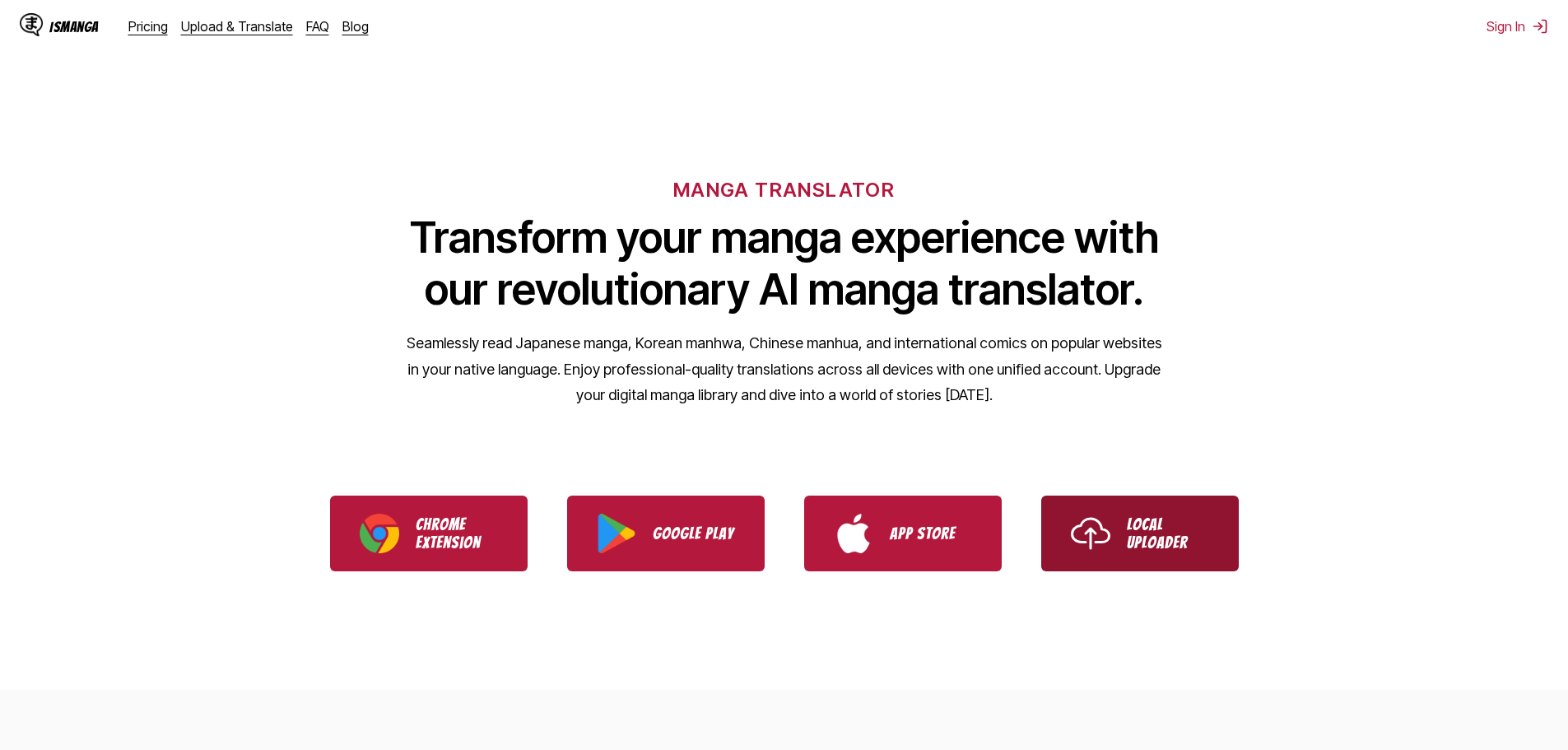
click at [1151, 538] on p "Local Uploader" at bounding box center [1168, 533] width 82 height 37
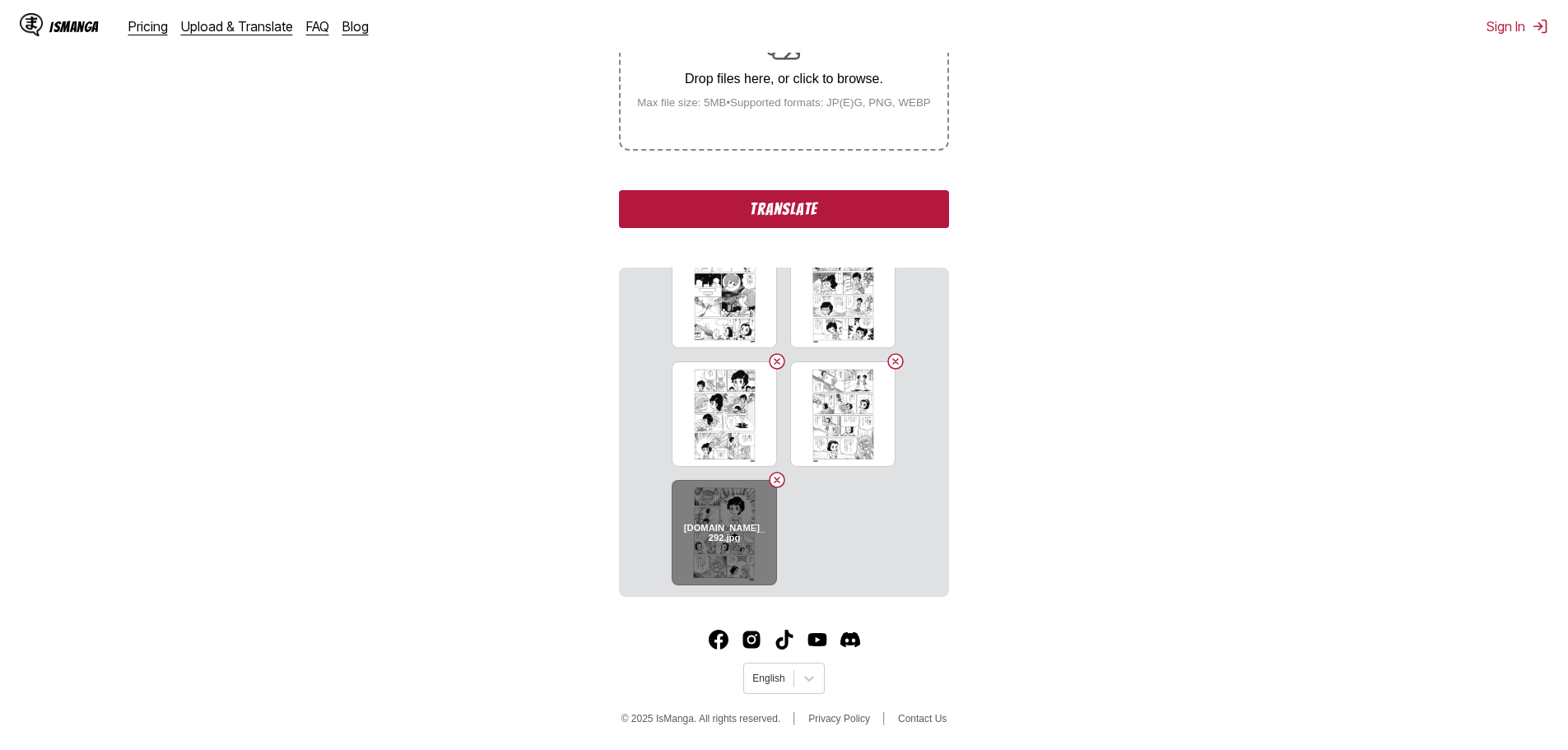
scroll to position [869, 0]
click at [708, 527] on h6 "[DOMAIN_NAME]_292.jpg" at bounding box center [724, 531] width 84 height 21
click at [776, 213] on button "Translate" at bounding box center [783, 209] width 329 height 38
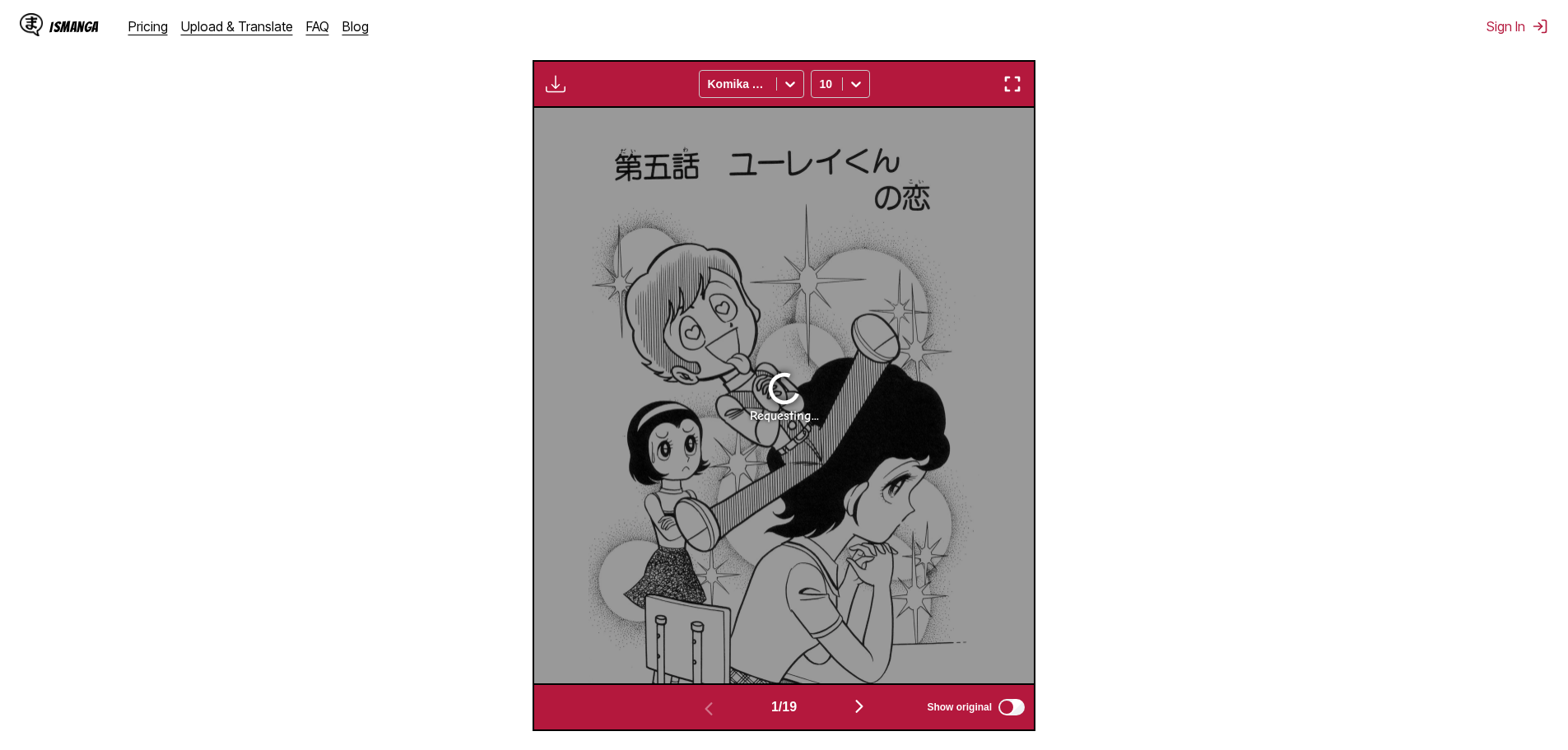
scroll to position [687, 0]
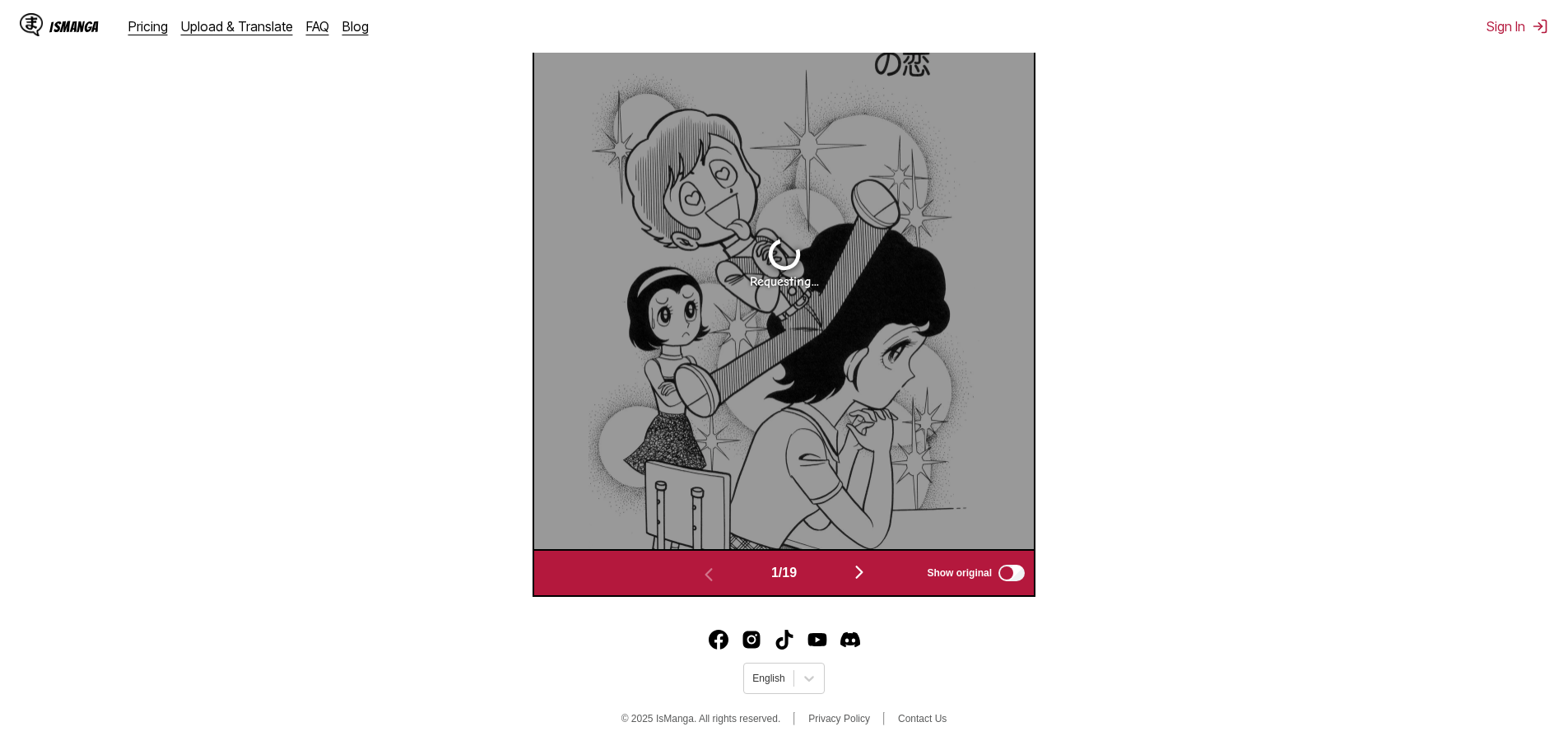
click at [853, 568] on button "button" at bounding box center [859, 573] width 98 height 24
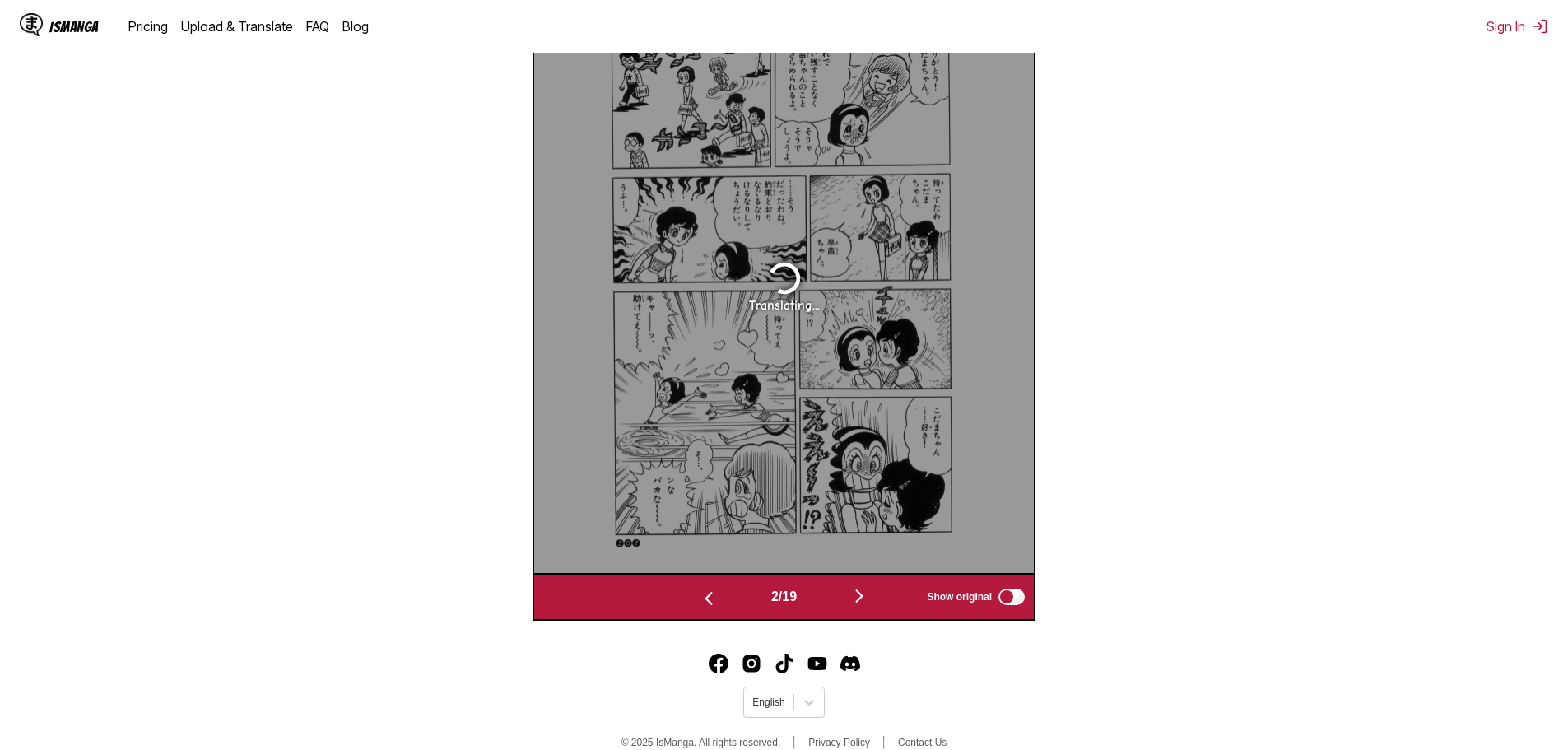
click at [854, 590] on button "button" at bounding box center [859, 597] width 98 height 24
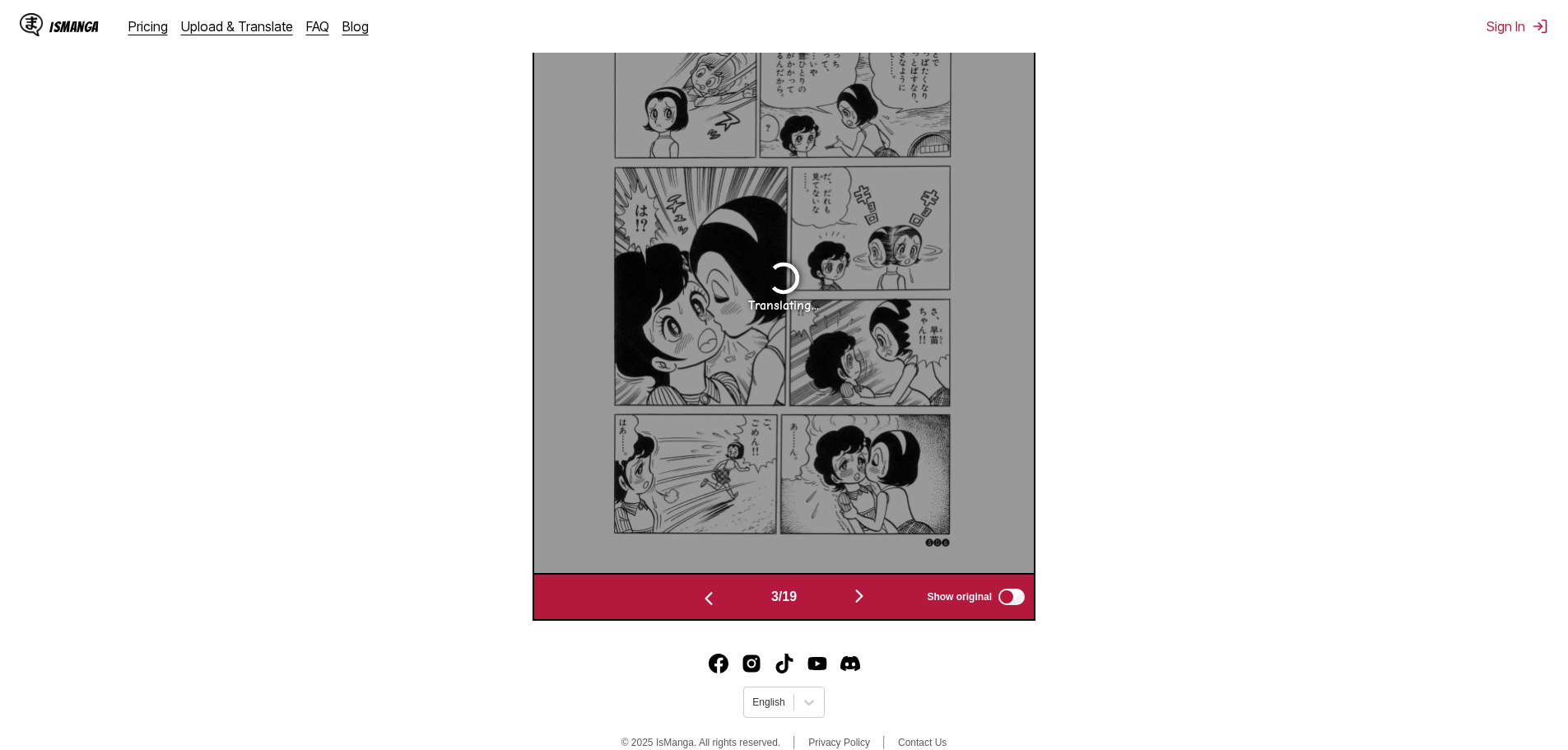
click at [721, 600] on button "button" at bounding box center [709, 597] width 98 height 24
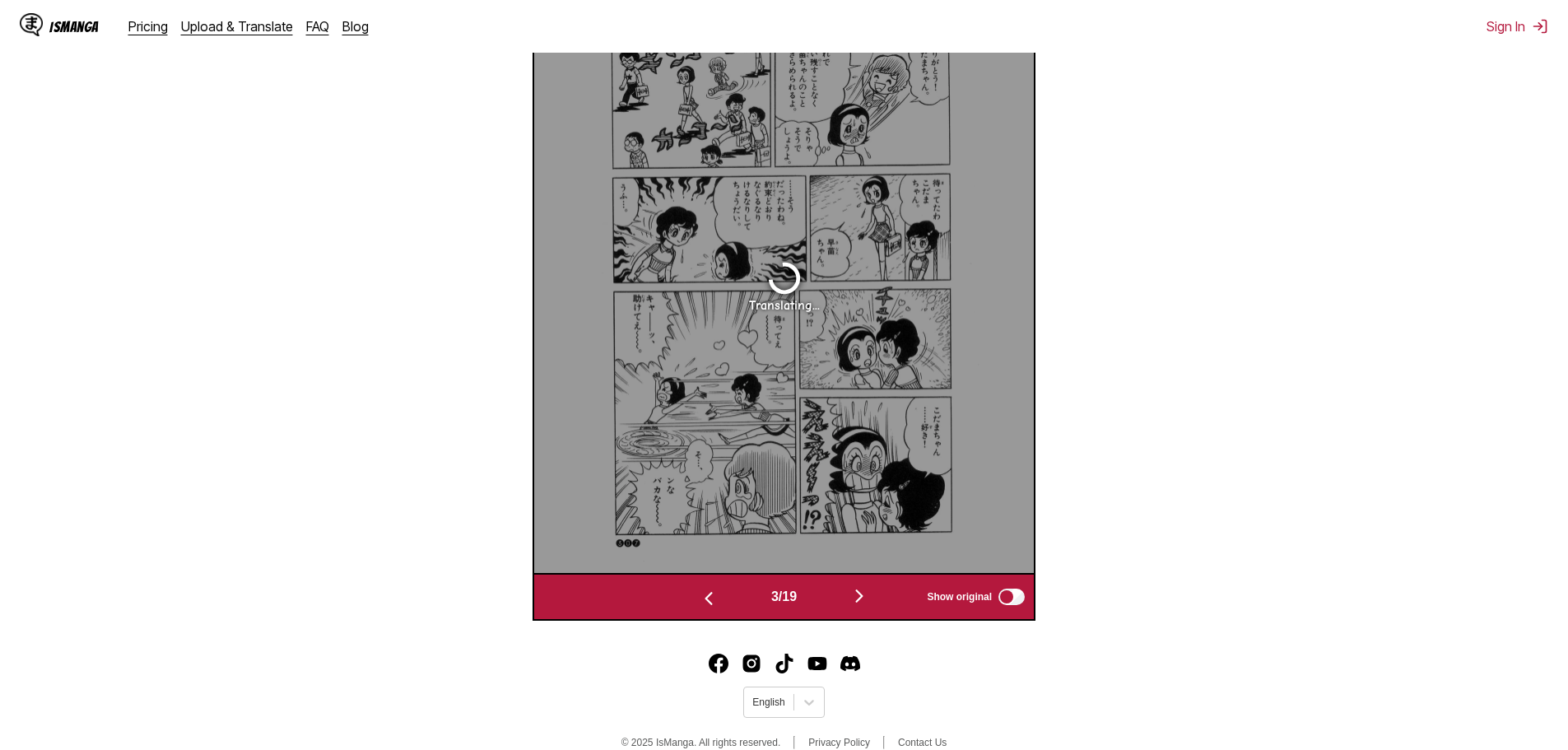
click at [721, 600] on button "button" at bounding box center [709, 597] width 98 height 24
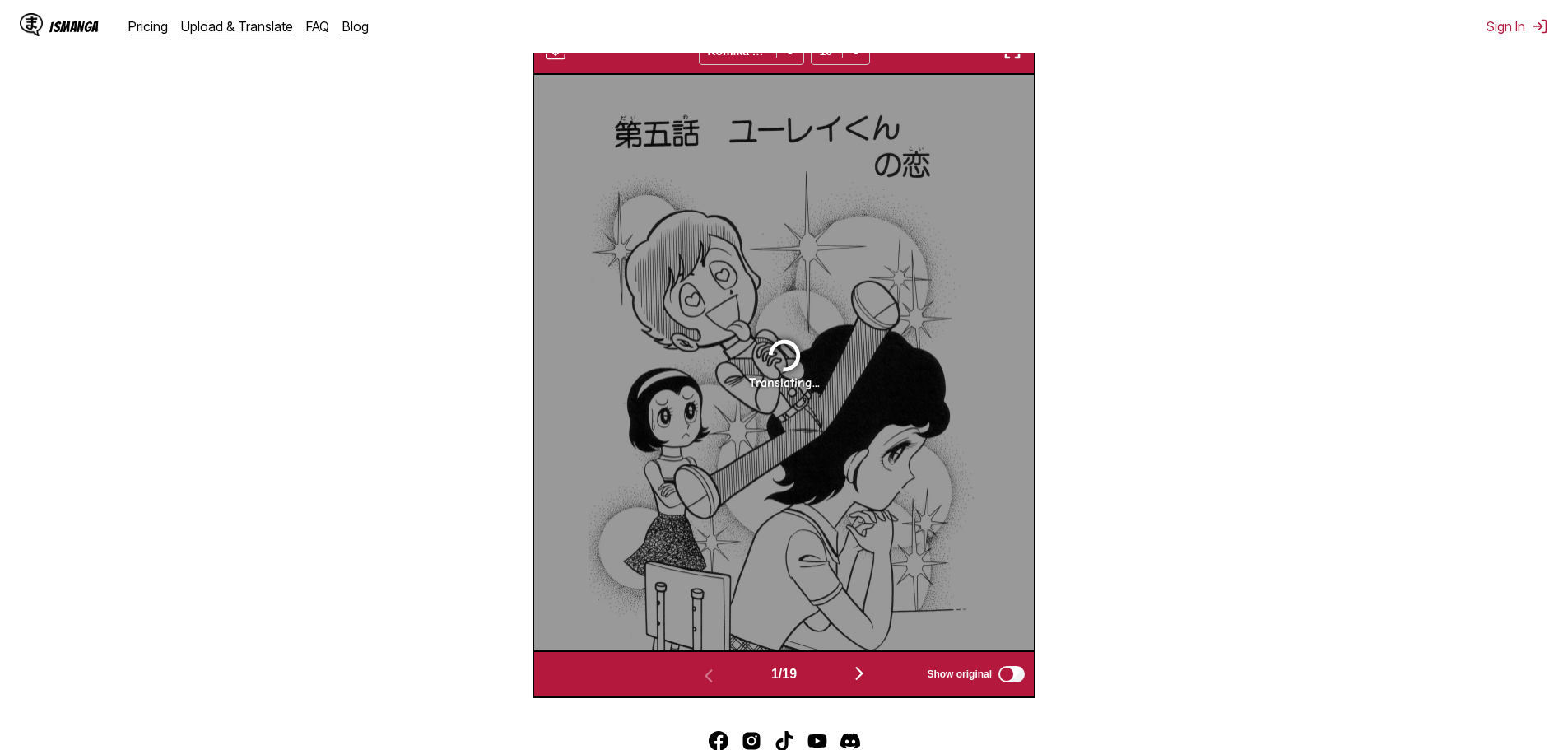
scroll to position [578, 0]
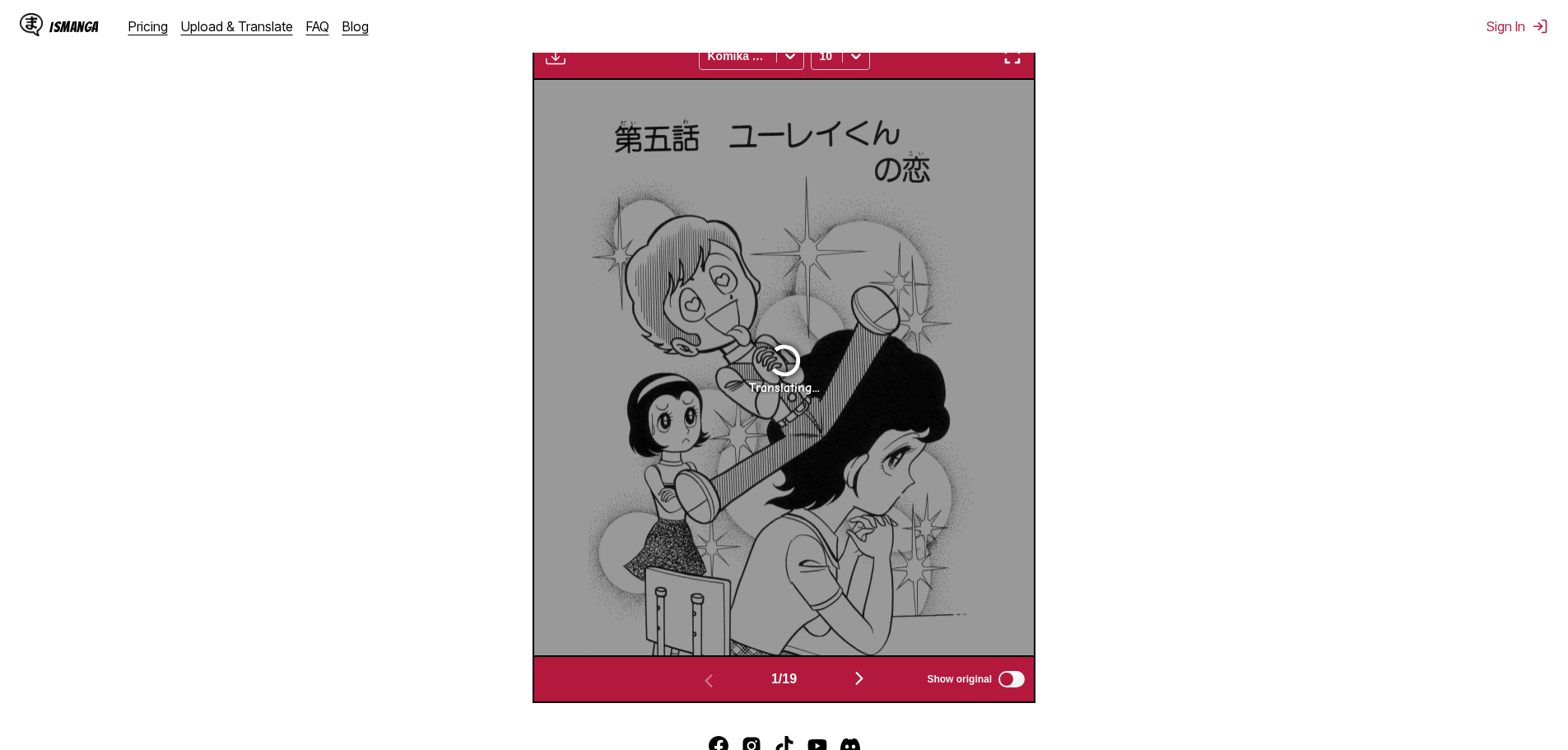
click at [862, 680] on img "button" at bounding box center [859, 678] width 20 height 20
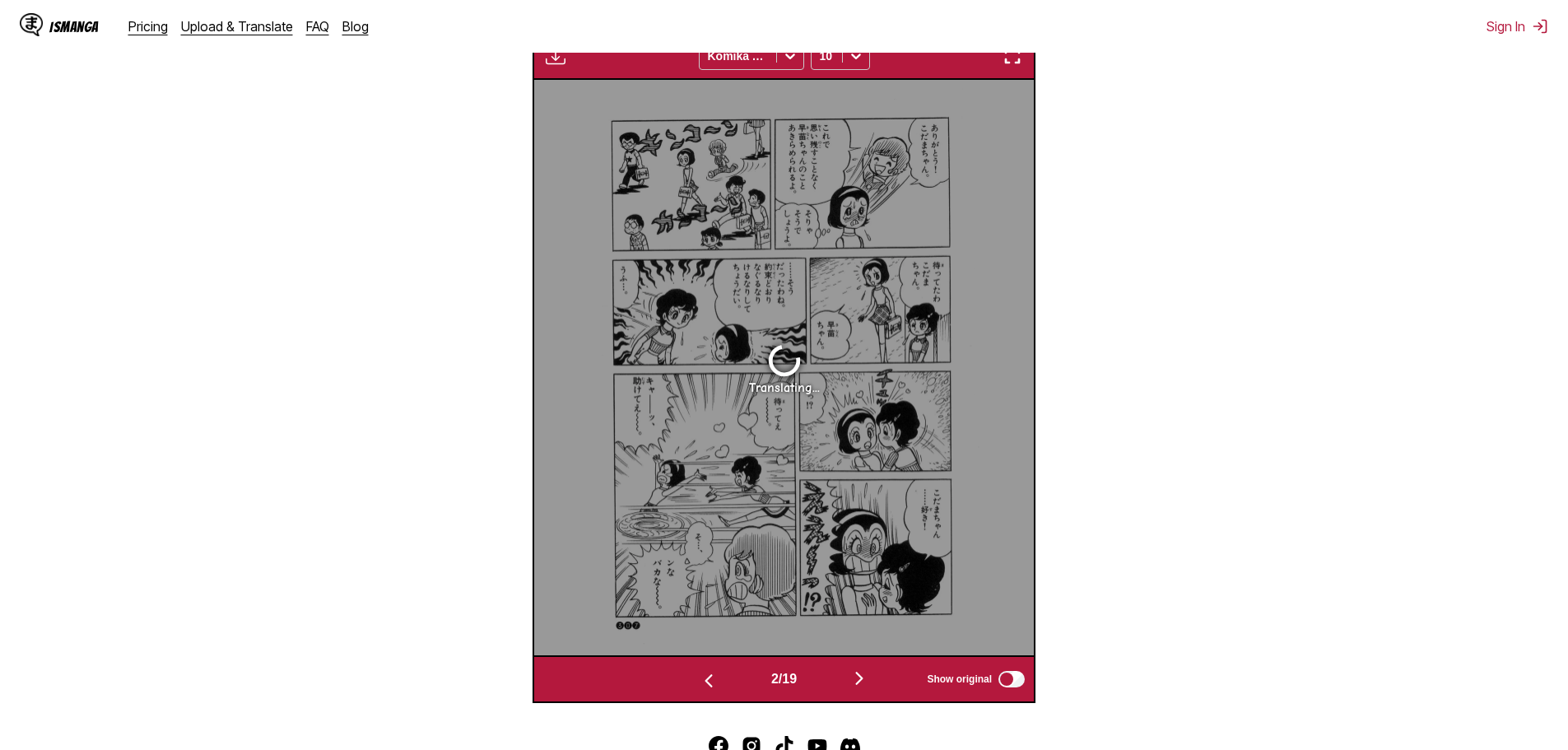
click at [861, 678] on img "button" at bounding box center [859, 678] width 20 height 20
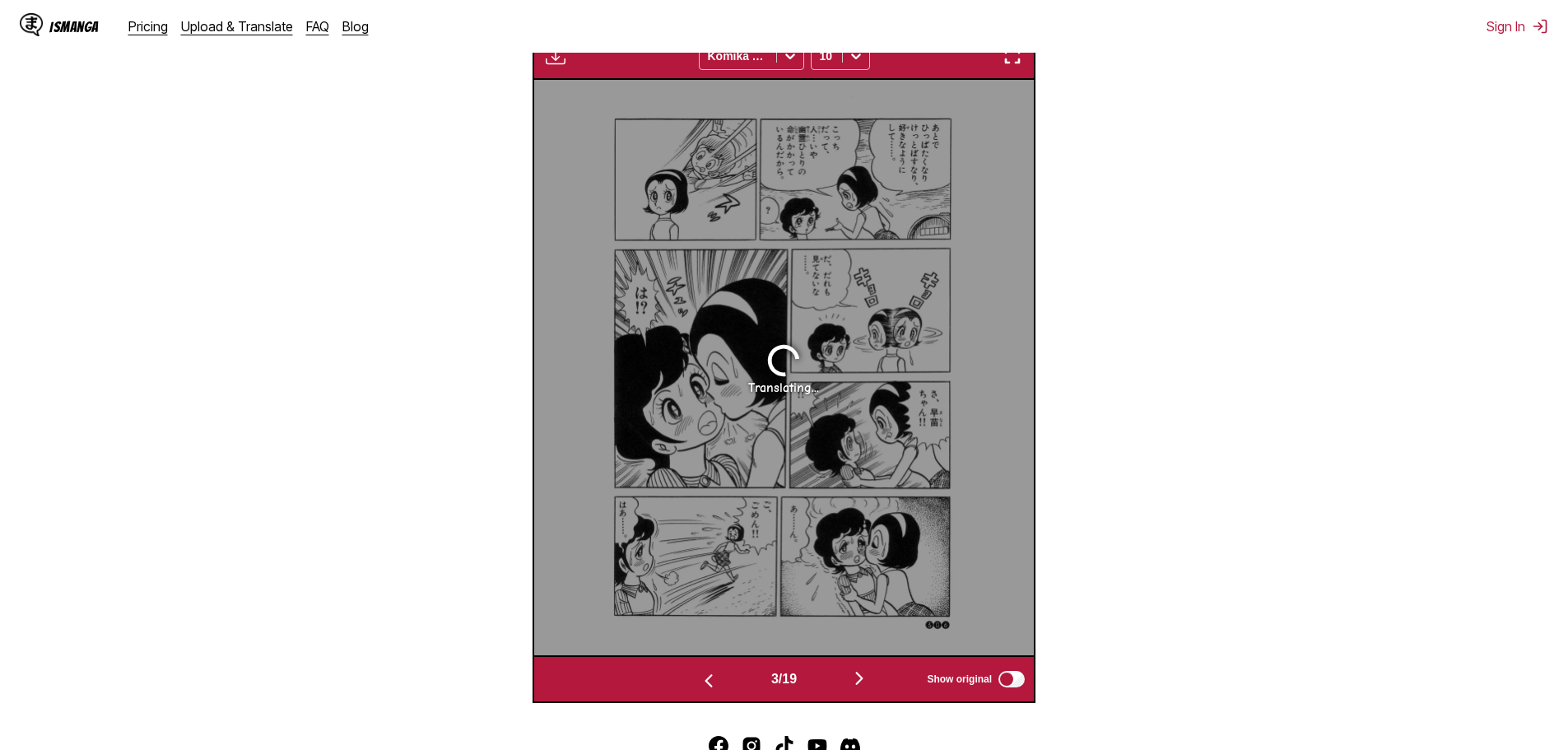
click at [861, 674] on img "button" at bounding box center [859, 678] width 20 height 20
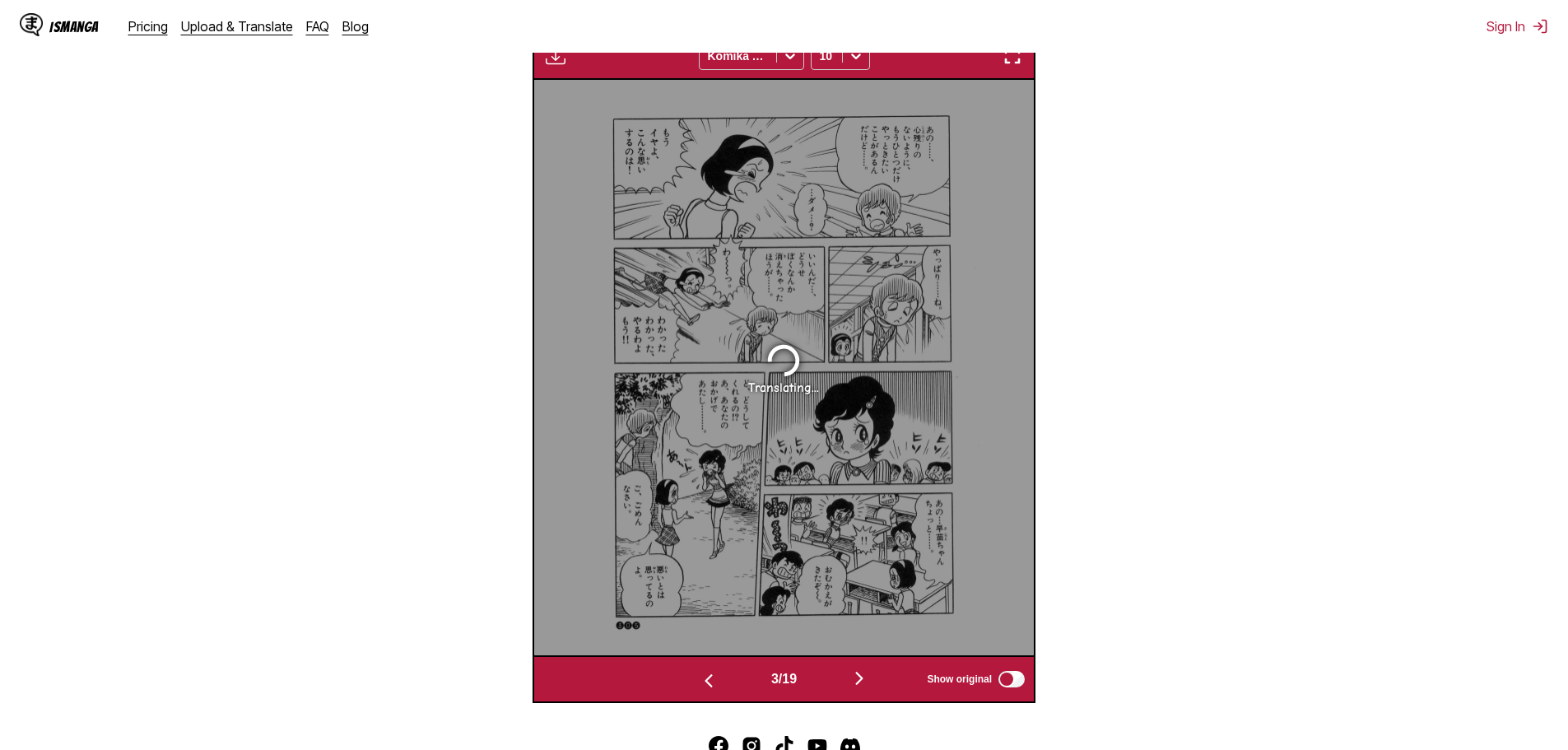
click at [862, 668] on div "3 / 19 Show original" at bounding box center [784, 678] width 503 height 47
click at [862, 665] on div "4 / 19 Show original" at bounding box center [784, 678] width 503 height 47
click at [853, 678] on button "button" at bounding box center [859, 679] width 98 height 24
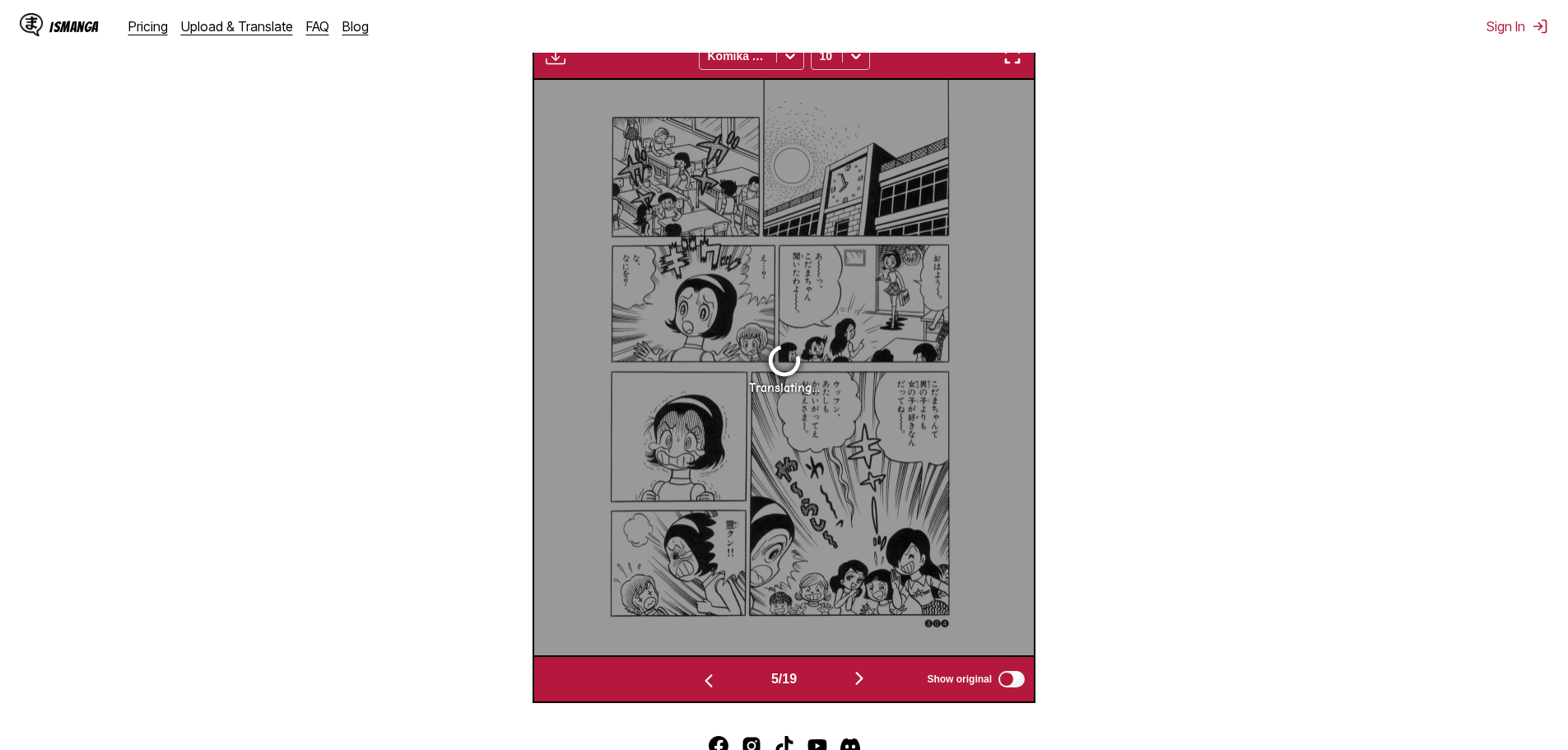
click at [853, 679] on button "button" at bounding box center [859, 679] width 98 height 24
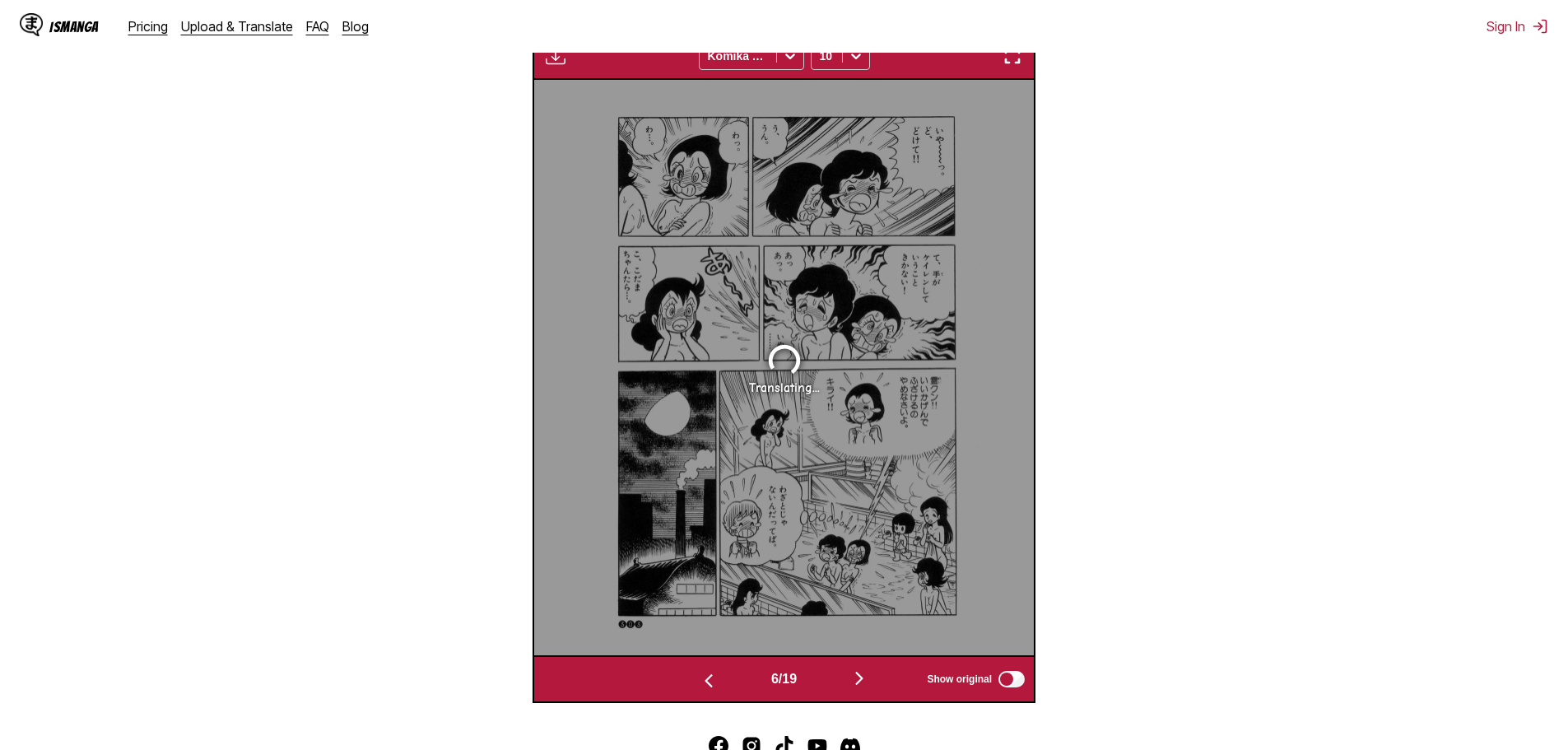
click at [853, 679] on button "button" at bounding box center [859, 679] width 98 height 24
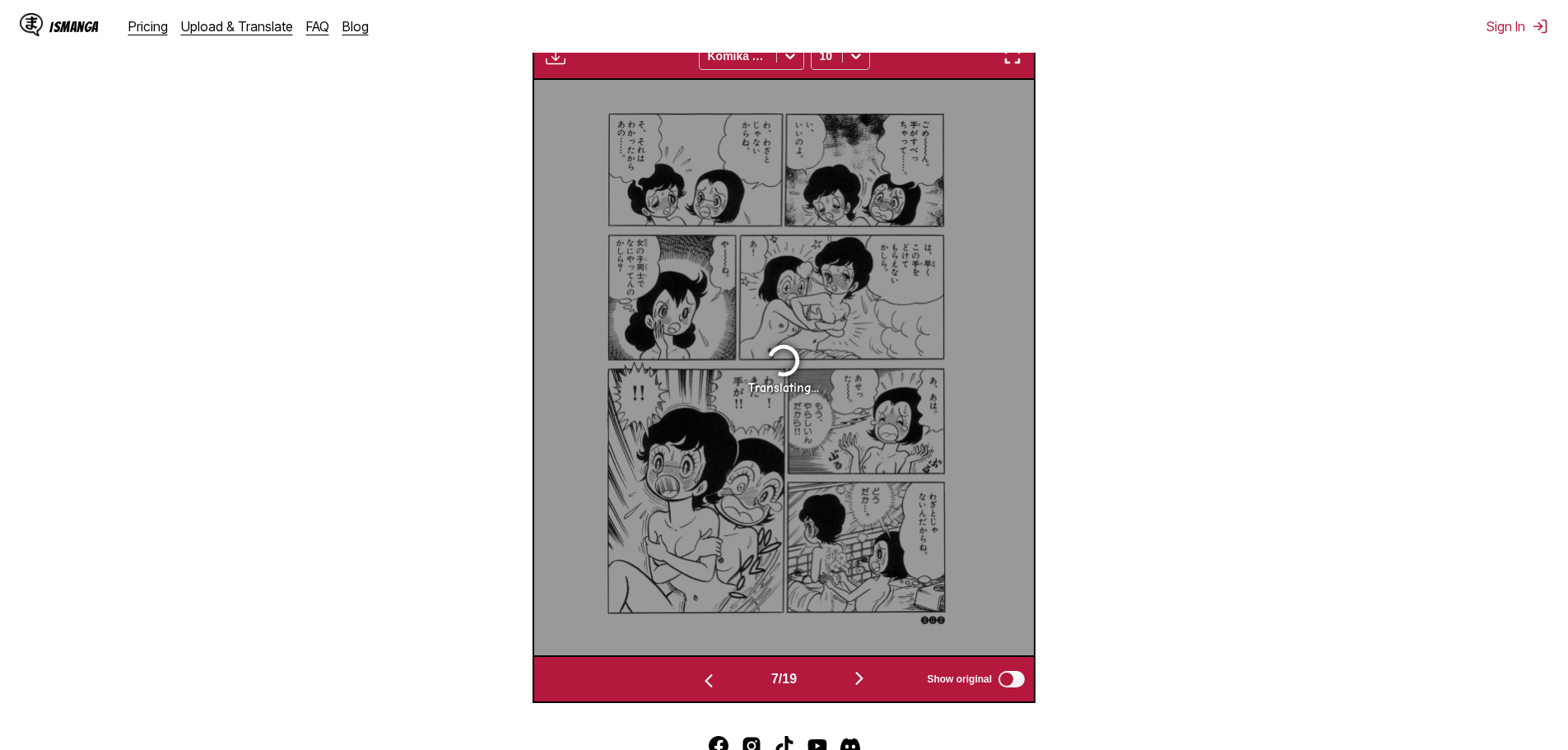
click at [853, 679] on button "button" at bounding box center [859, 679] width 98 height 24
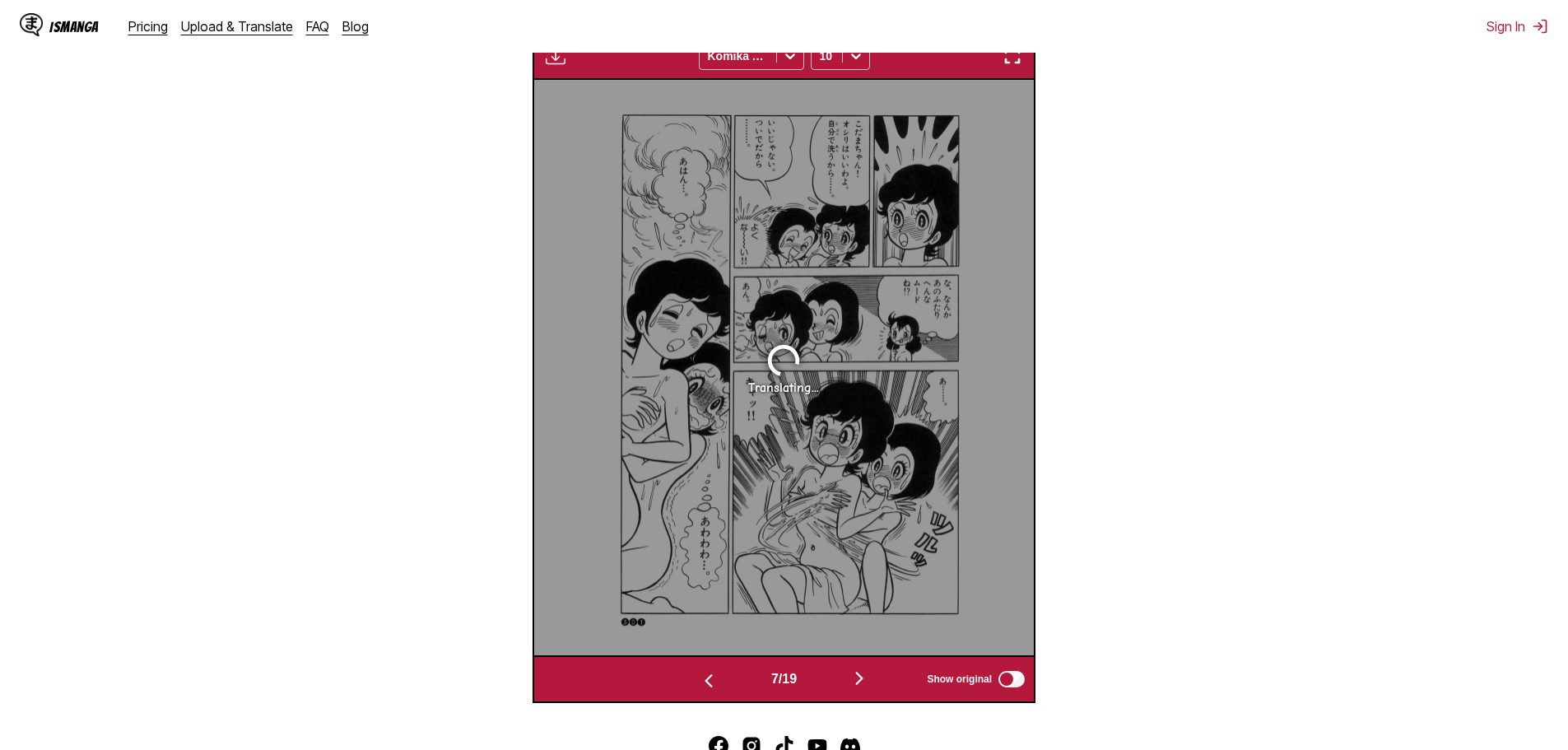
click at [854, 680] on button "button" at bounding box center [859, 679] width 98 height 24
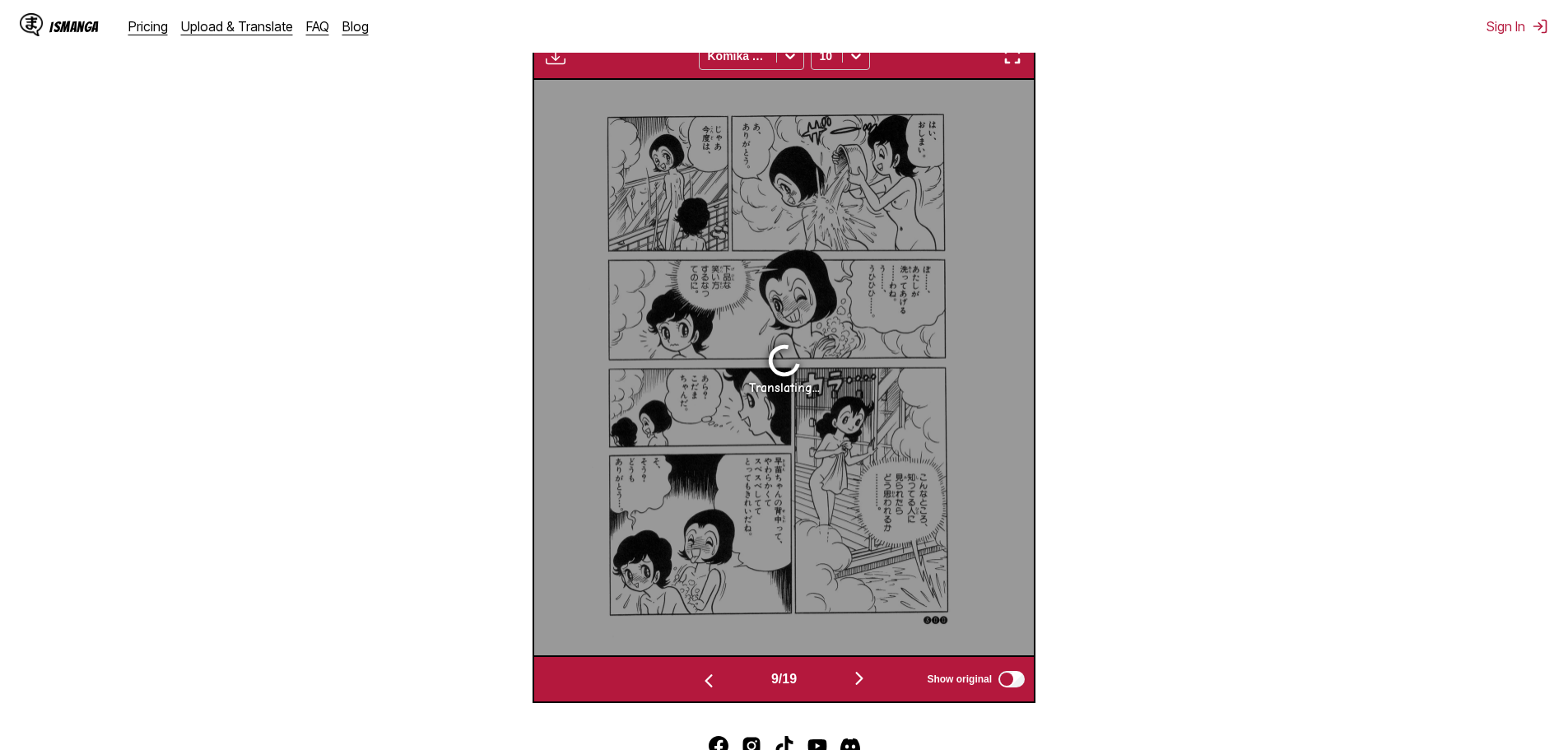
click at [854, 680] on button "button" at bounding box center [859, 679] width 98 height 24
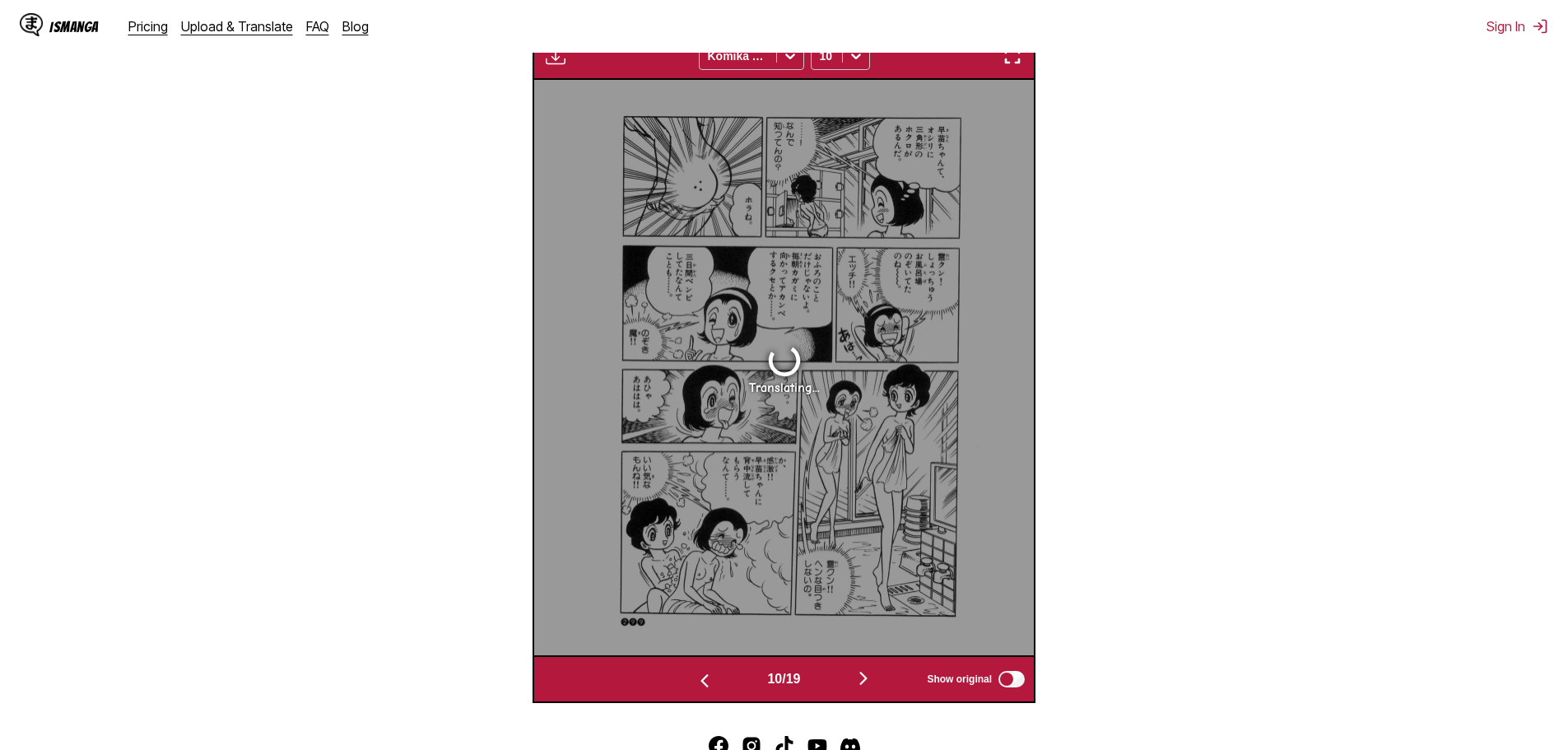
click at [854, 681] on button "button" at bounding box center [864, 679] width 98 height 24
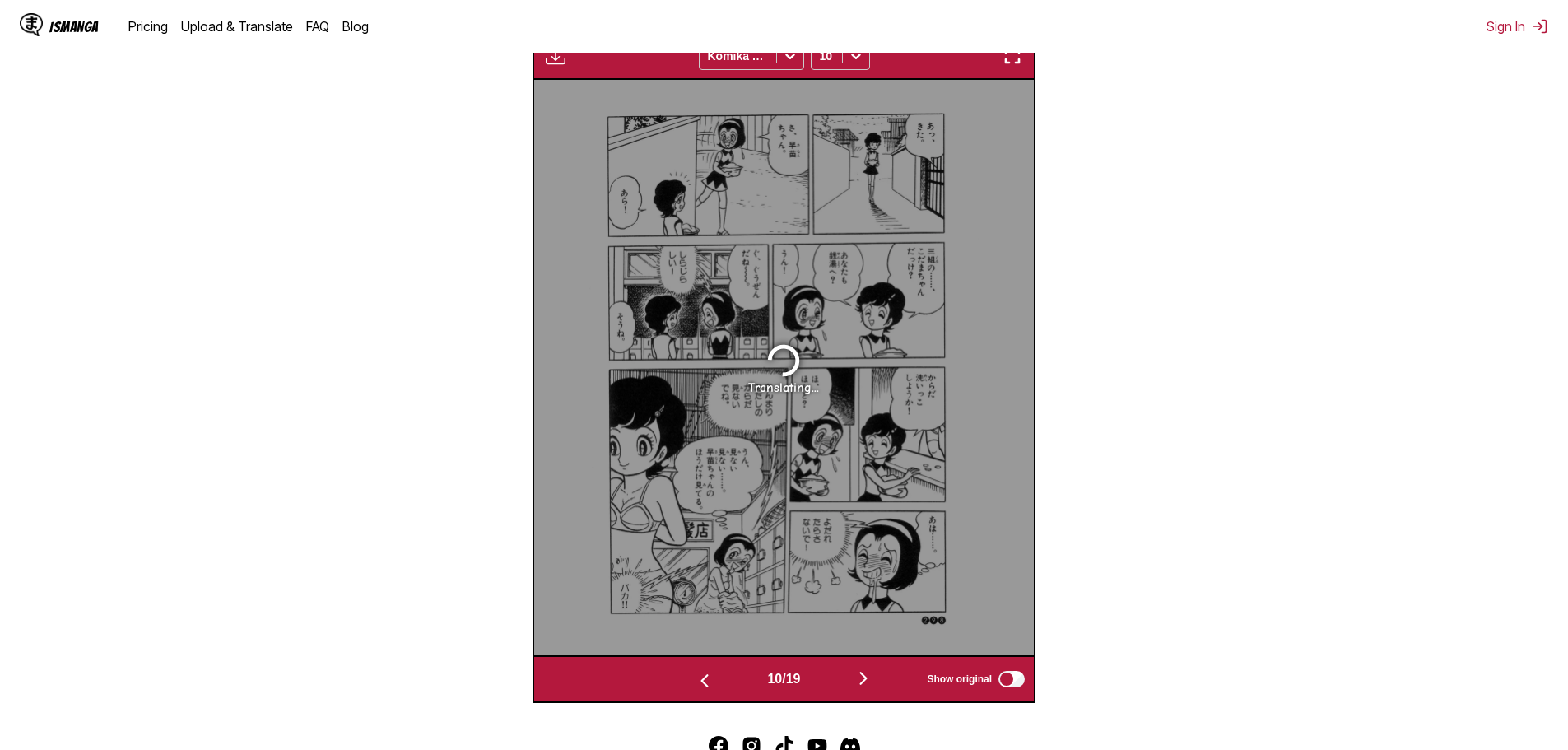
click at [854, 681] on button "button" at bounding box center [864, 679] width 98 height 24
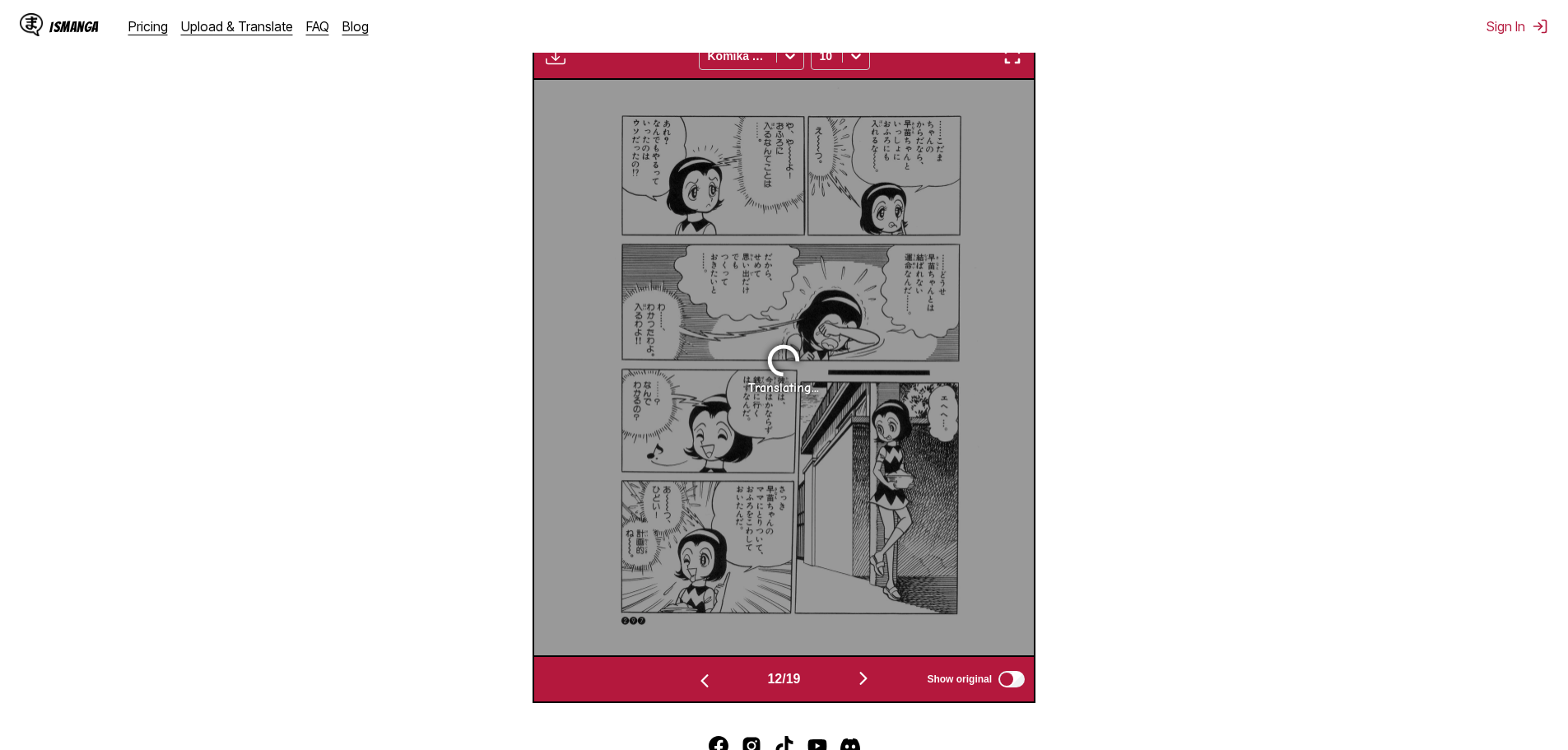
click at [854, 682] on button "button" at bounding box center [864, 679] width 98 height 24
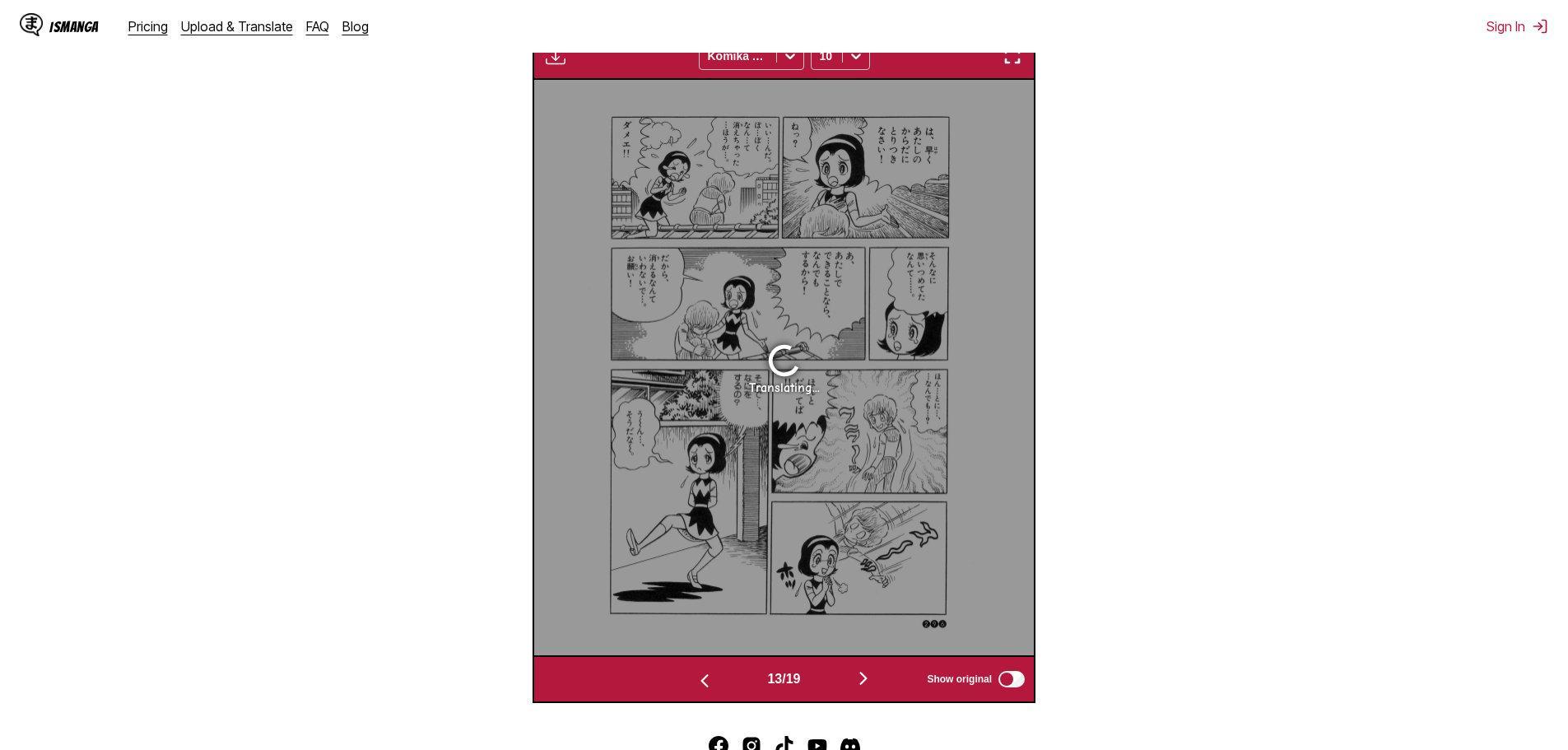
click at [855, 682] on button "button" at bounding box center [864, 679] width 98 height 24
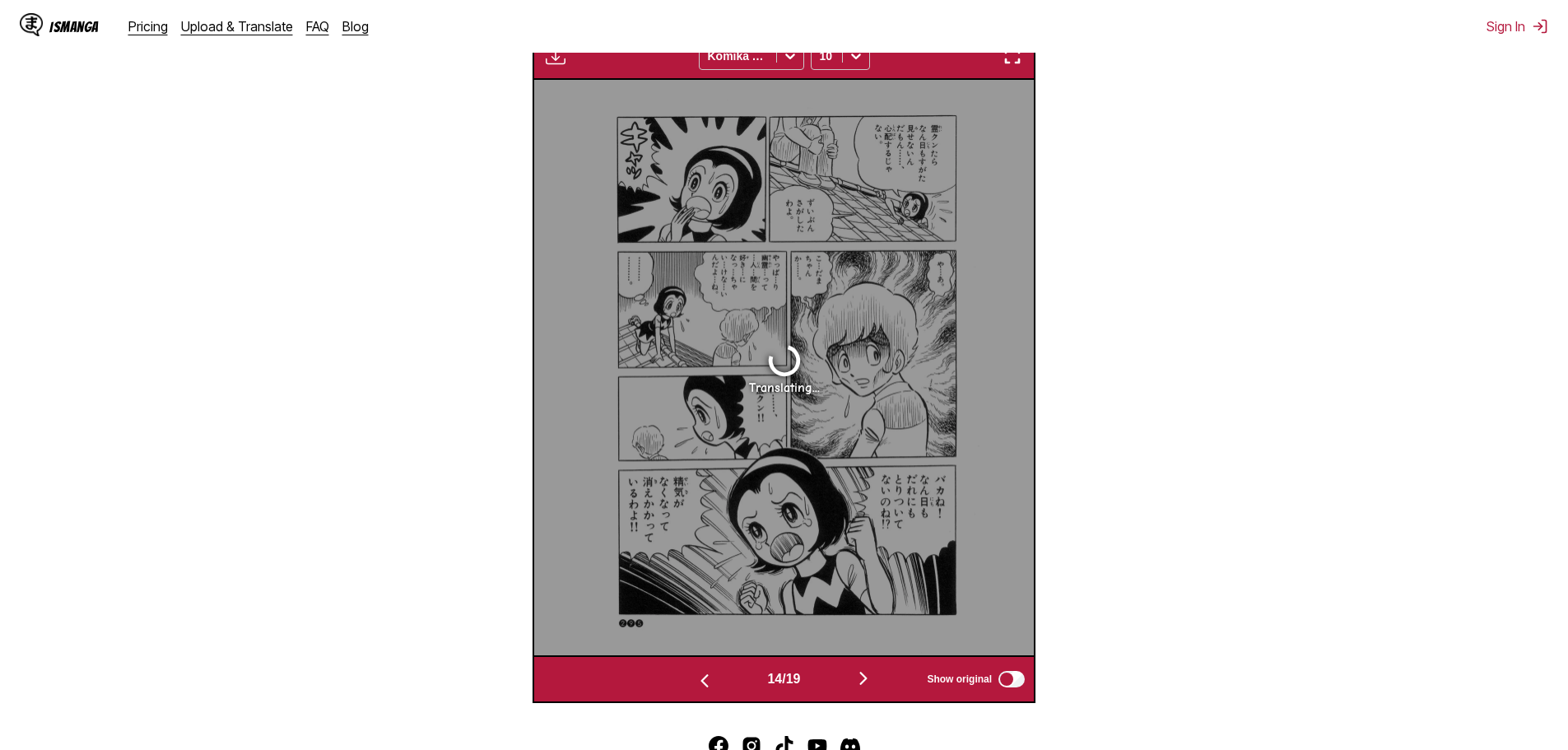
click at [855, 682] on button "button" at bounding box center [864, 679] width 98 height 24
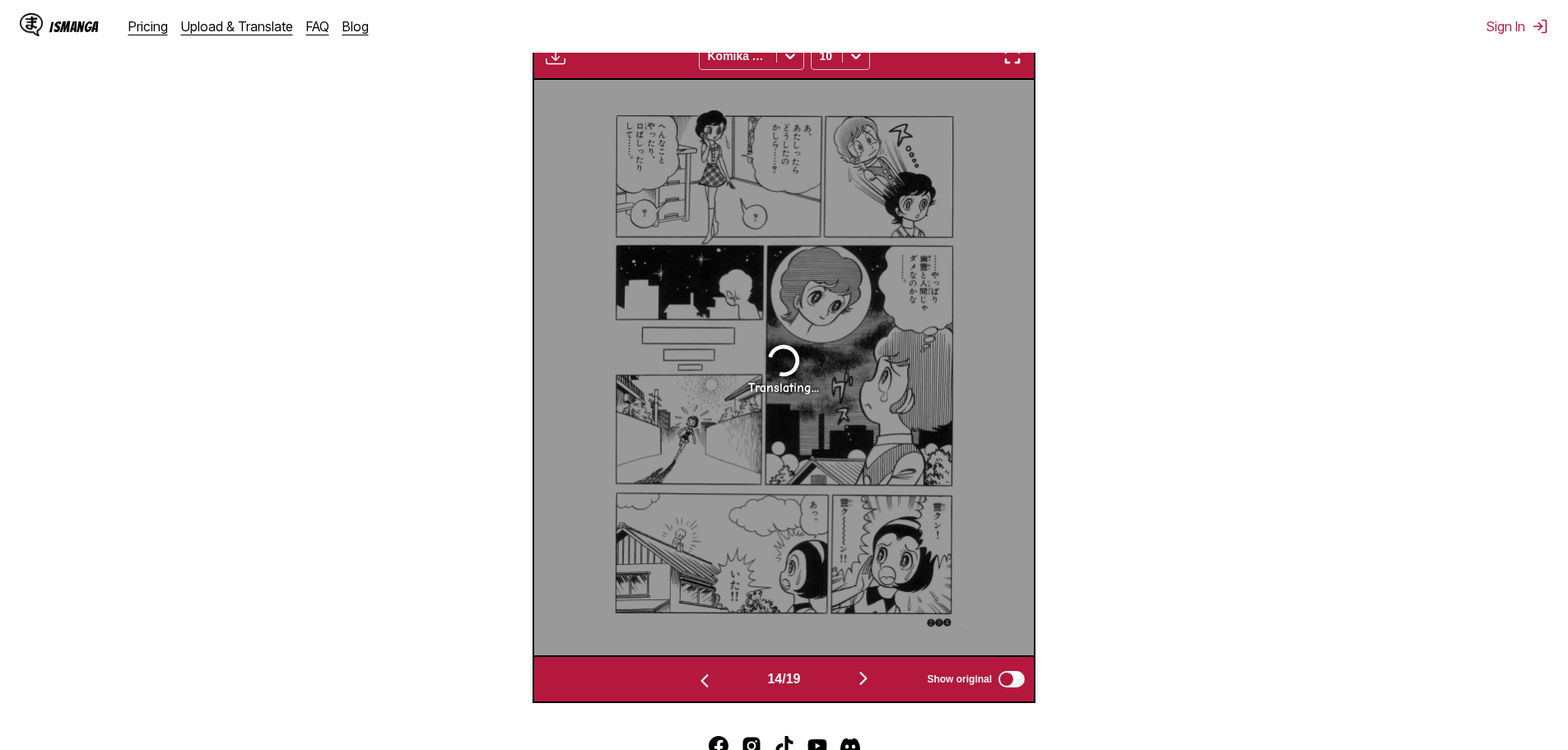
click at [855, 683] on button "button" at bounding box center [864, 679] width 98 height 24
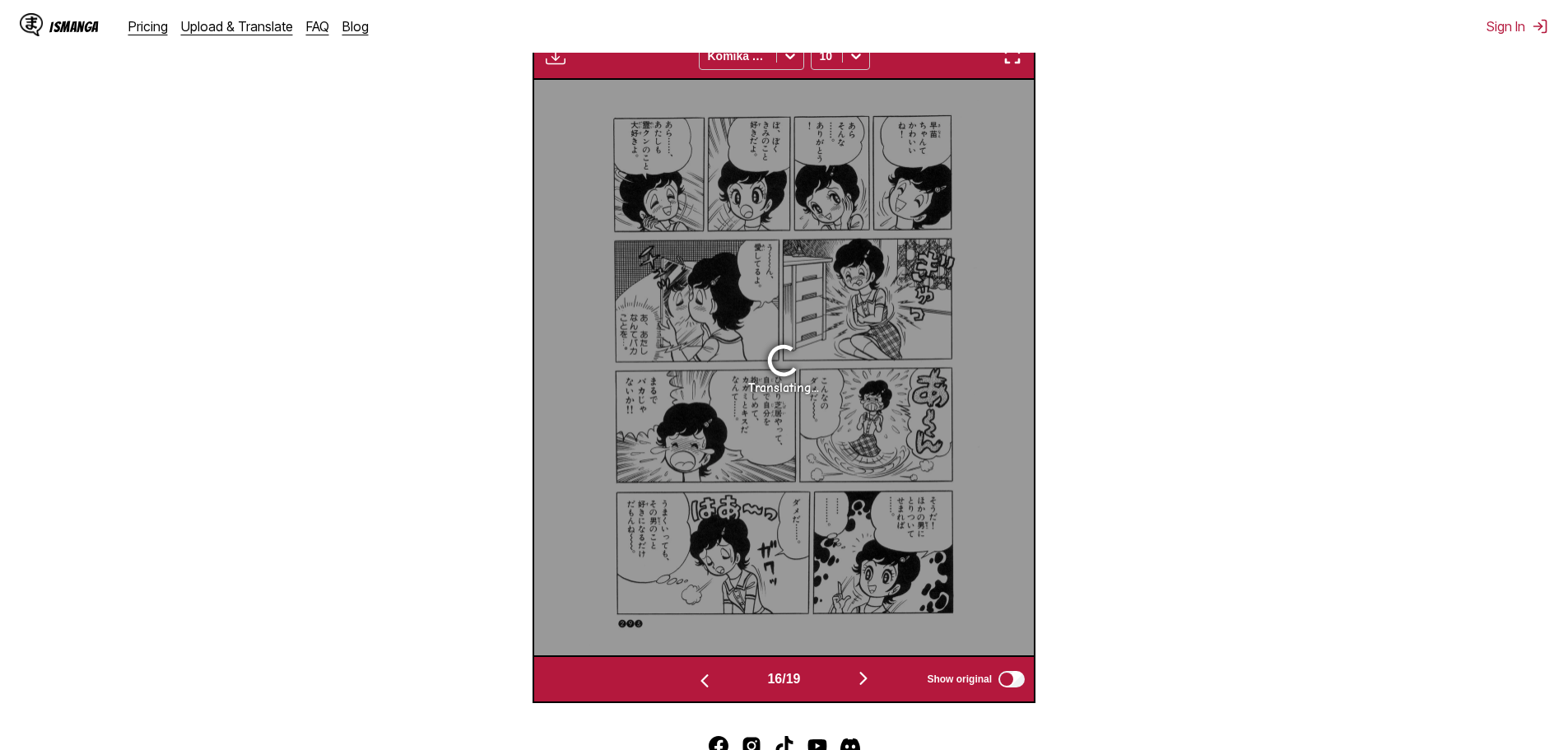
click at [855, 684] on button "button" at bounding box center [864, 679] width 98 height 24
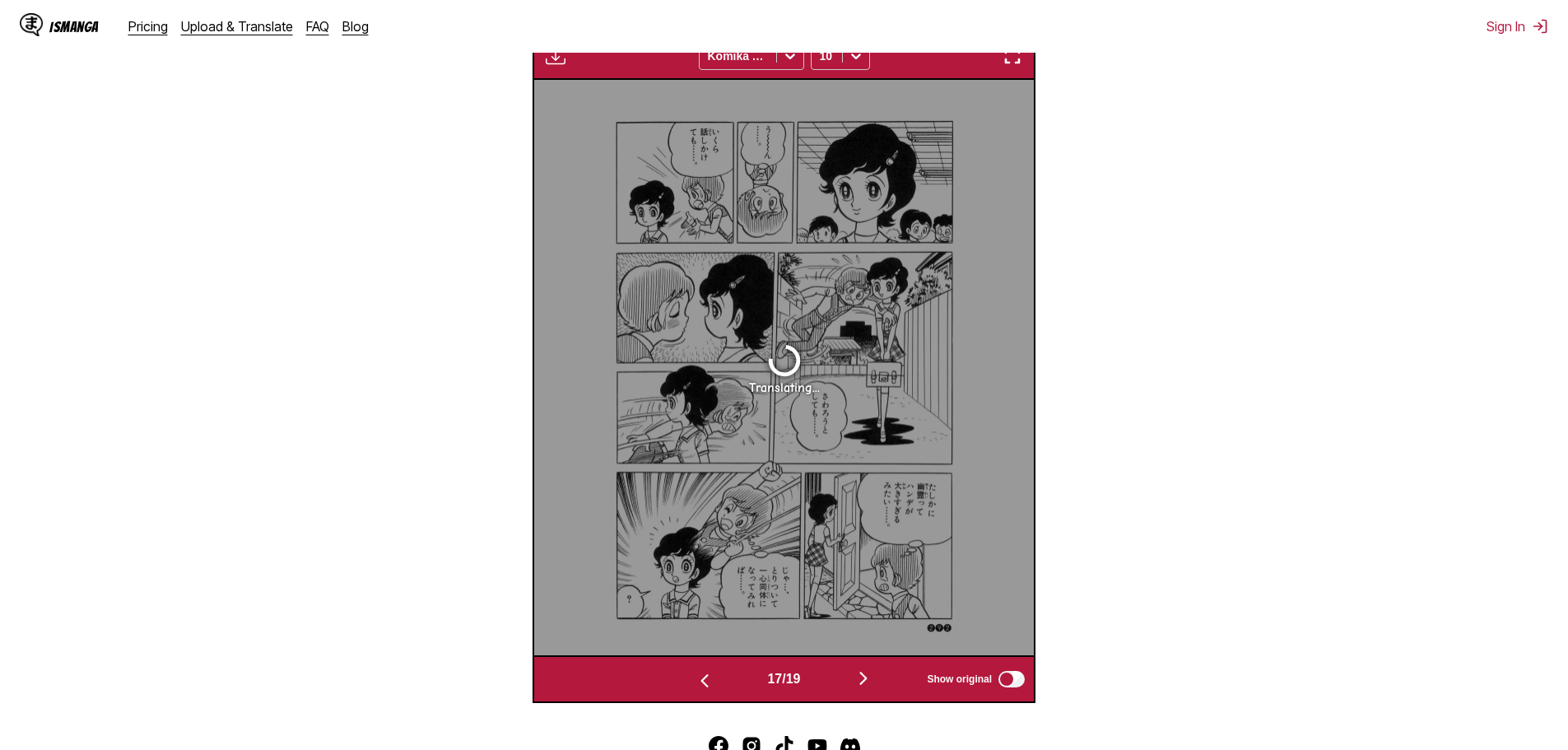
click at [855, 683] on button "button" at bounding box center [864, 679] width 98 height 24
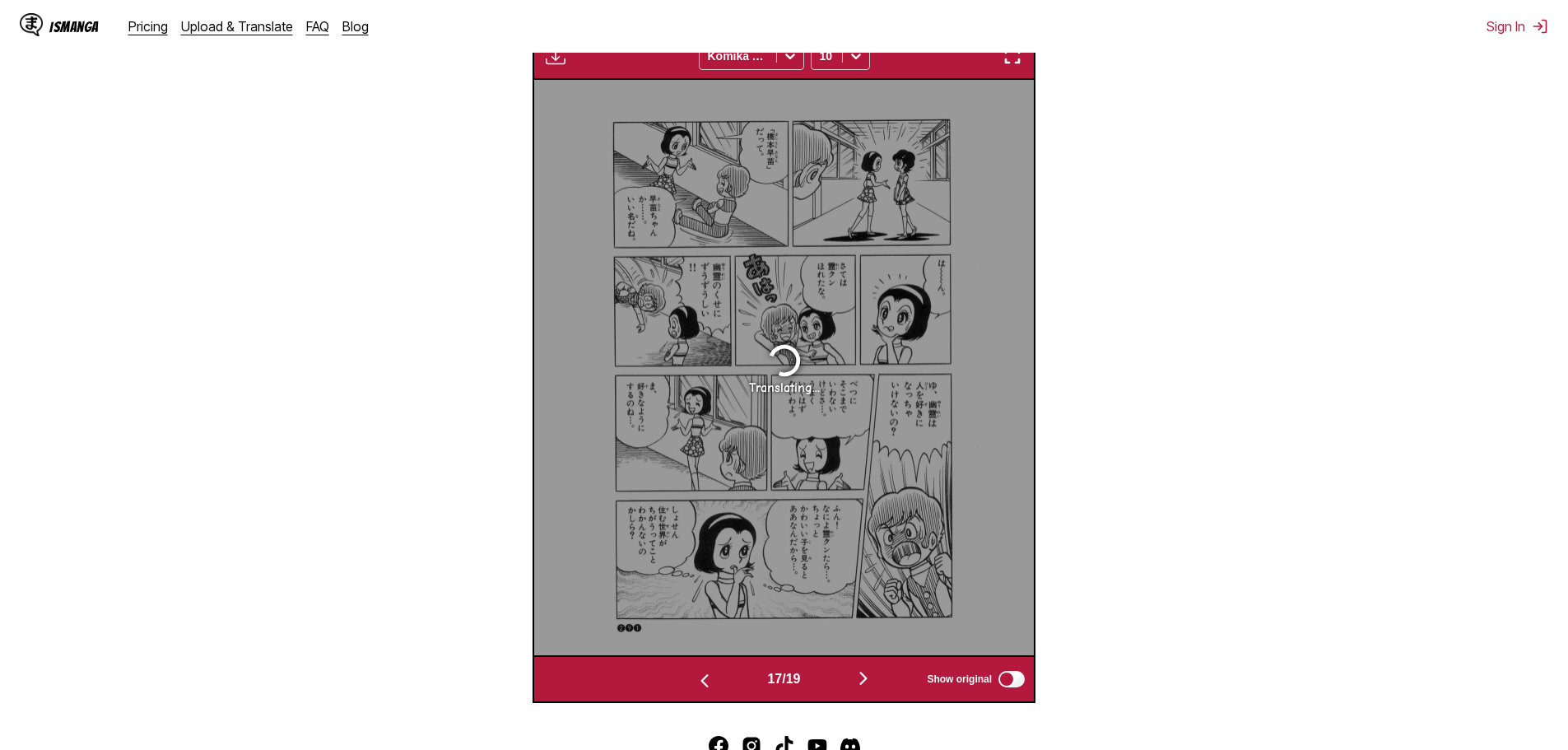
click at [855, 683] on button "button" at bounding box center [864, 679] width 98 height 24
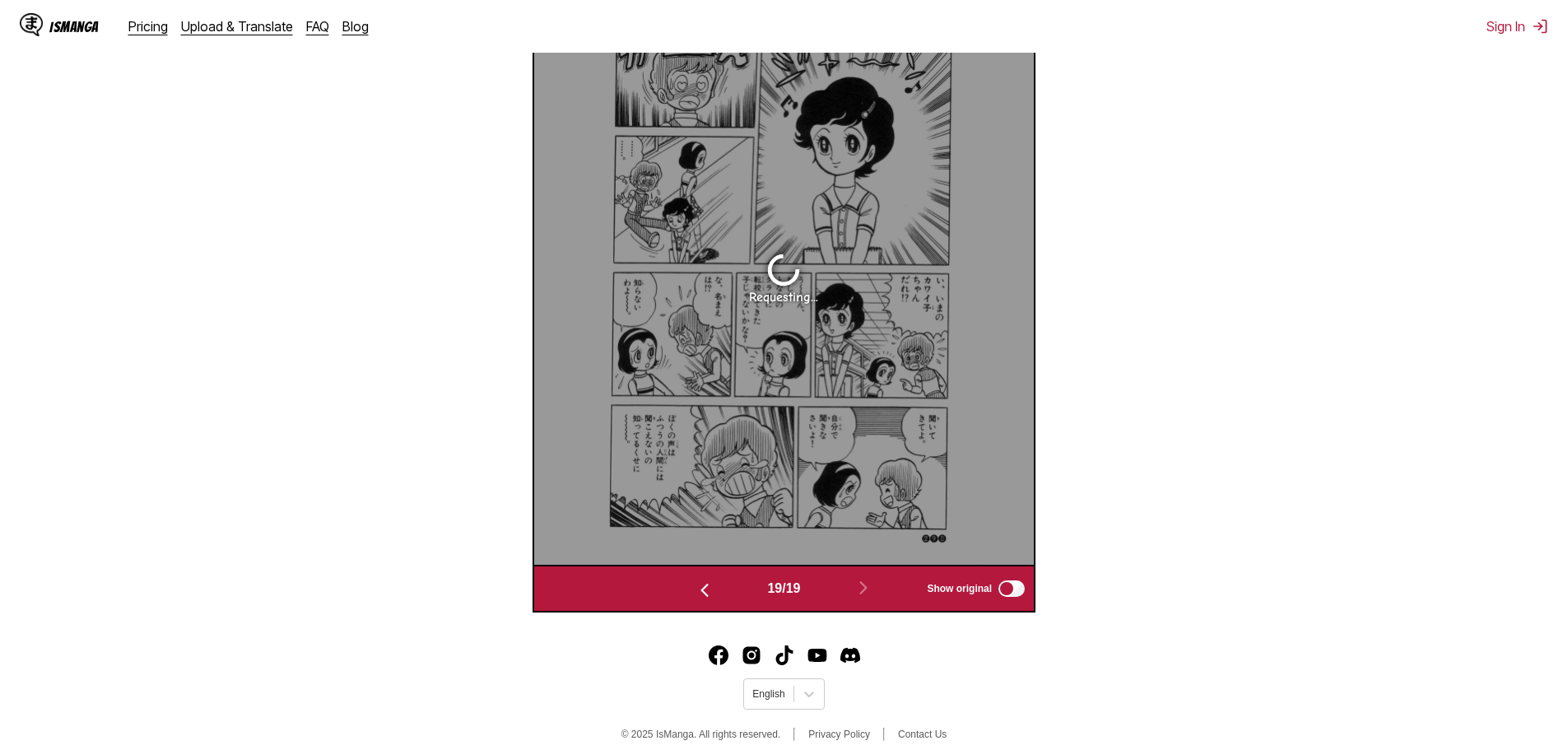
scroll to position [687, 0]
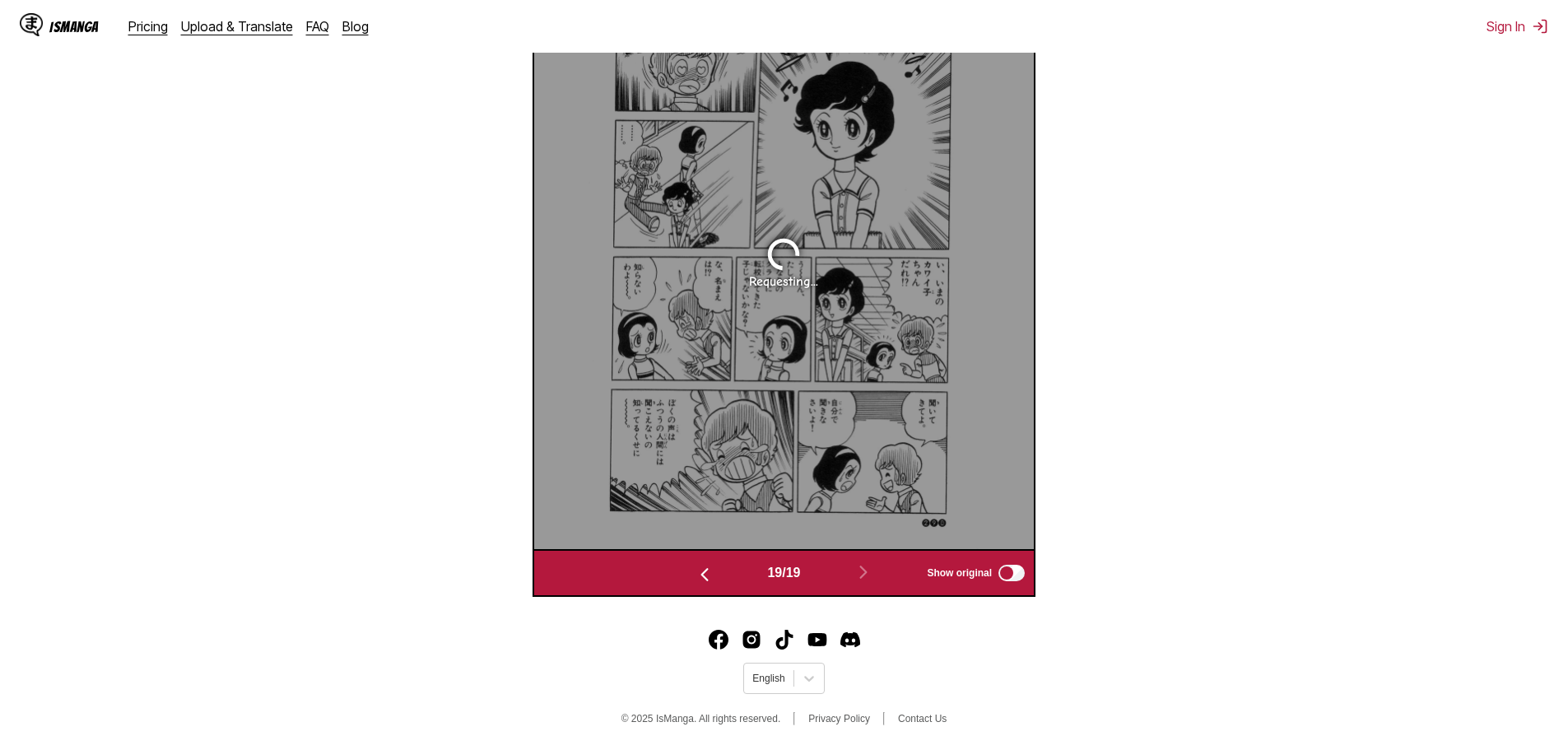
click at [698, 580] on img "button" at bounding box center [704, 575] width 20 height 20
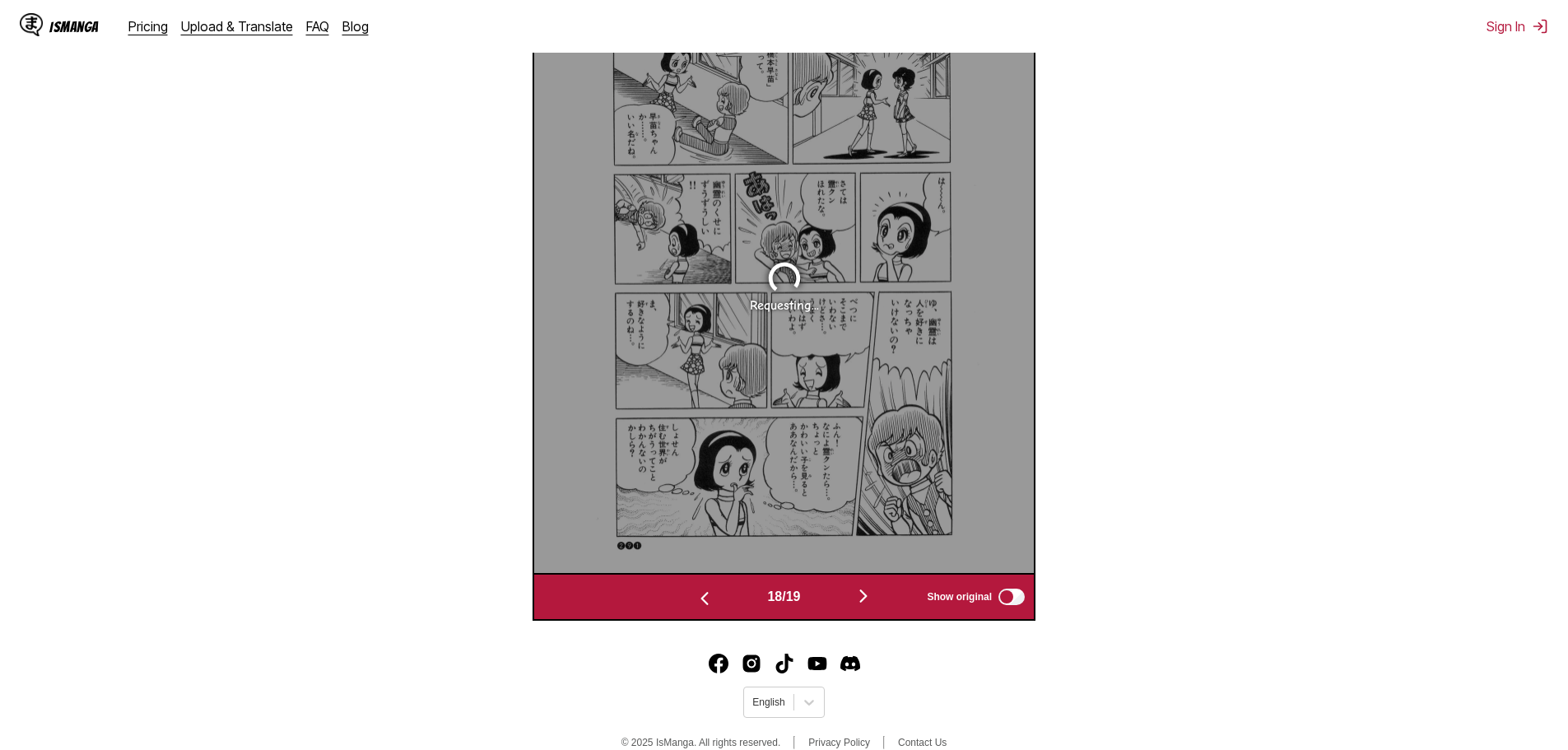
click at [698, 580] on div "18 / 19 Show original" at bounding box center [784, 596] width 503 height 47
click at [698, 581] on div "18 / 19 Show original" at bounding box center [784, 596] width 503 height 47
click at [697, 598] on img "button" at bounding box center [704, 598] width 20 height 20
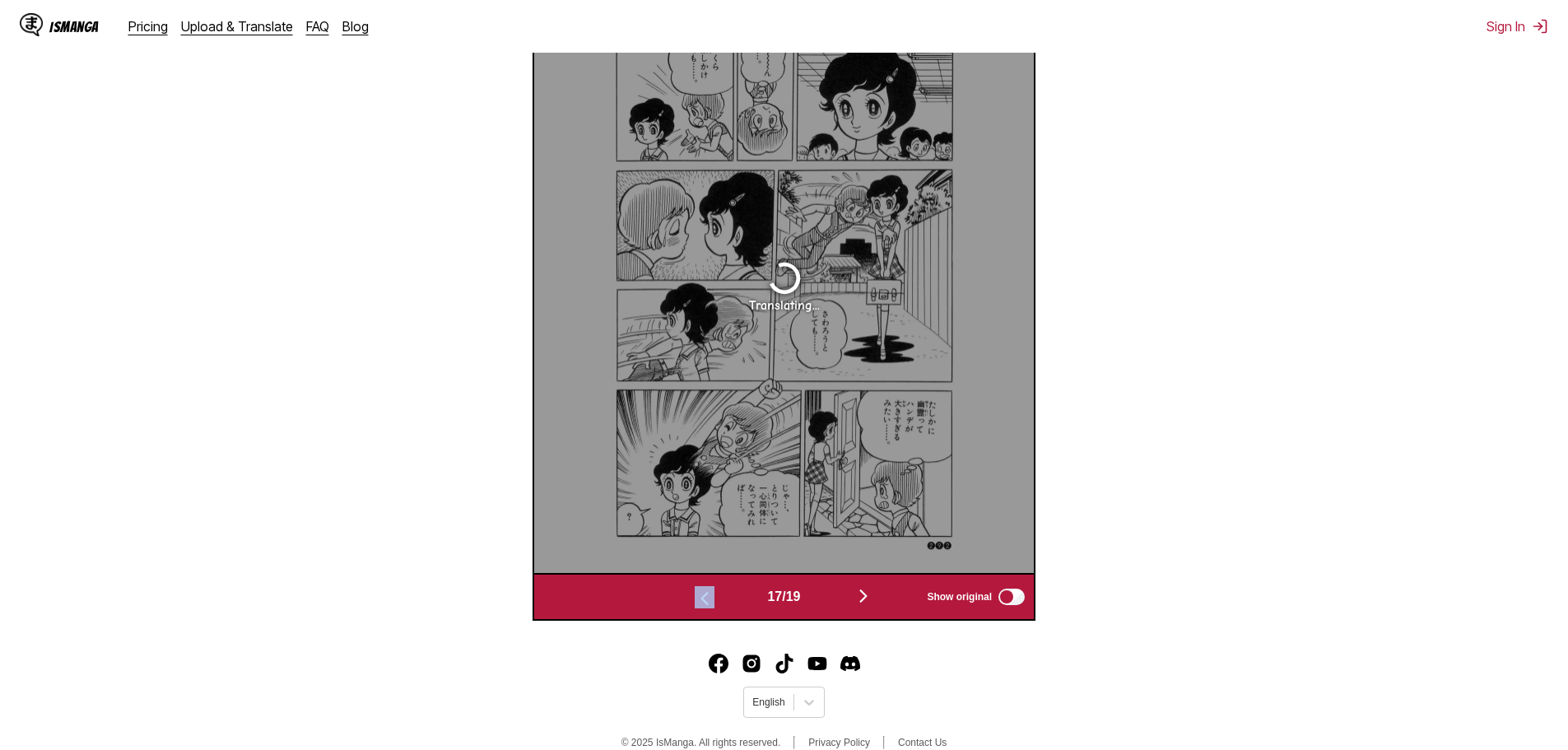
click at [697, 598] on img "button" at bounding box center [704, 598] width 20 height 20
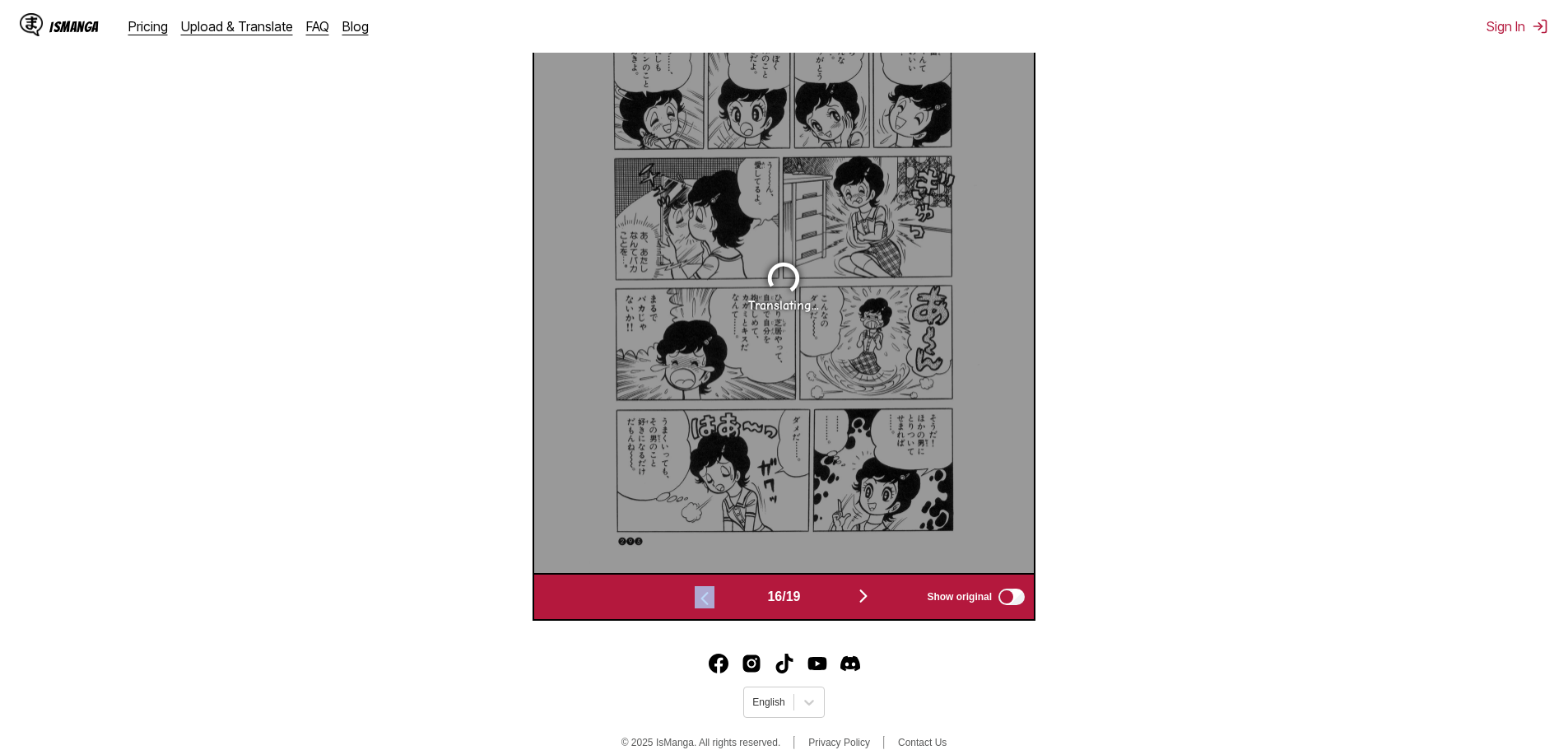
click at [697, 598] on img "button" at bounding box center [704, 598] width 20 height 20
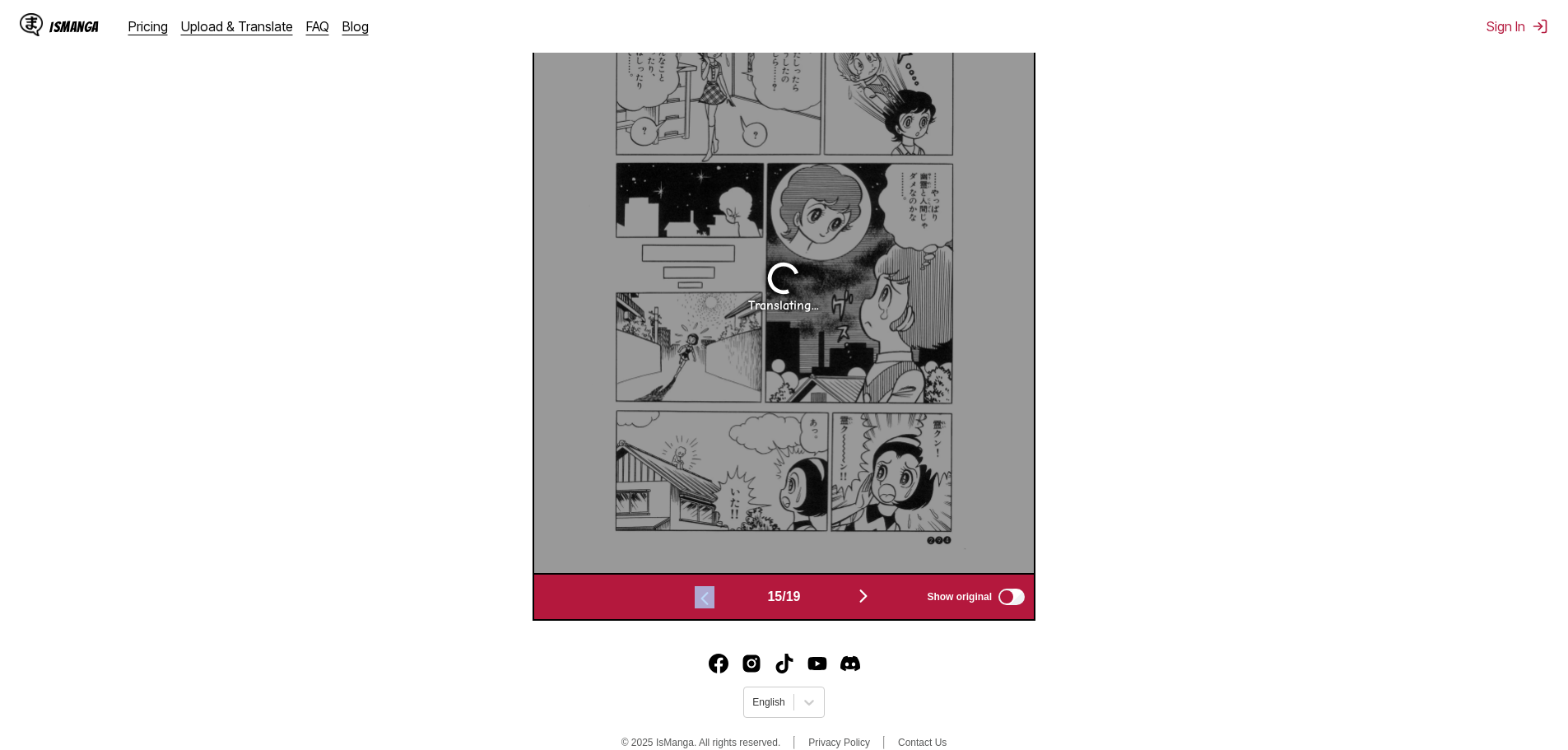
click at [697, 599] on img "button" at bounding box center [704, 598] width 20 height 20
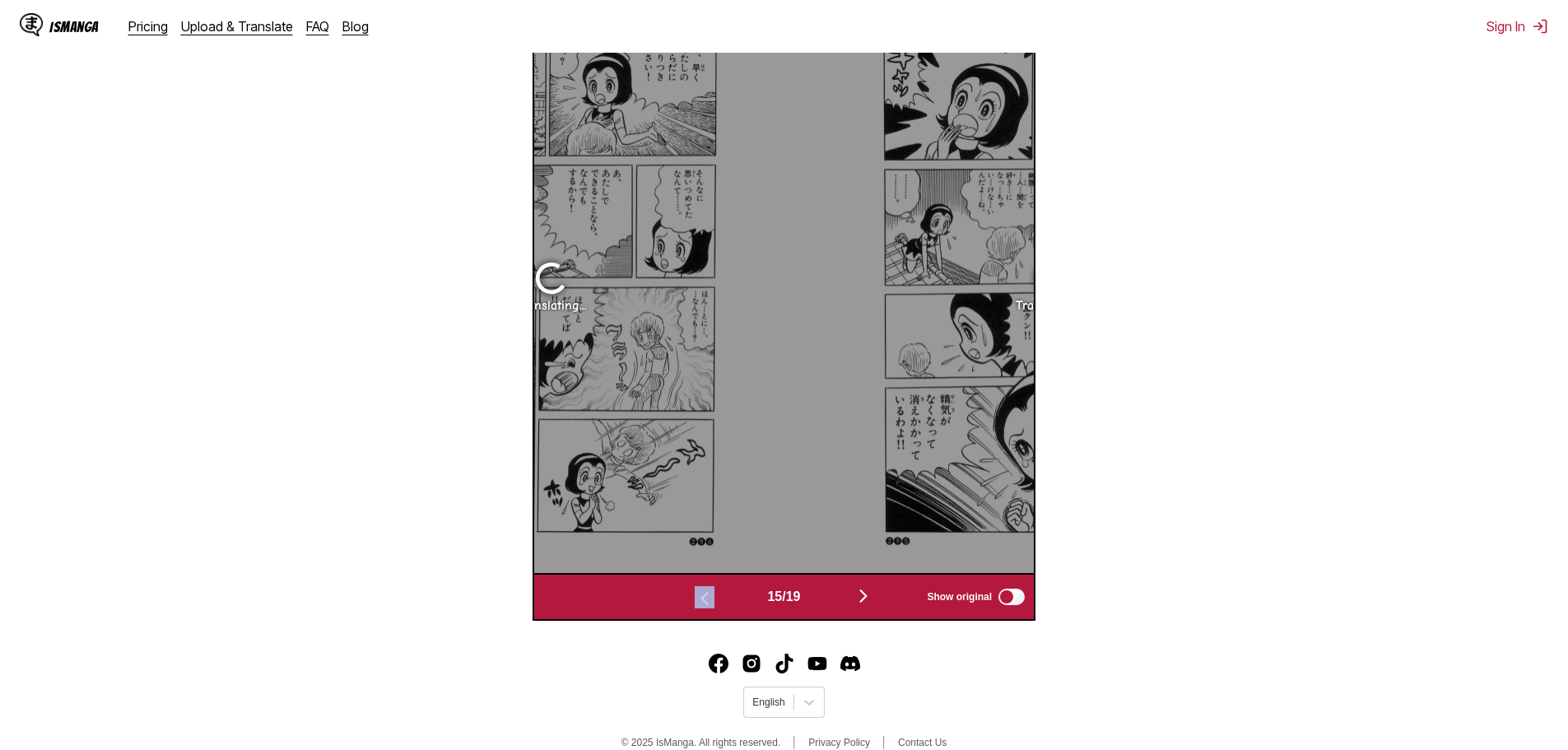
click at [697, 600] on img "button" at bounding box center [704, 598] width 20 height 20
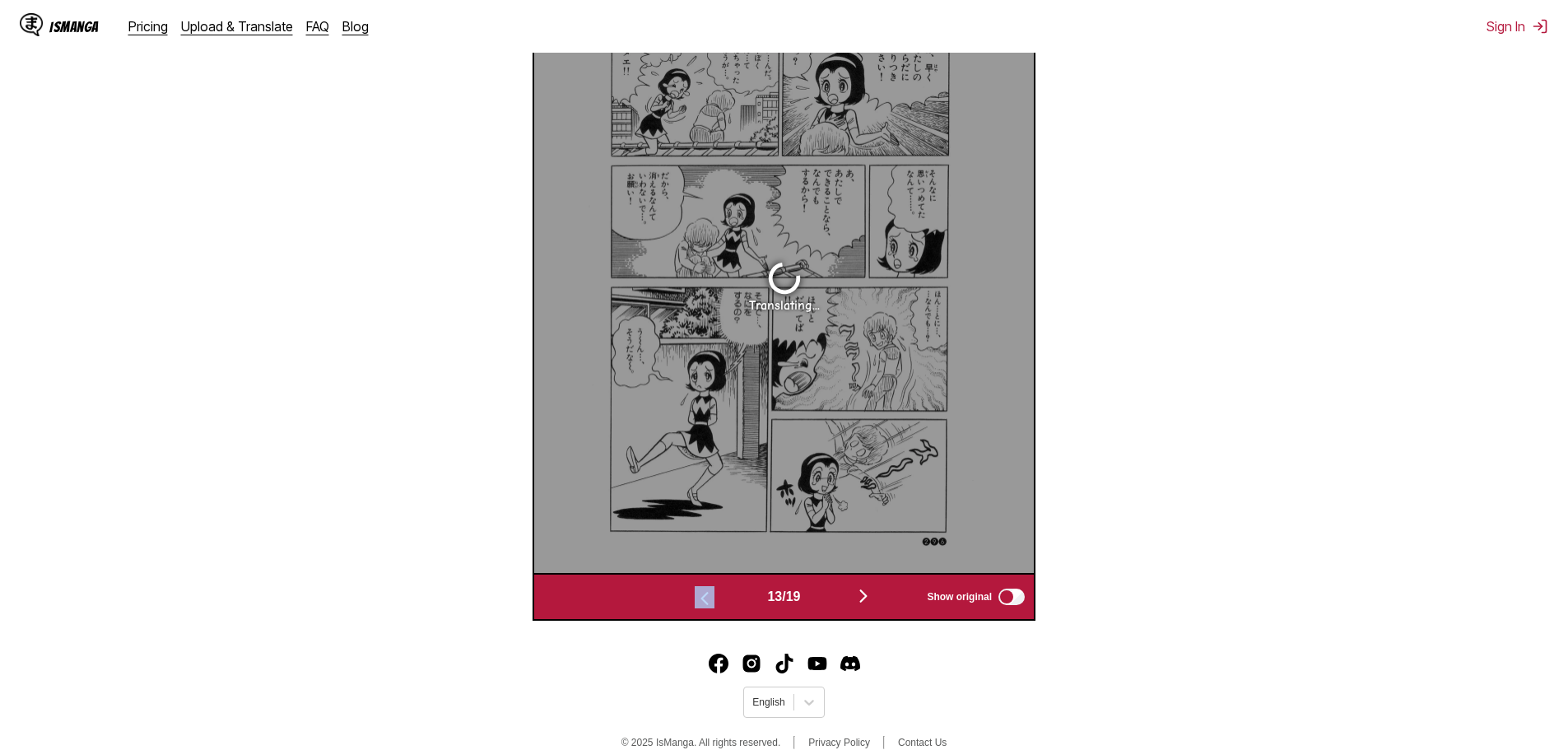
click at [697, 600] on img "button" at bounding box center [704, 598] width 20 height 20
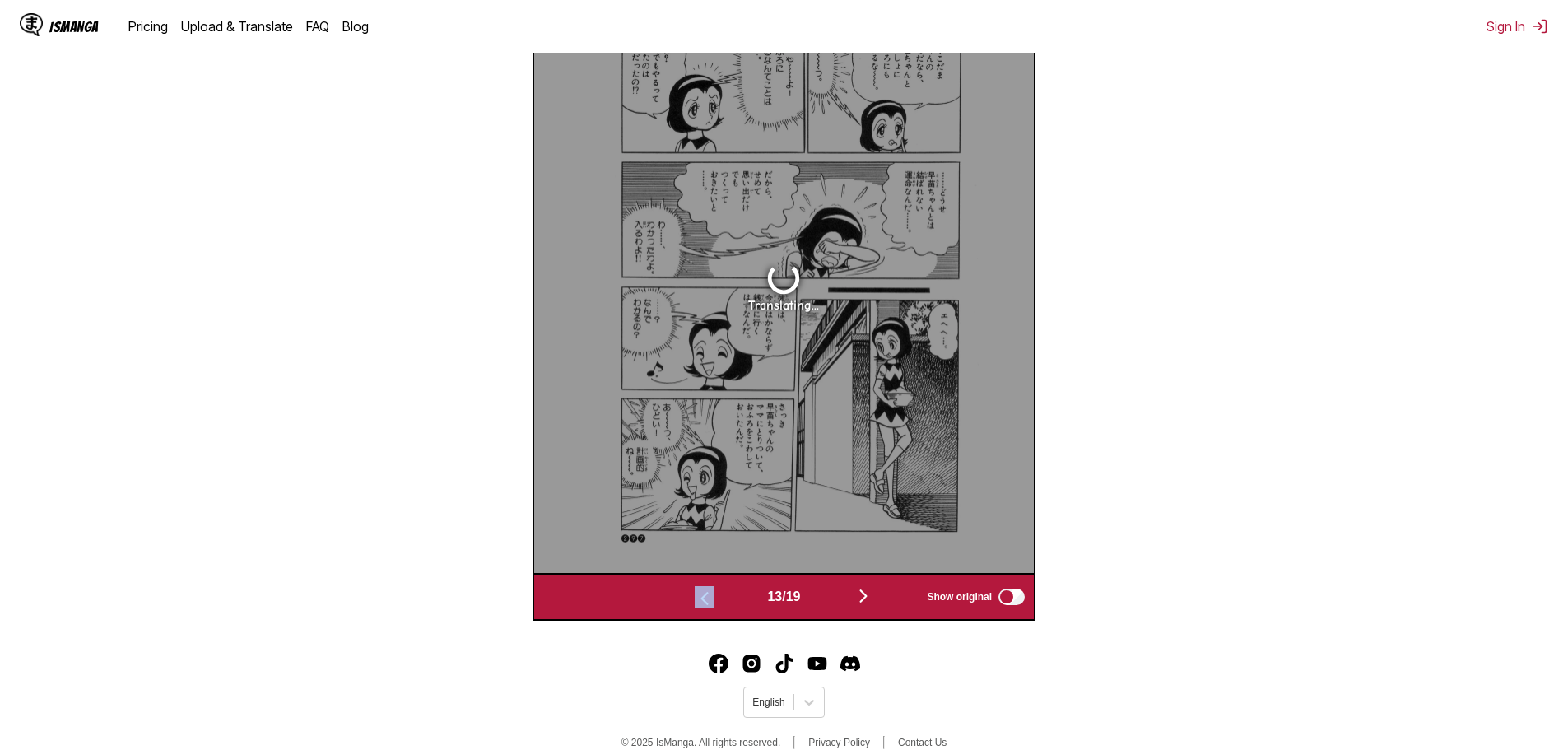
click at [697, 600] on img "button" at bounding box center [704, 598] width 20 height 20
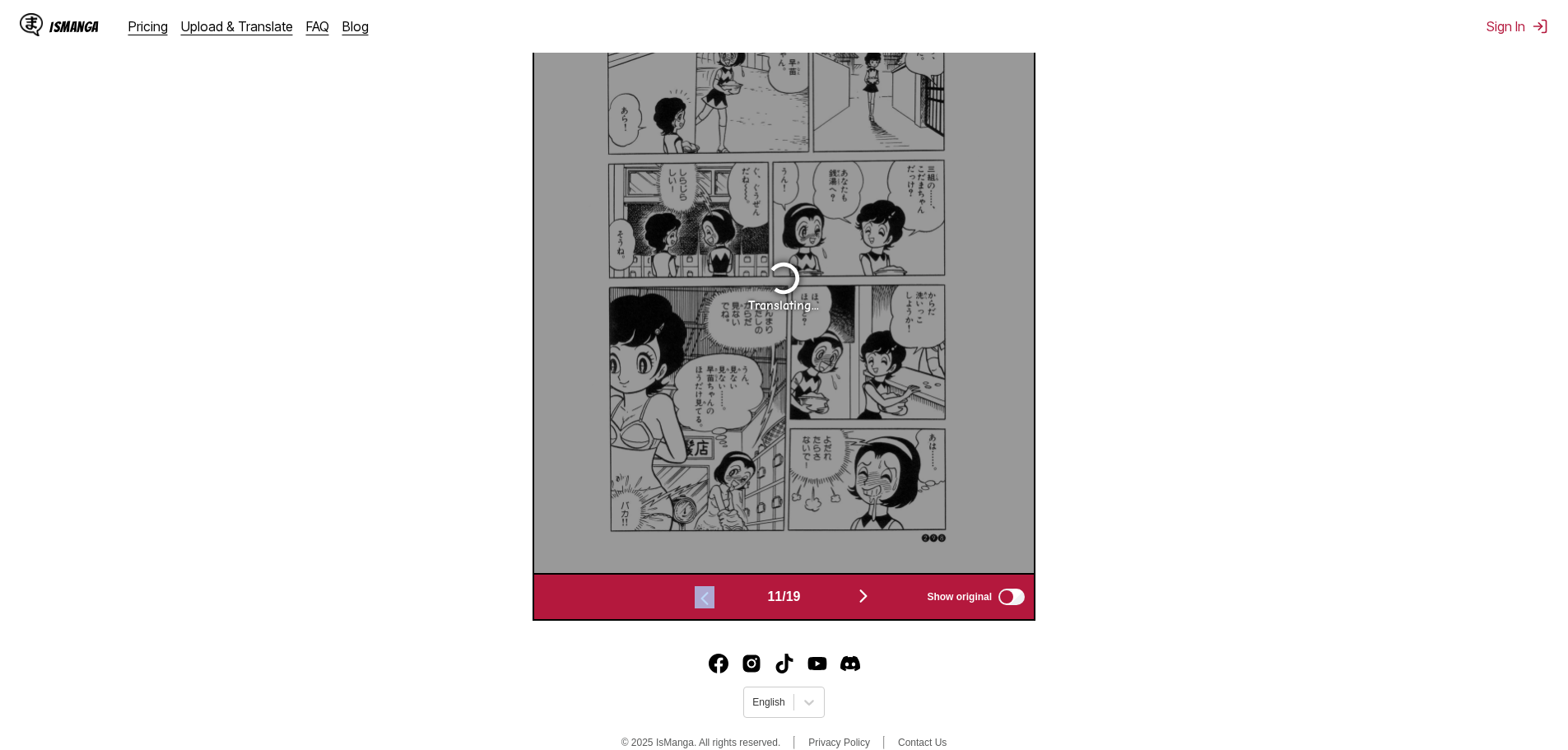
click at [697, 600] on img "button" at bounding box center [704, 598] width 20 height 20
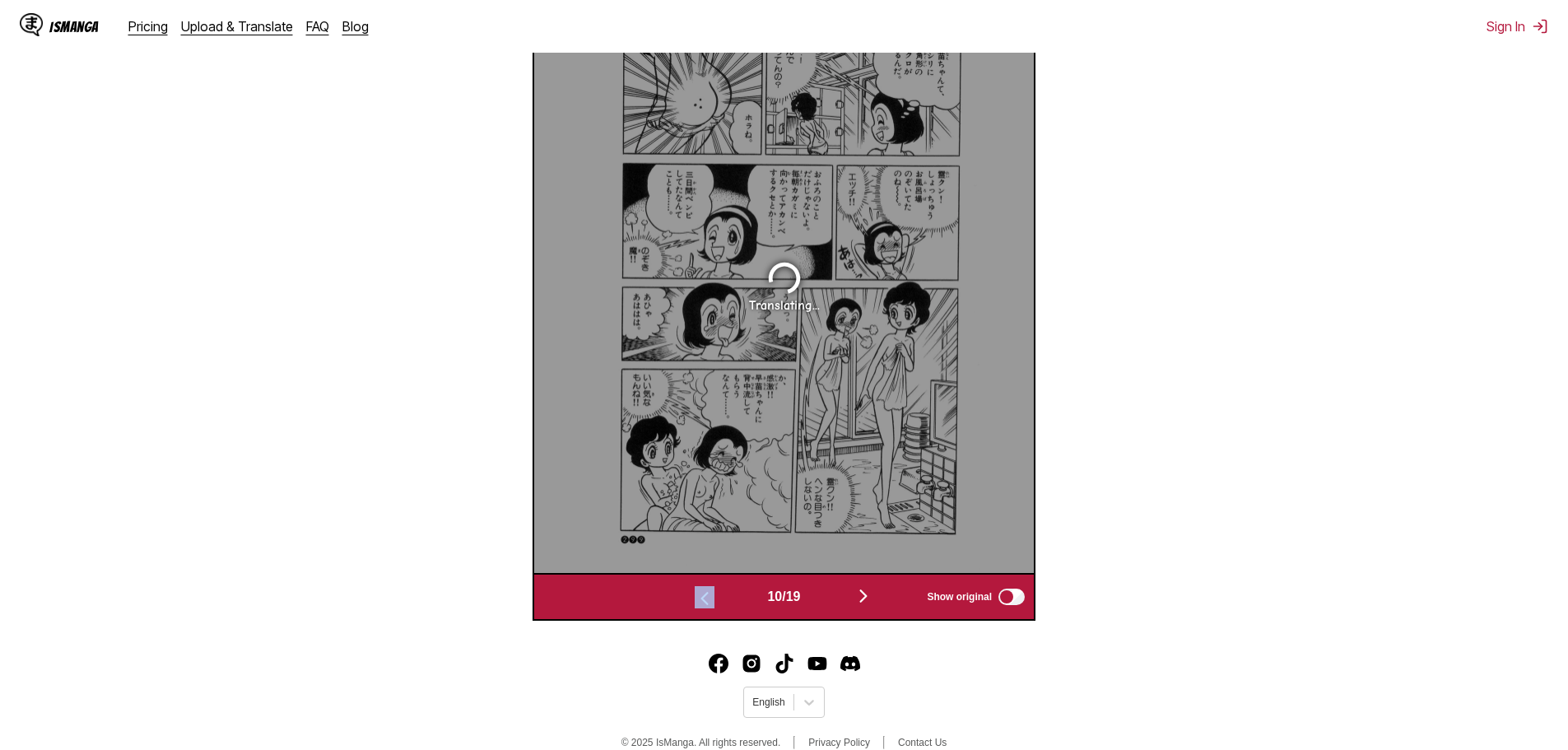
click at [697, 600] on img "button" at bounding box center [704, 598] width 20 height 20
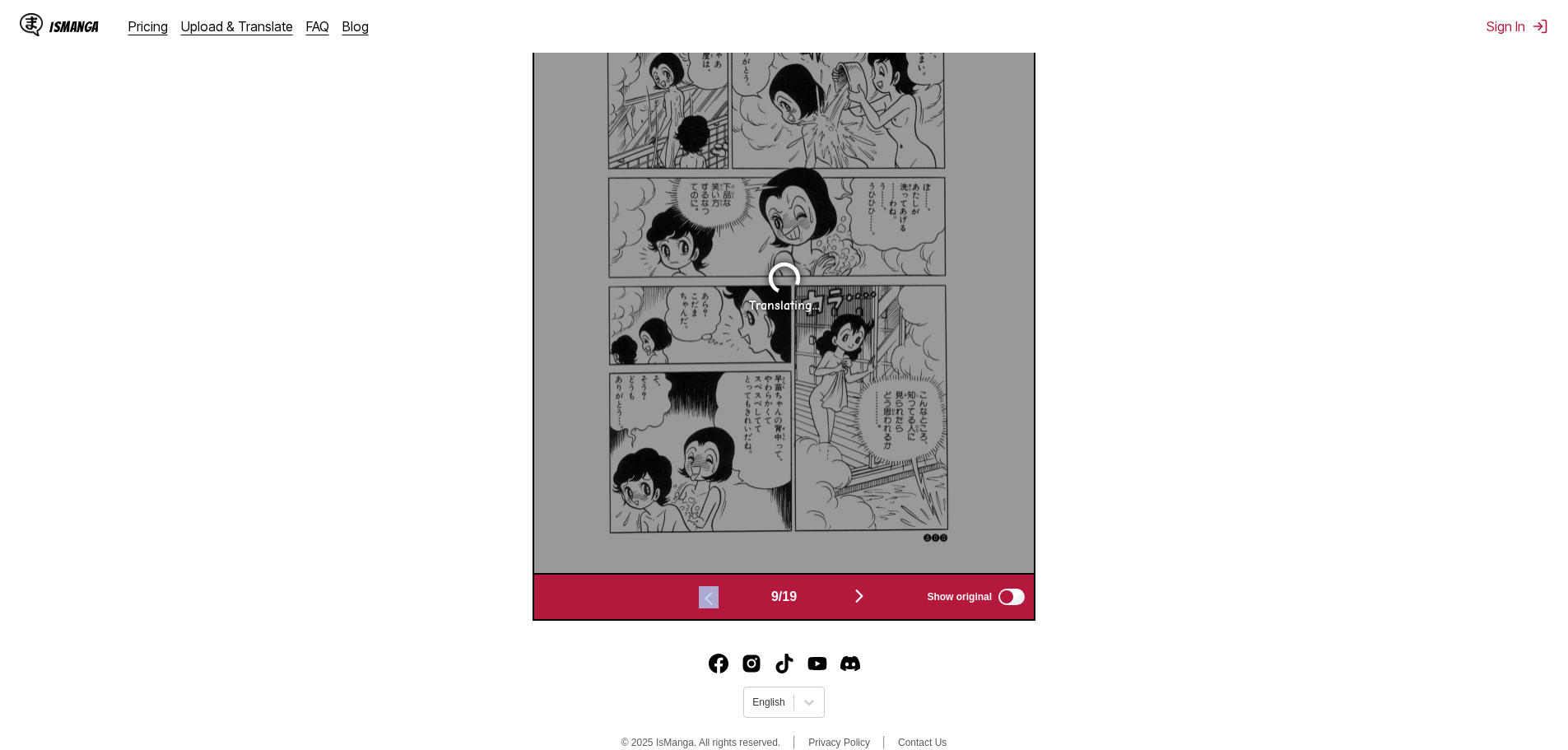
click at [699, 600] on img "button" at bounding box center [709, 598] width 20 height 20
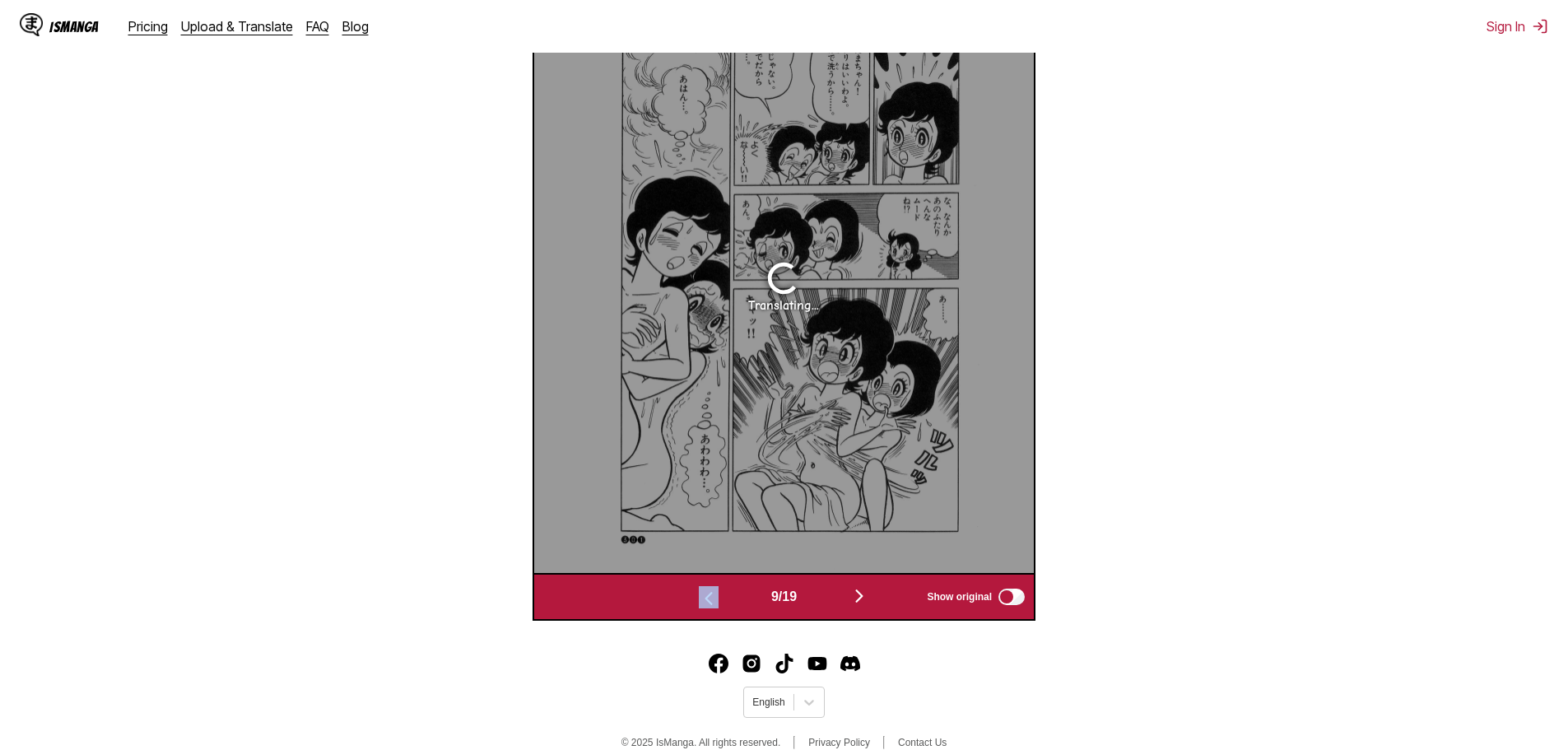
click at [699, 600] on img "button" at bounding box center [709, 598] width 20 height 20
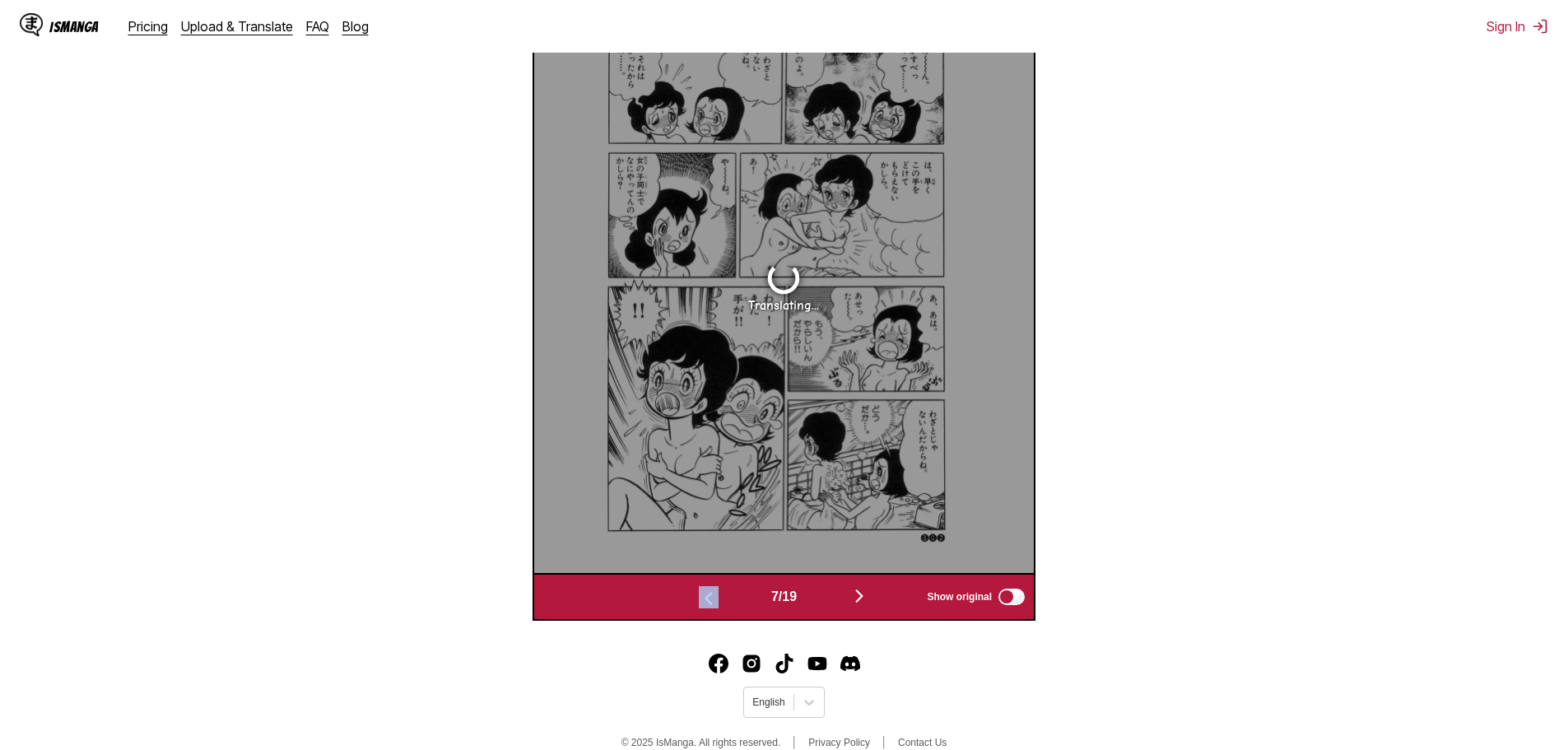
click at [699, 600] on img "button" at bounding box center [709, 598] width 20 height 20
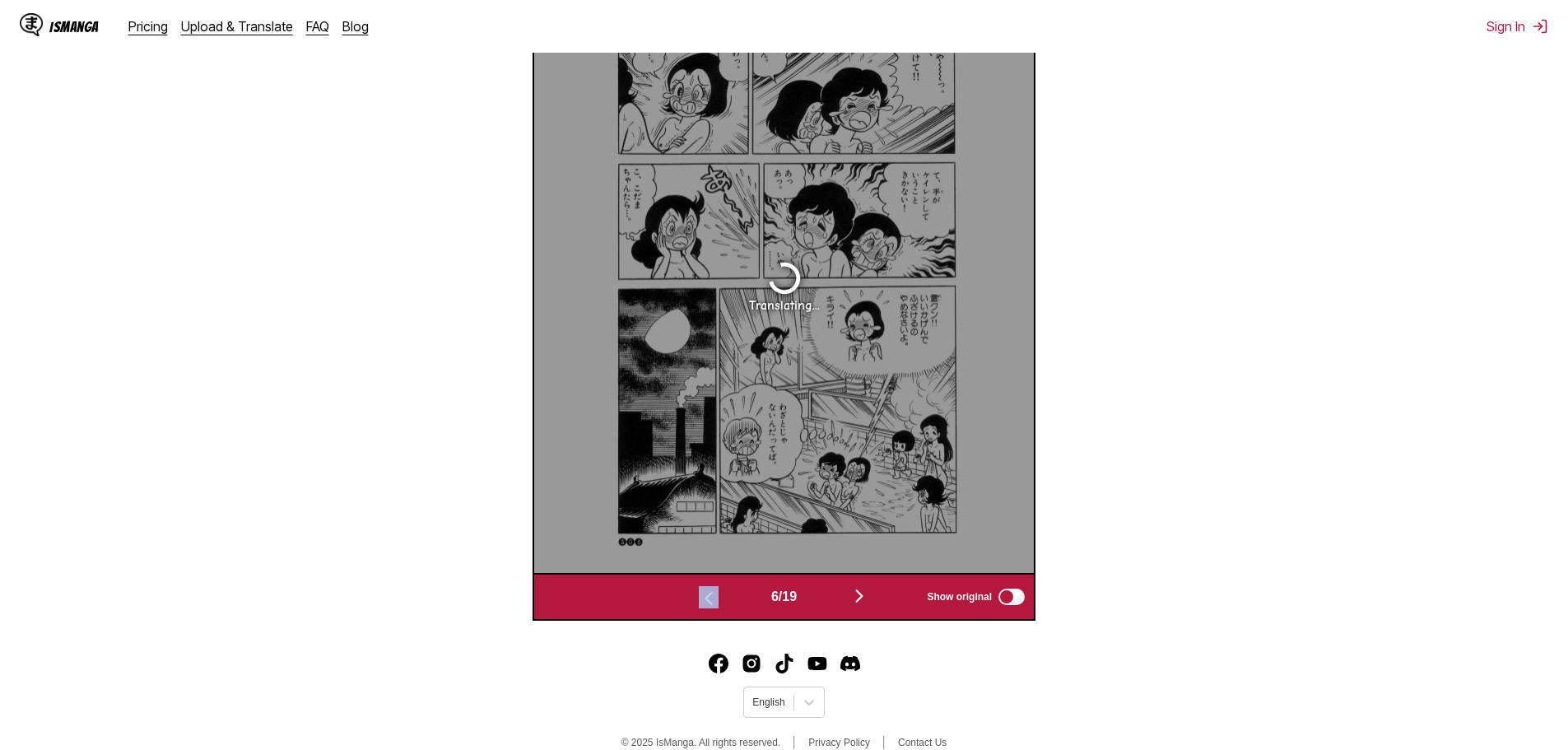
click at [699, 600] on img "button" at bounding box center [709, 598] width 20 height 20
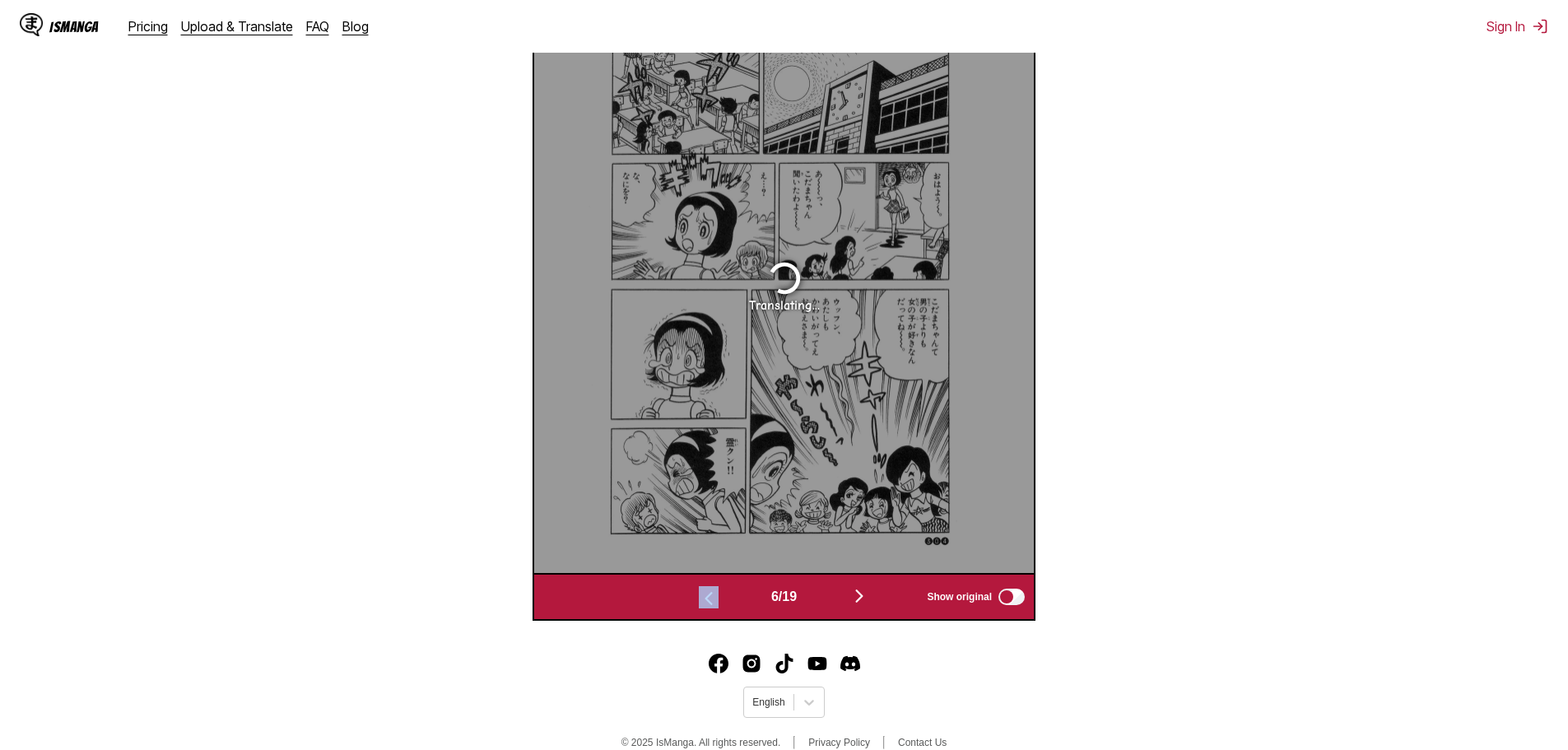
click at [699, 600] on img "button" at bounding box center [709, 598] width 20 height 20
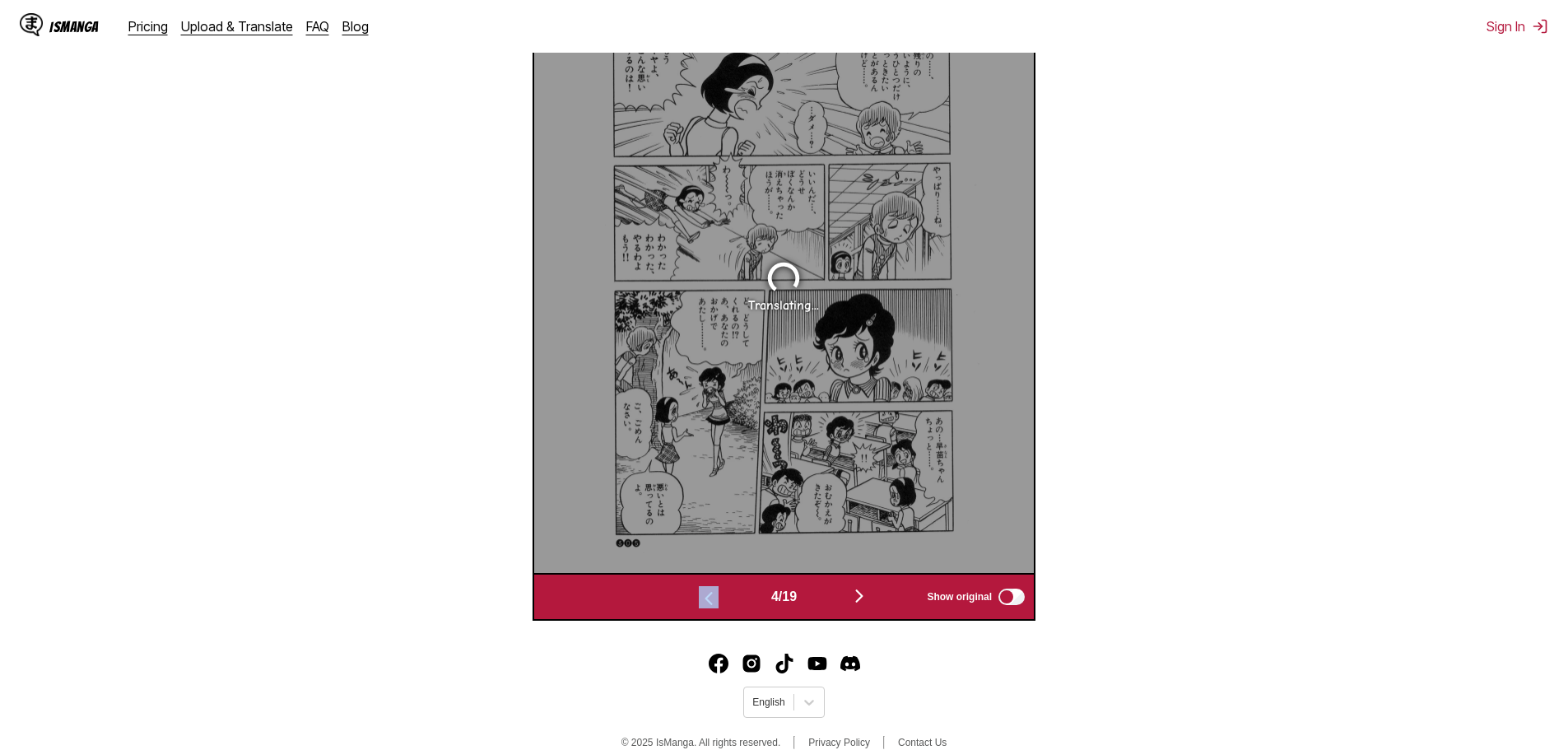
click at [699, 600] on img "button" at bounding box center [709, 598] width 20 height 20
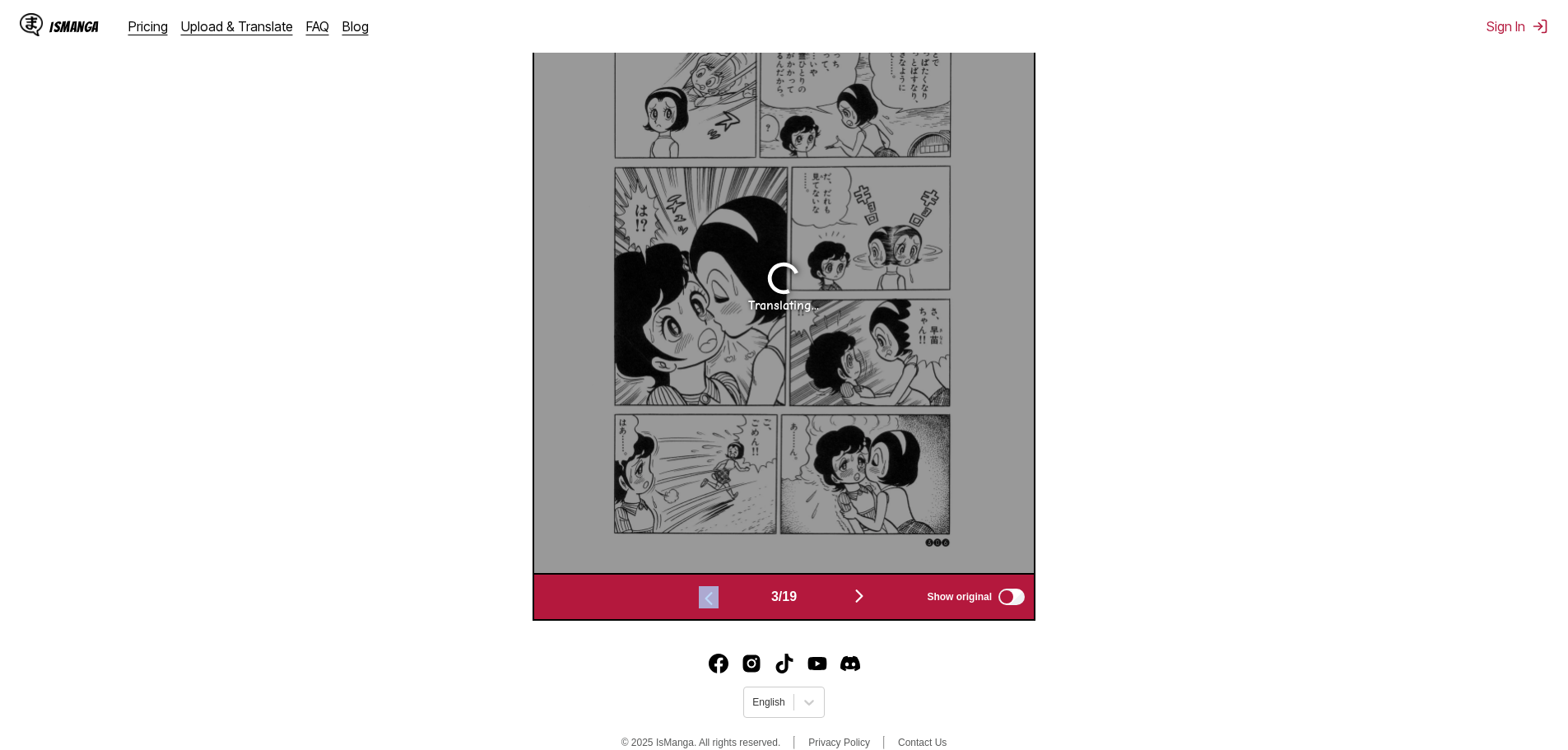
click at [699, 600] on img "button" at bounding box center [709, 598] width 20 height 20
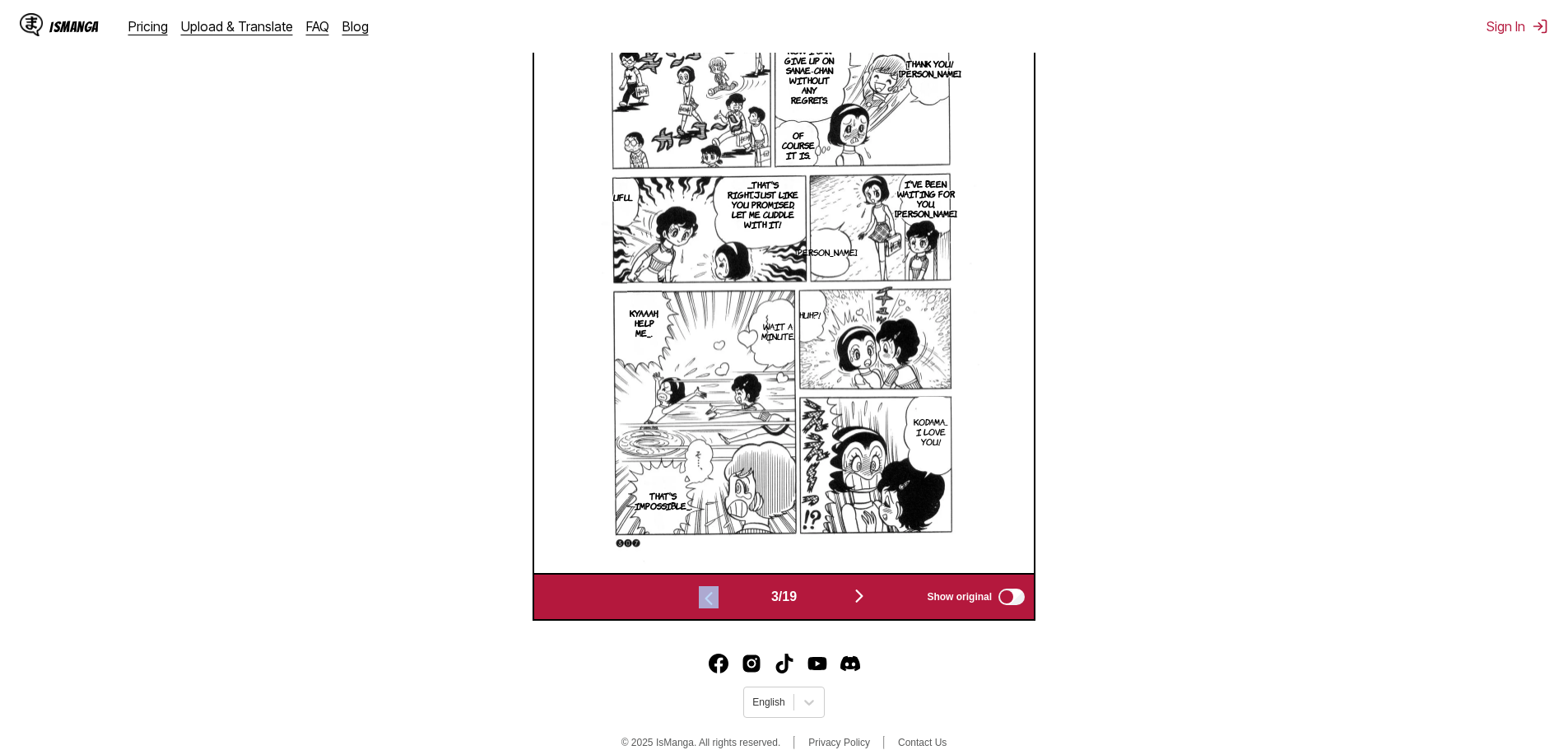
click at [699, 600] on img "button" at bounding box center [709, 598] width 20 height 20
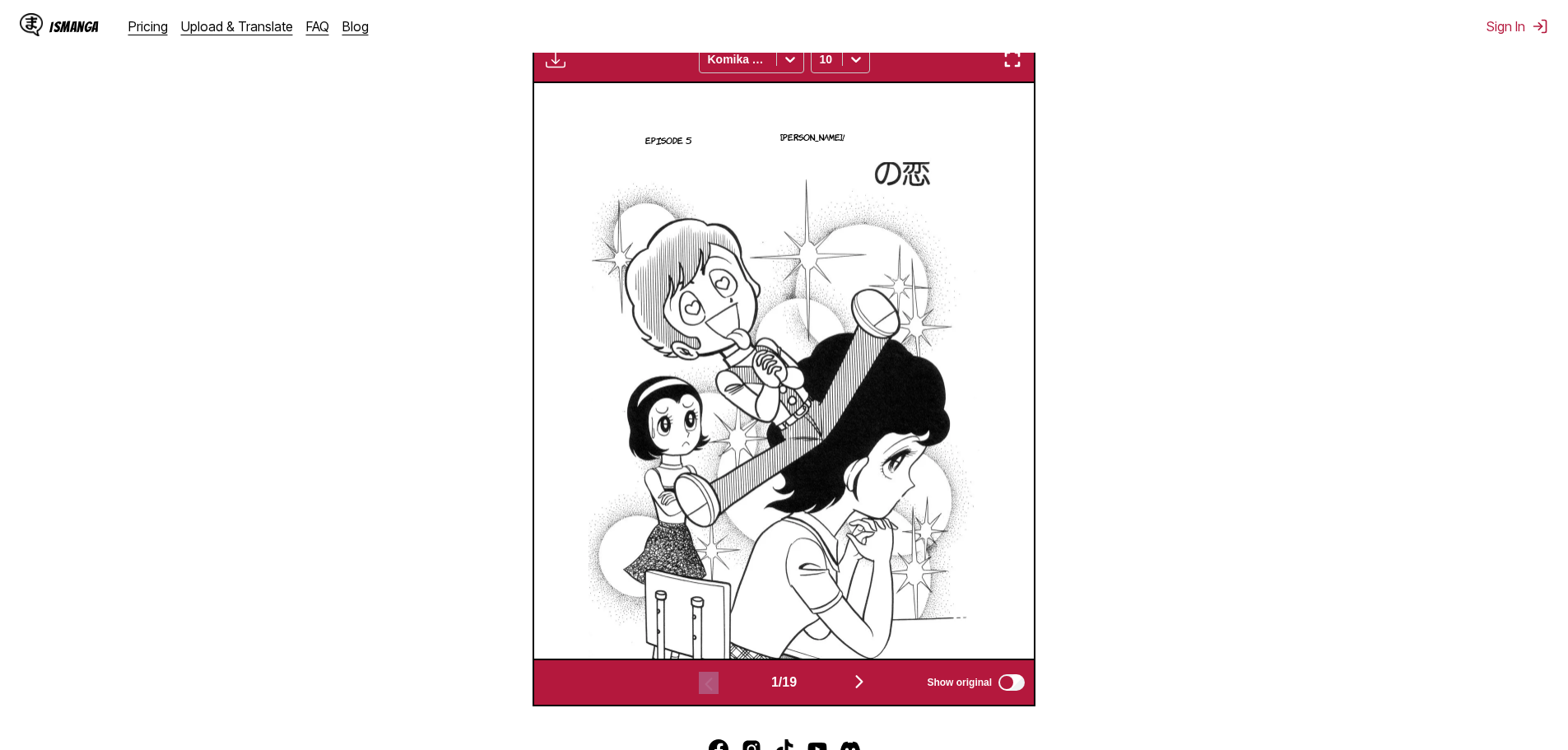
scroll to position [578, 0]
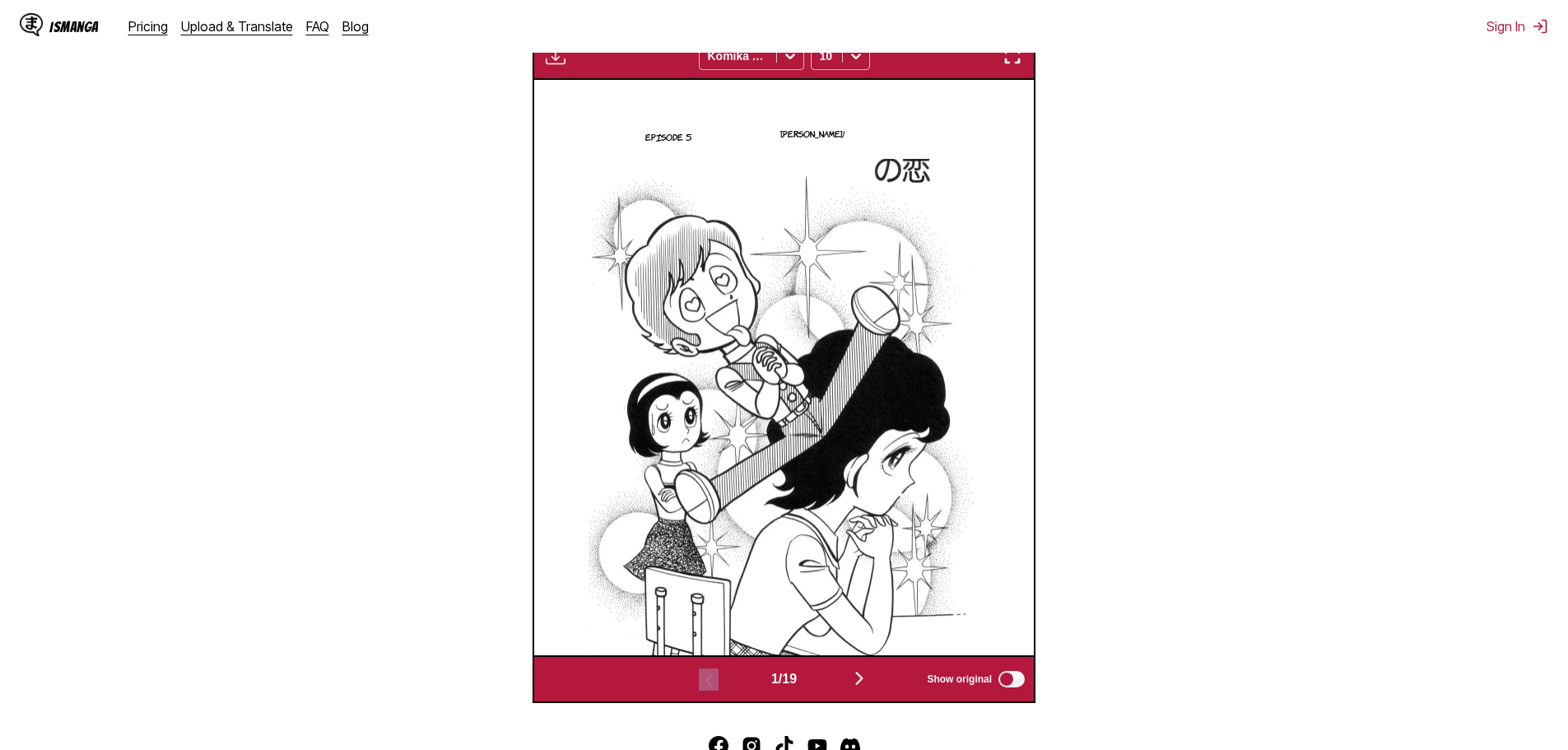
click at [881, 684] on button "button" at bounding box center [859, 679] width 98 height 24
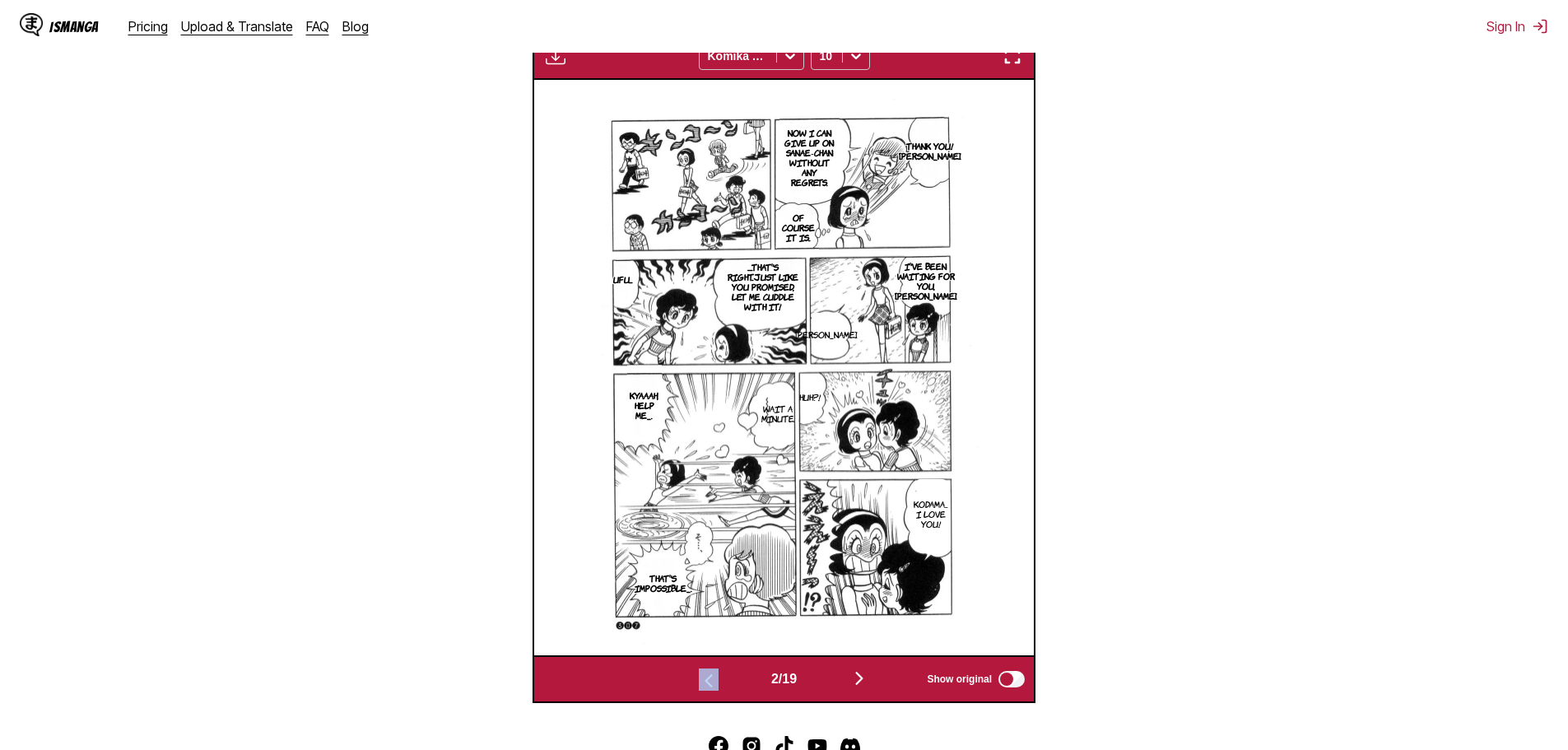
click at [881, 683] on button "button" at bounding box center [859, 679] width 98 height 24
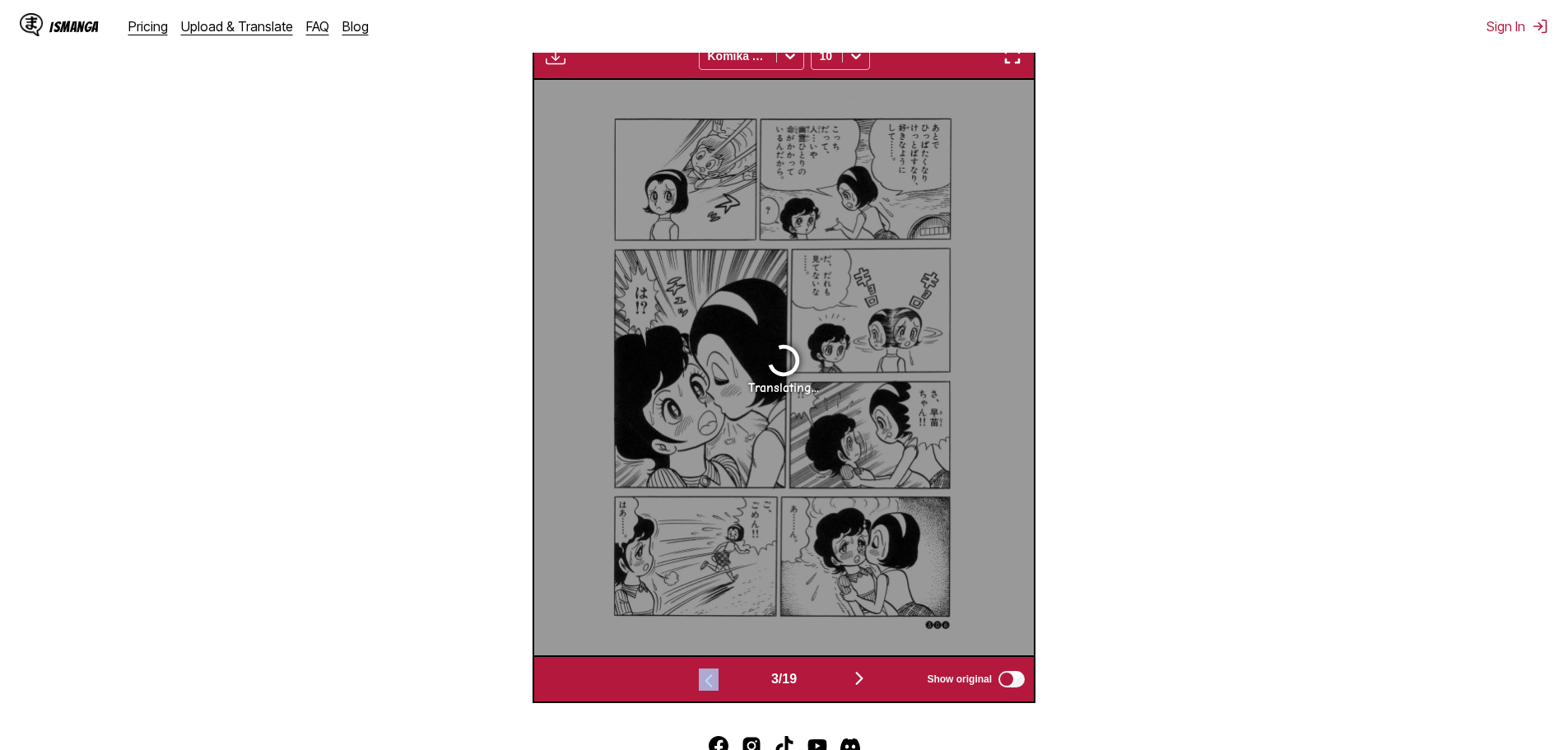
click at [881, 682] on button "button" at bounding box center [859, 679] width 98 height 24
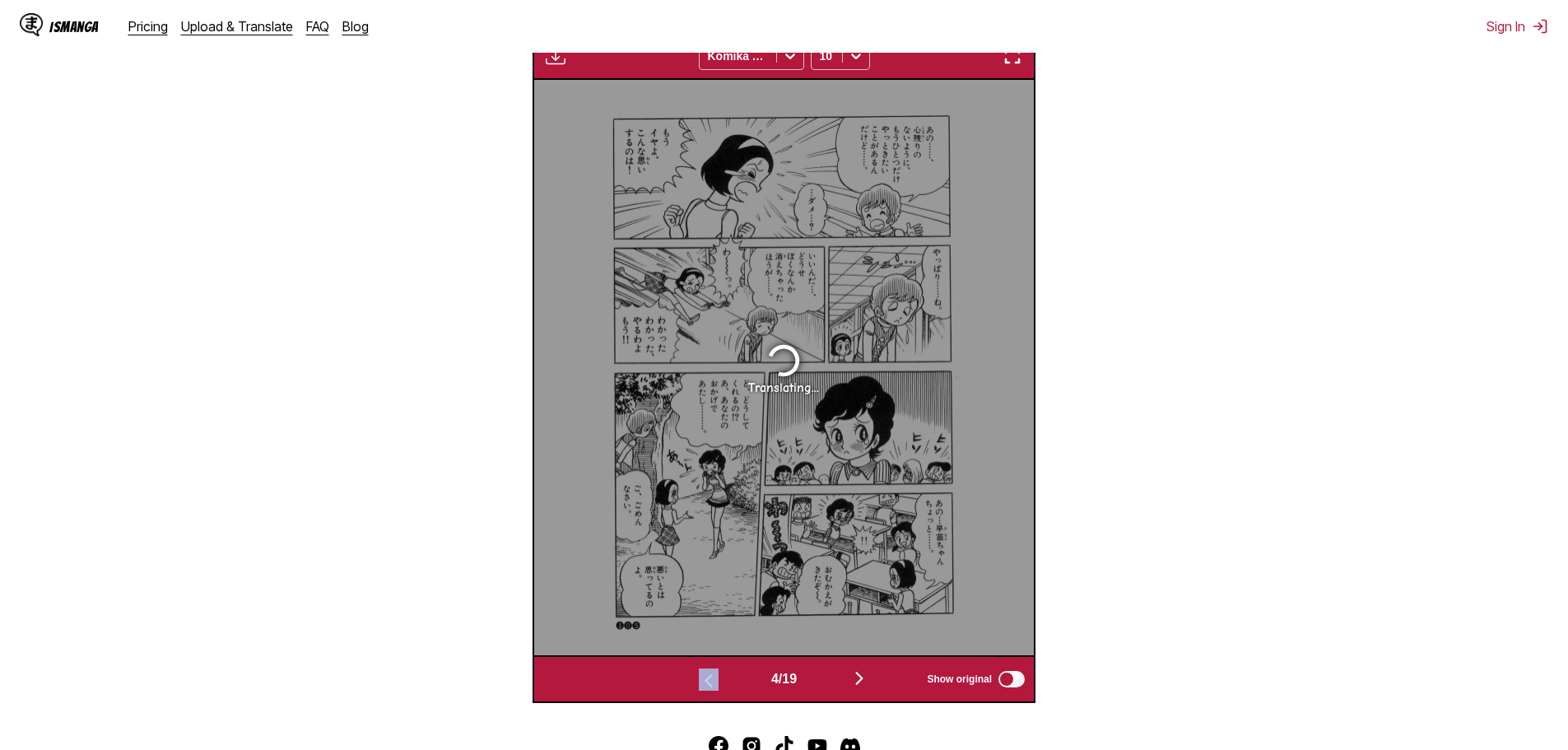
click at [881, 682] on button "button" at bounding box center [859, 679] width 98 height 24
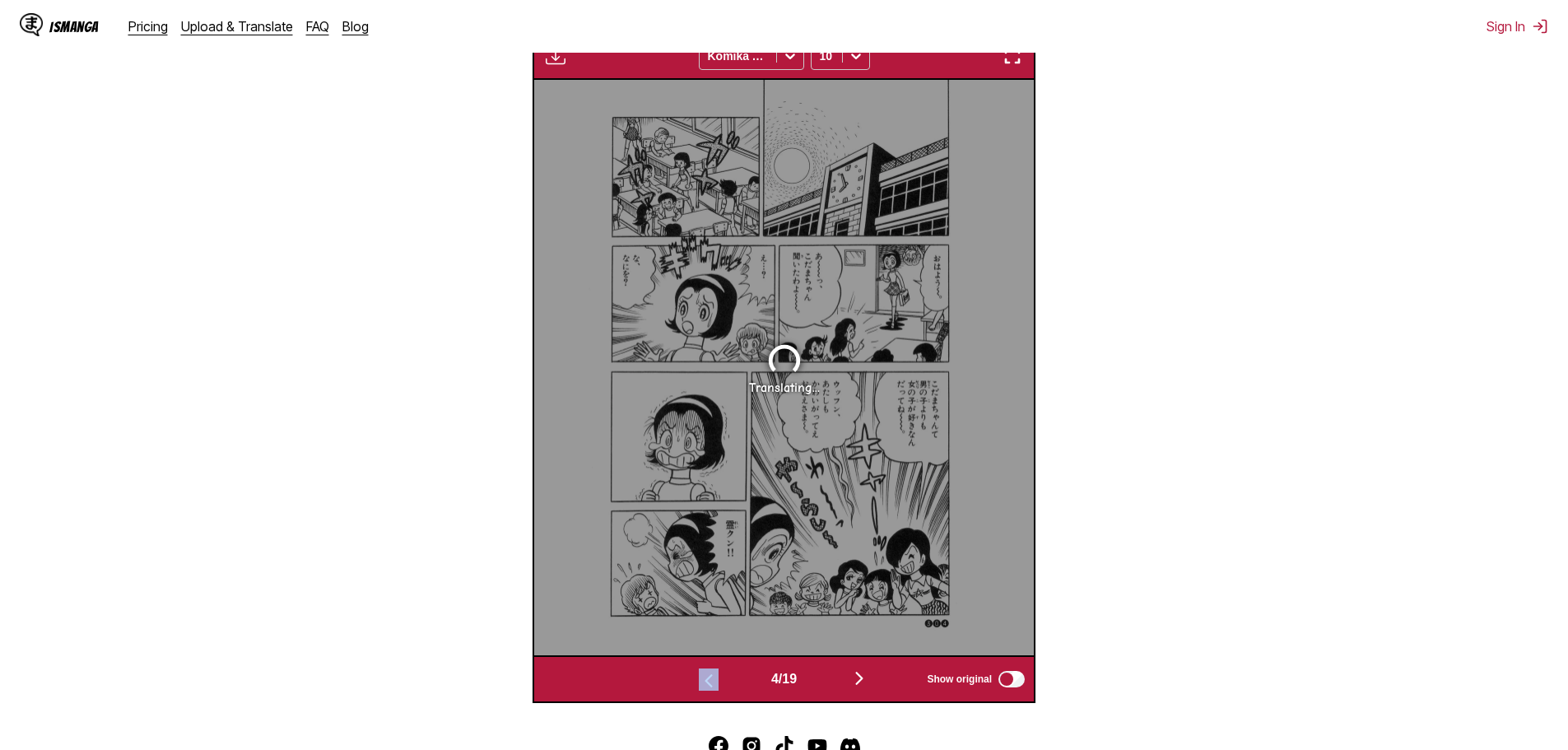
click at [881, 682] on button "button" at bounding box center [859, 679] width 98 height 24
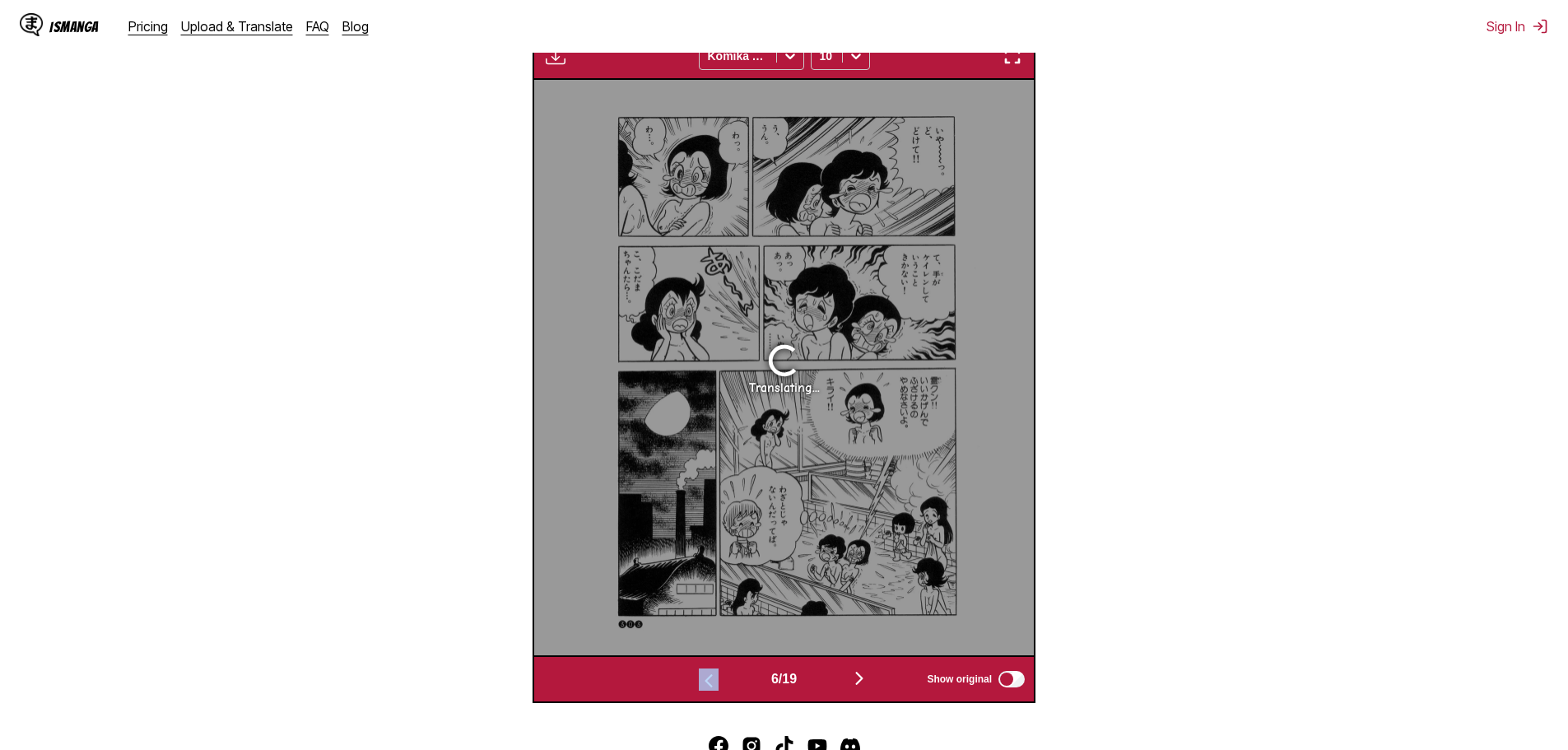
click at [881, 682] on button "button" at bounding box center [859, 679] width 98 height 24
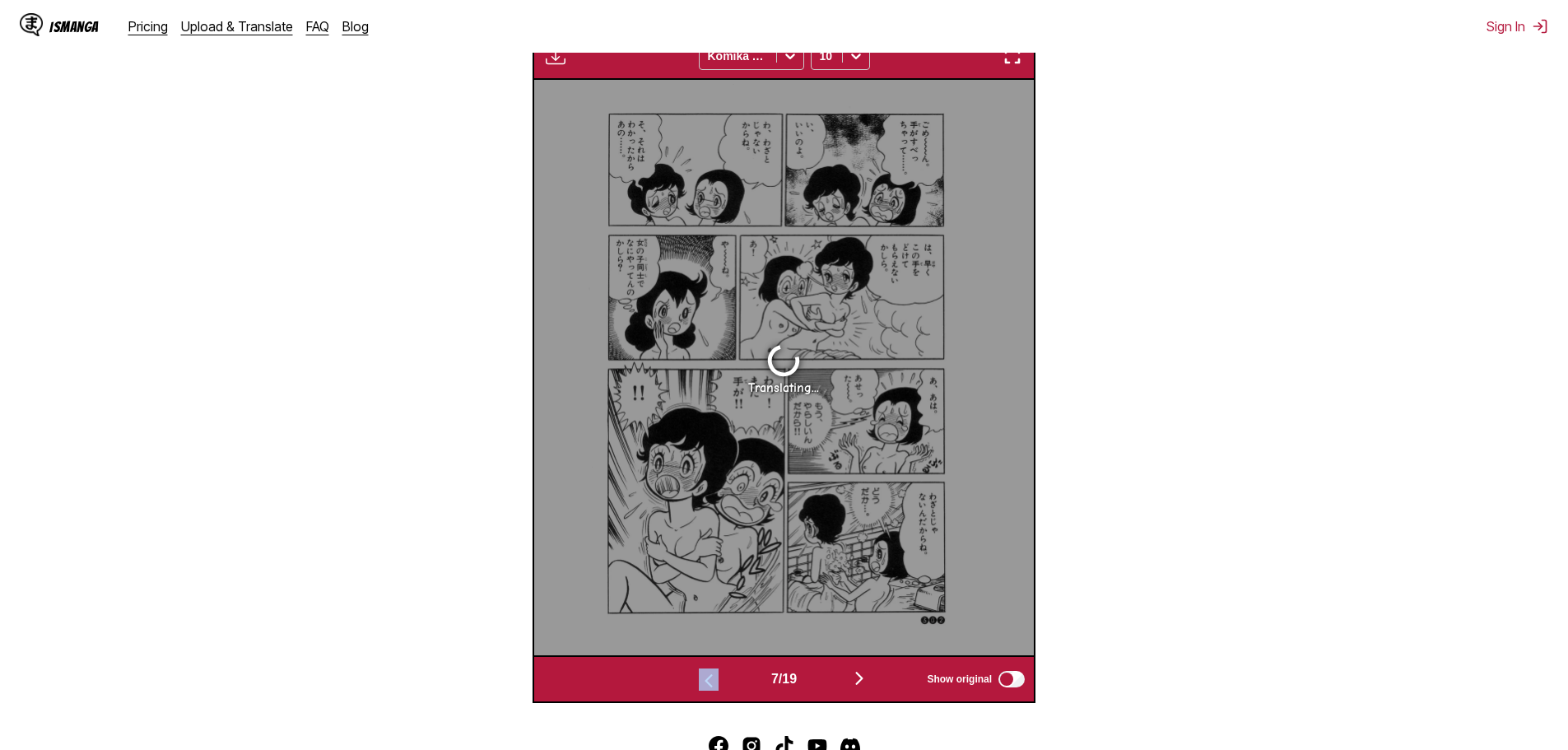
click at [881, 682] on button "button" at bounding box center [859, 679] width 98 height 24
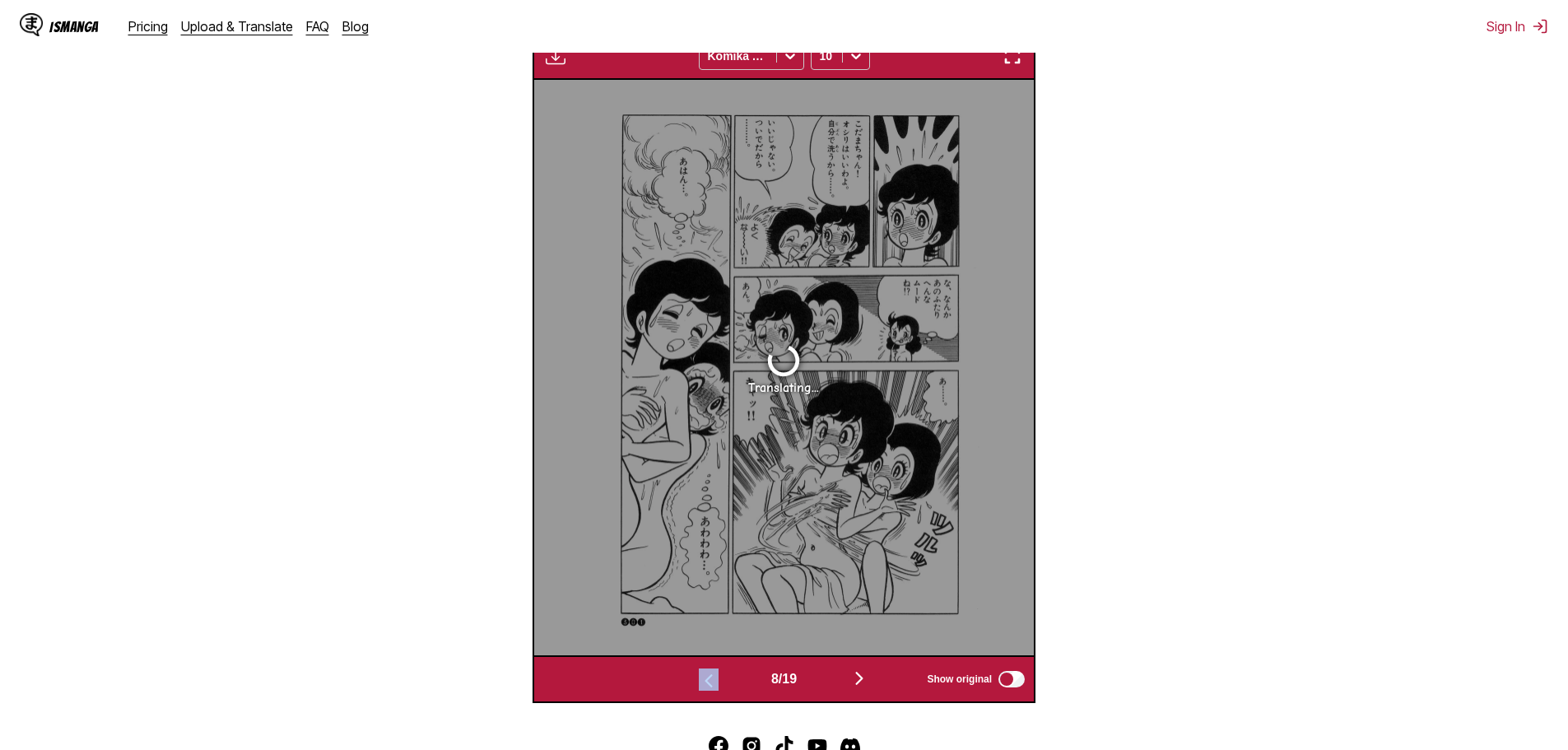
click at [880, 681] on button "button" at bounding box center [859, 679] width 98 height 24
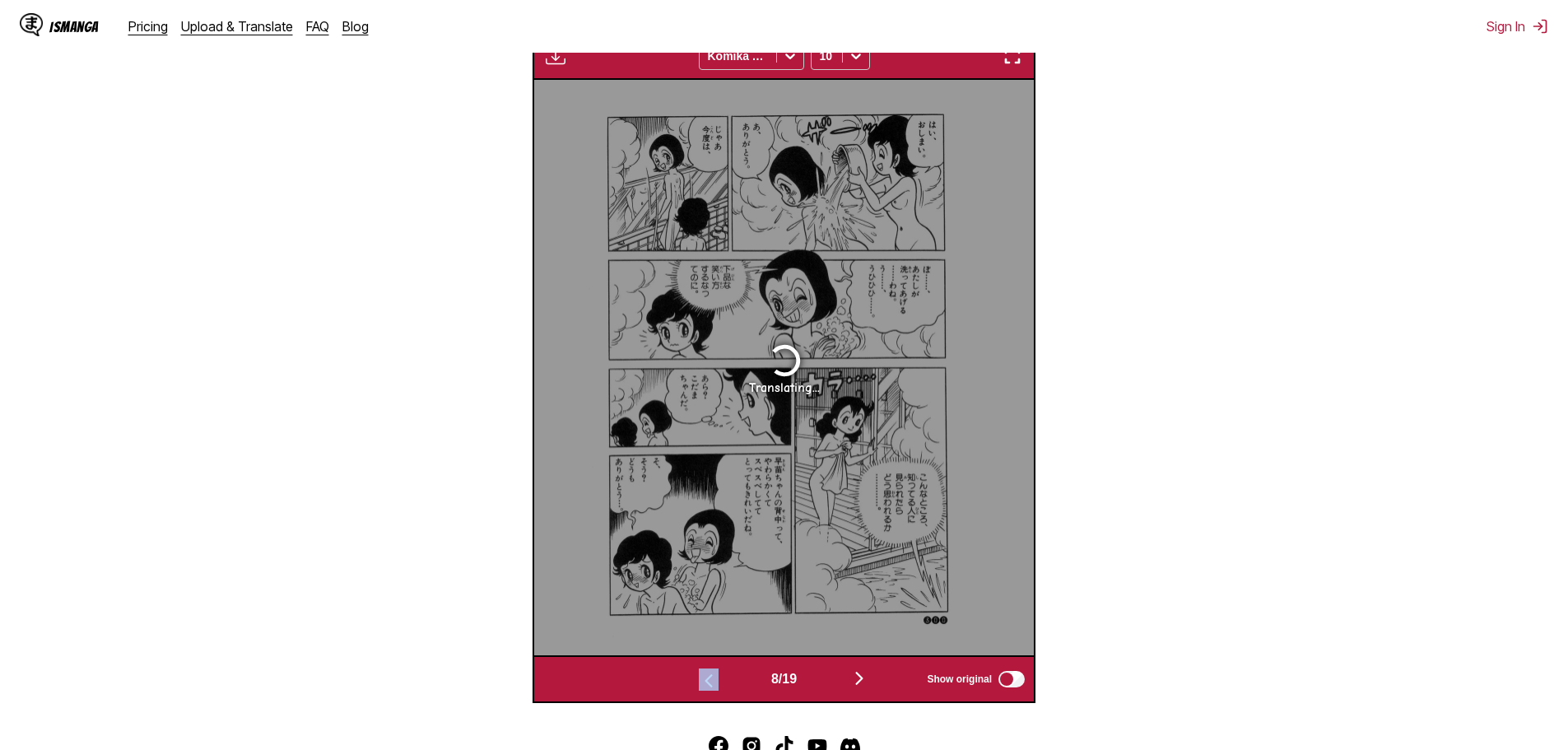
click at [880, 681] on button "button" at bounding box center [859, 679] width 98 height 24
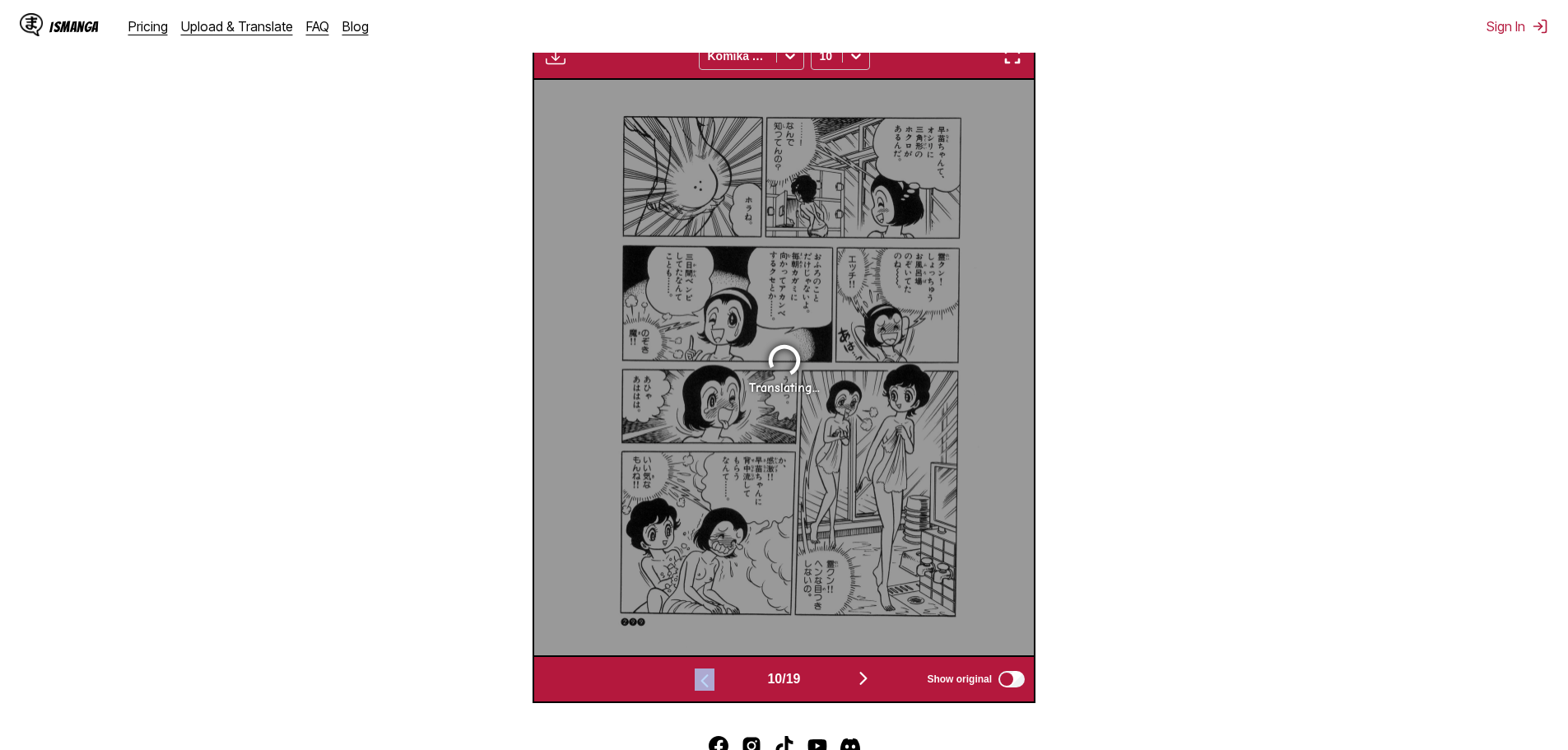
click at [880, 680] on button "button" at bounding box center [864, 679] width 98 height 24
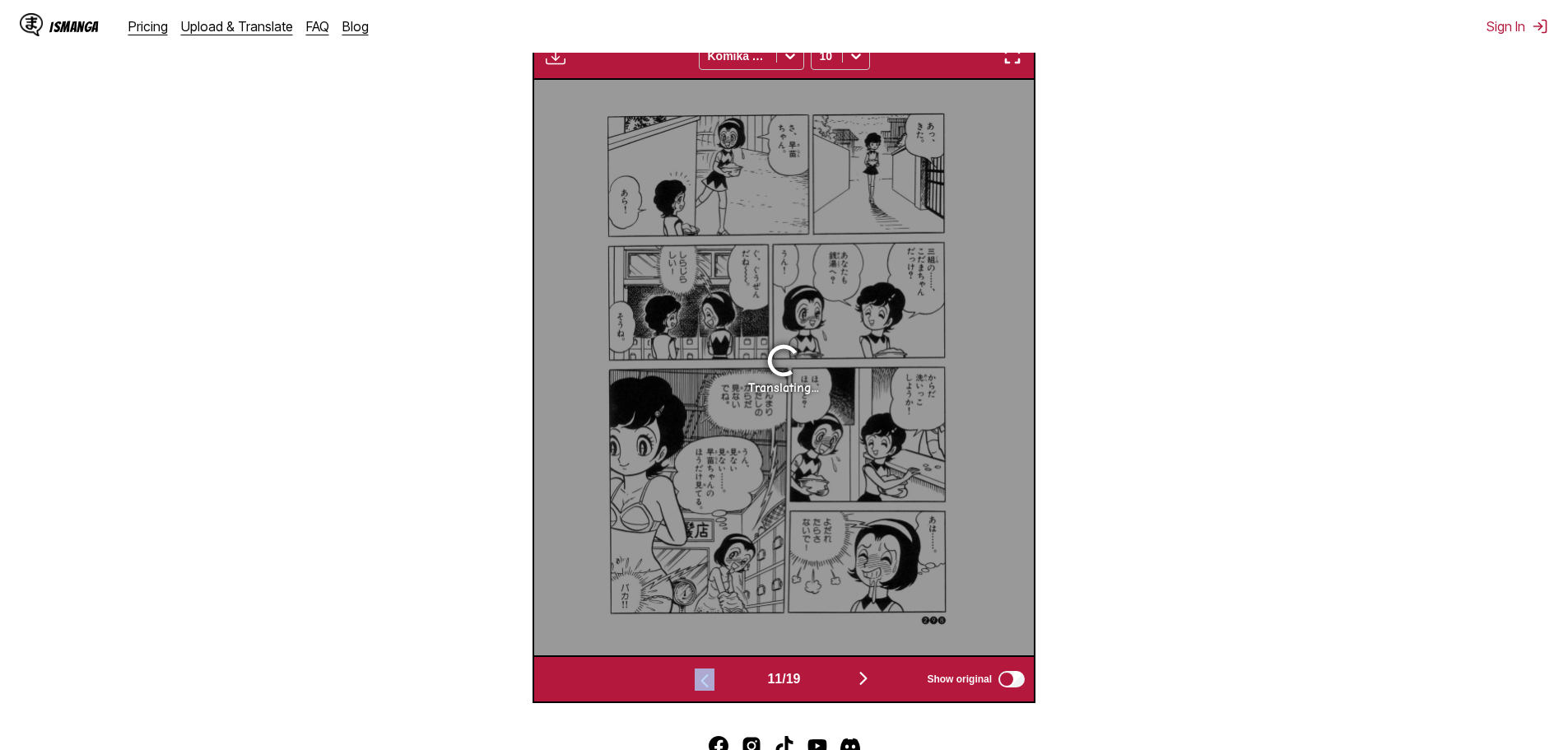
click at [880, 680] on button "button" at bounding box center [864, 679] width 98 height 24
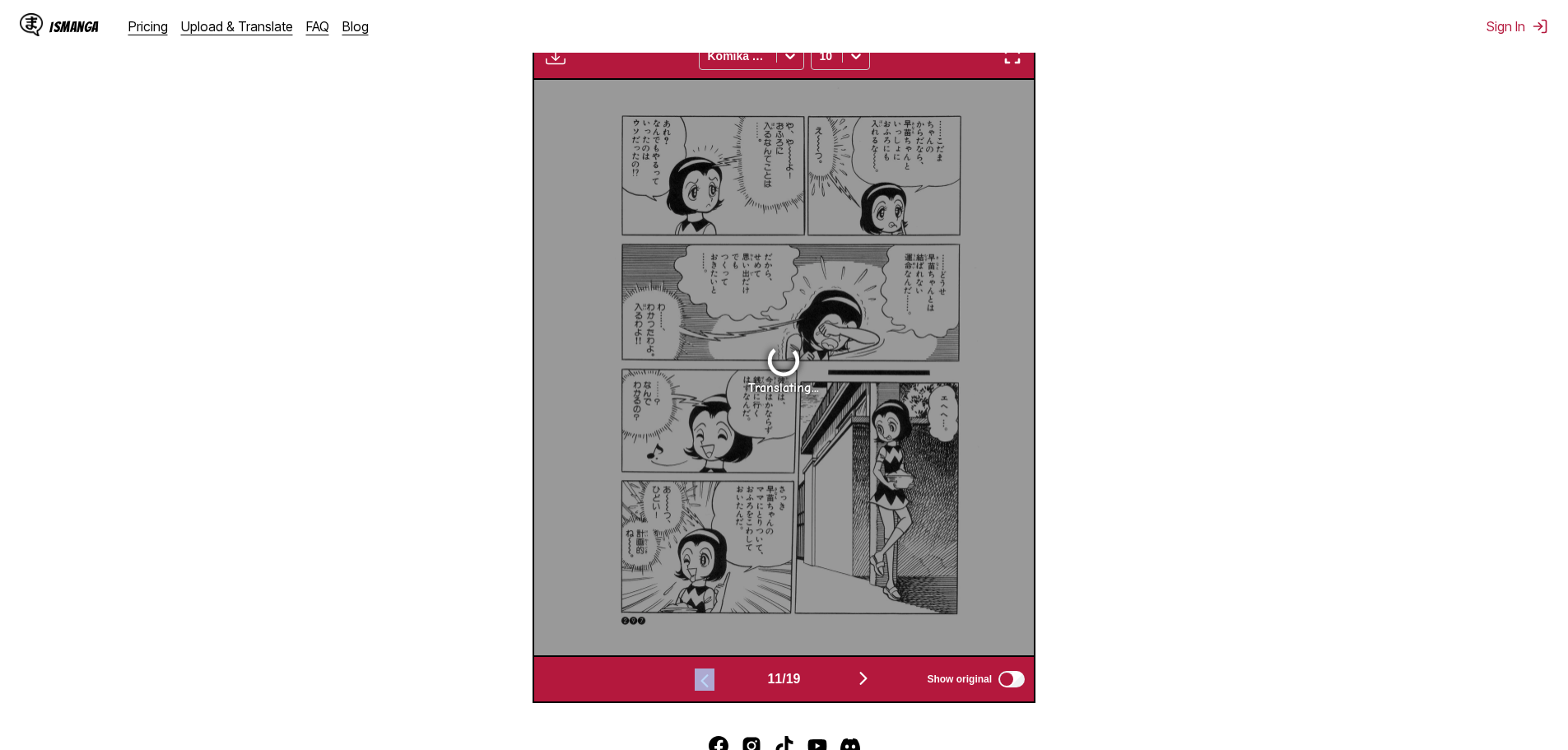
click at [880, 680] on button "button" at bounding box center [864, 679] width 98 height 24
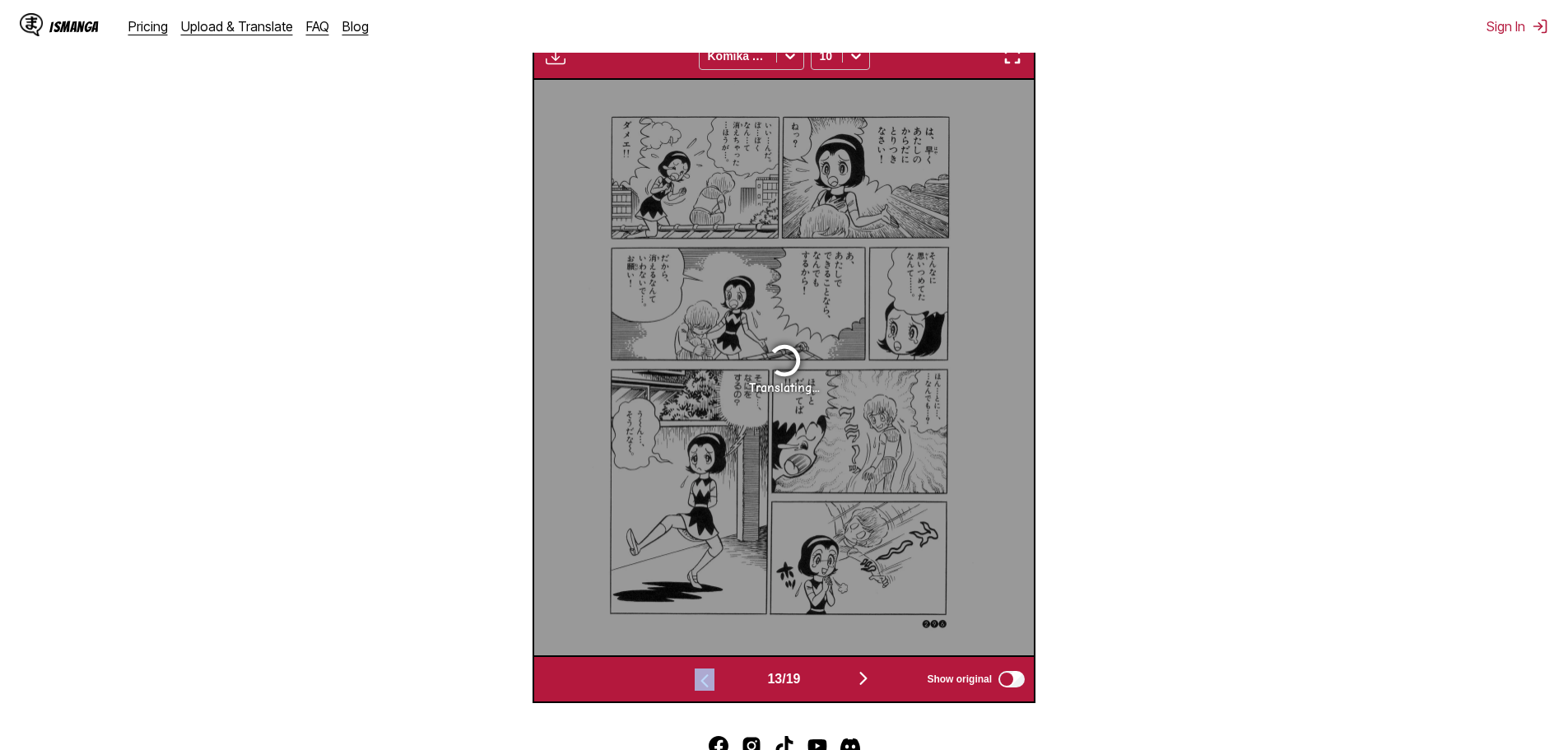
click at [880, 680] on button "button" at bounding box center [864, 679] width 98 height 24
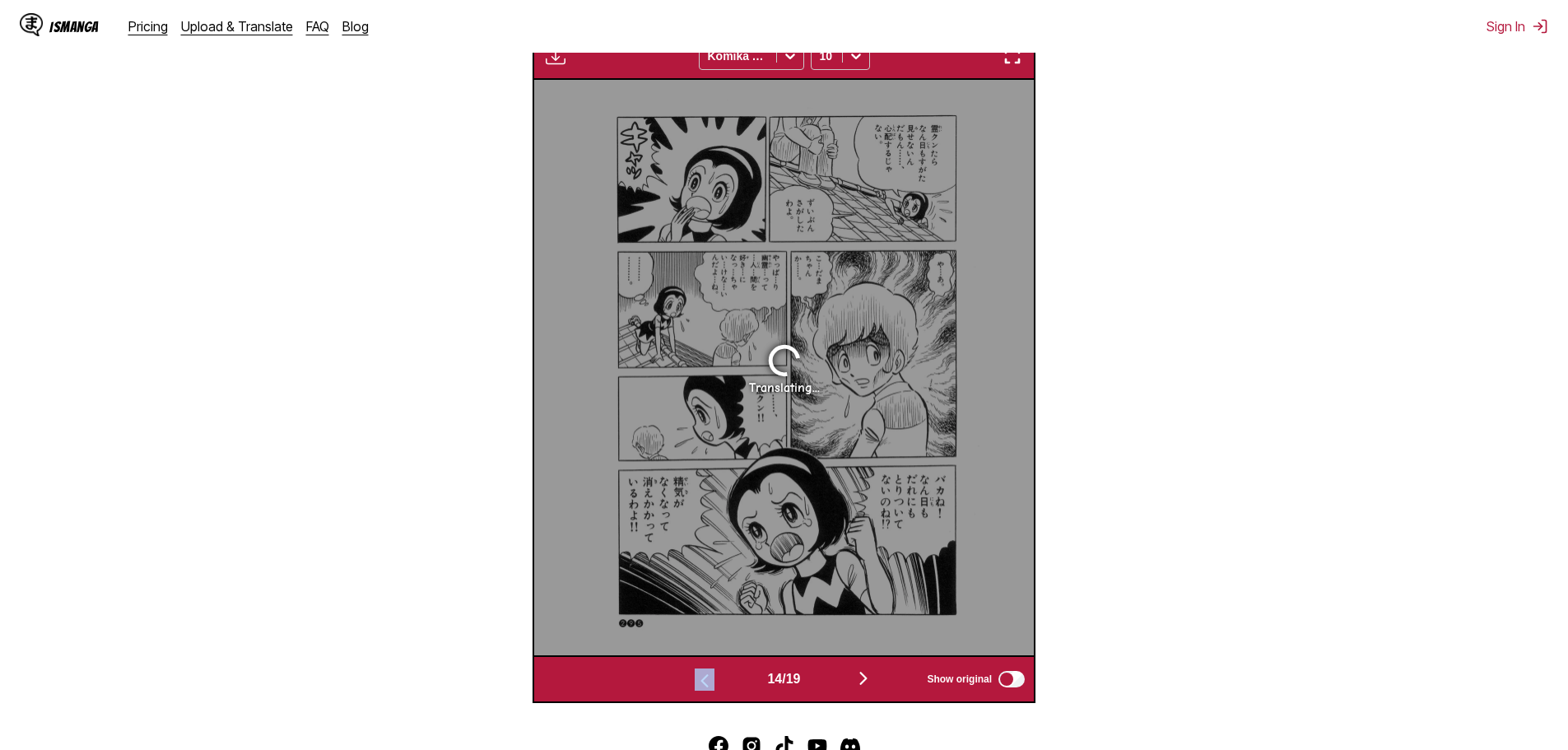
click at [880, 680] on button "button" at bounding box center [864, 679] width 98 height 24
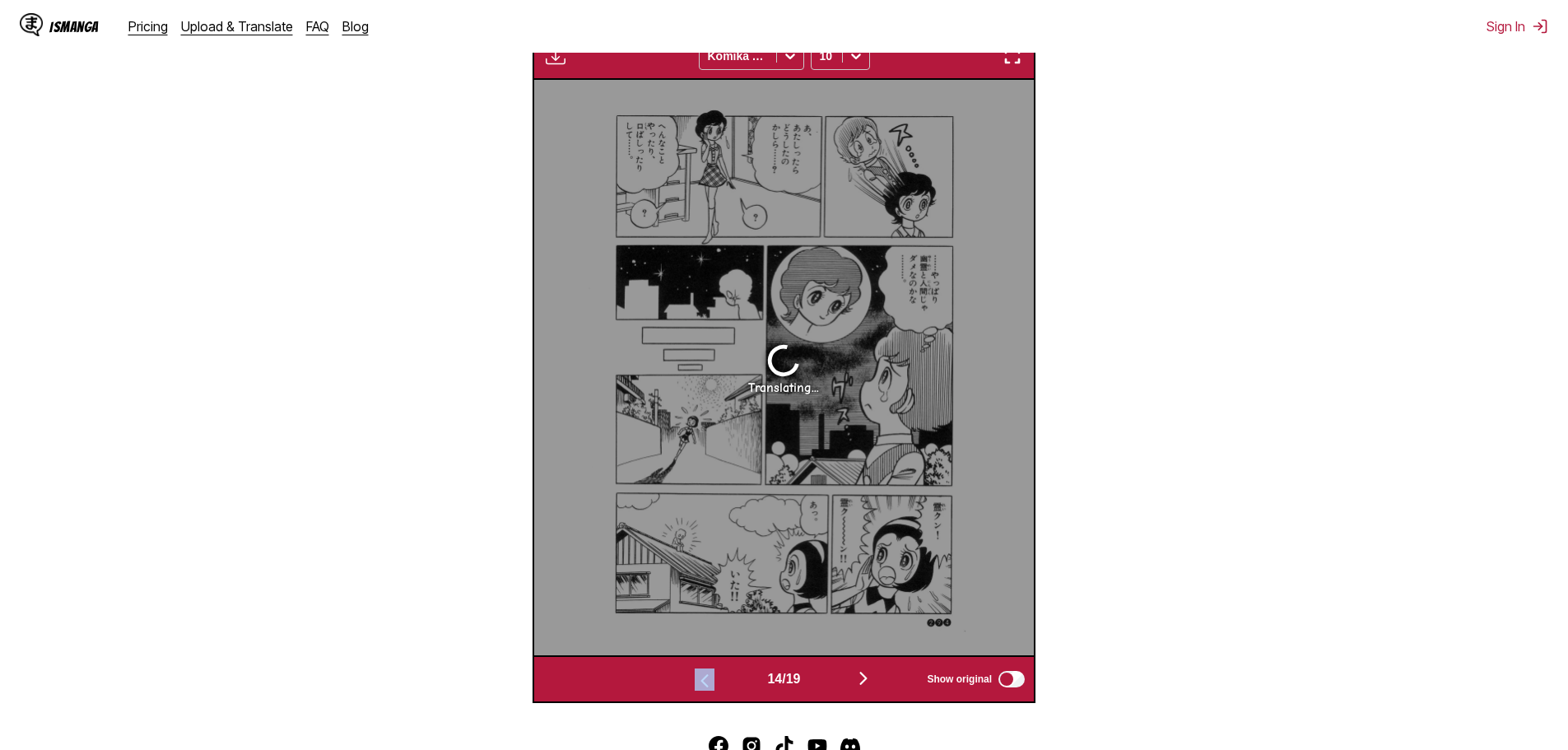
click at [878, 680] on button "button" at bounding box center [864, 679] width 98 height 24
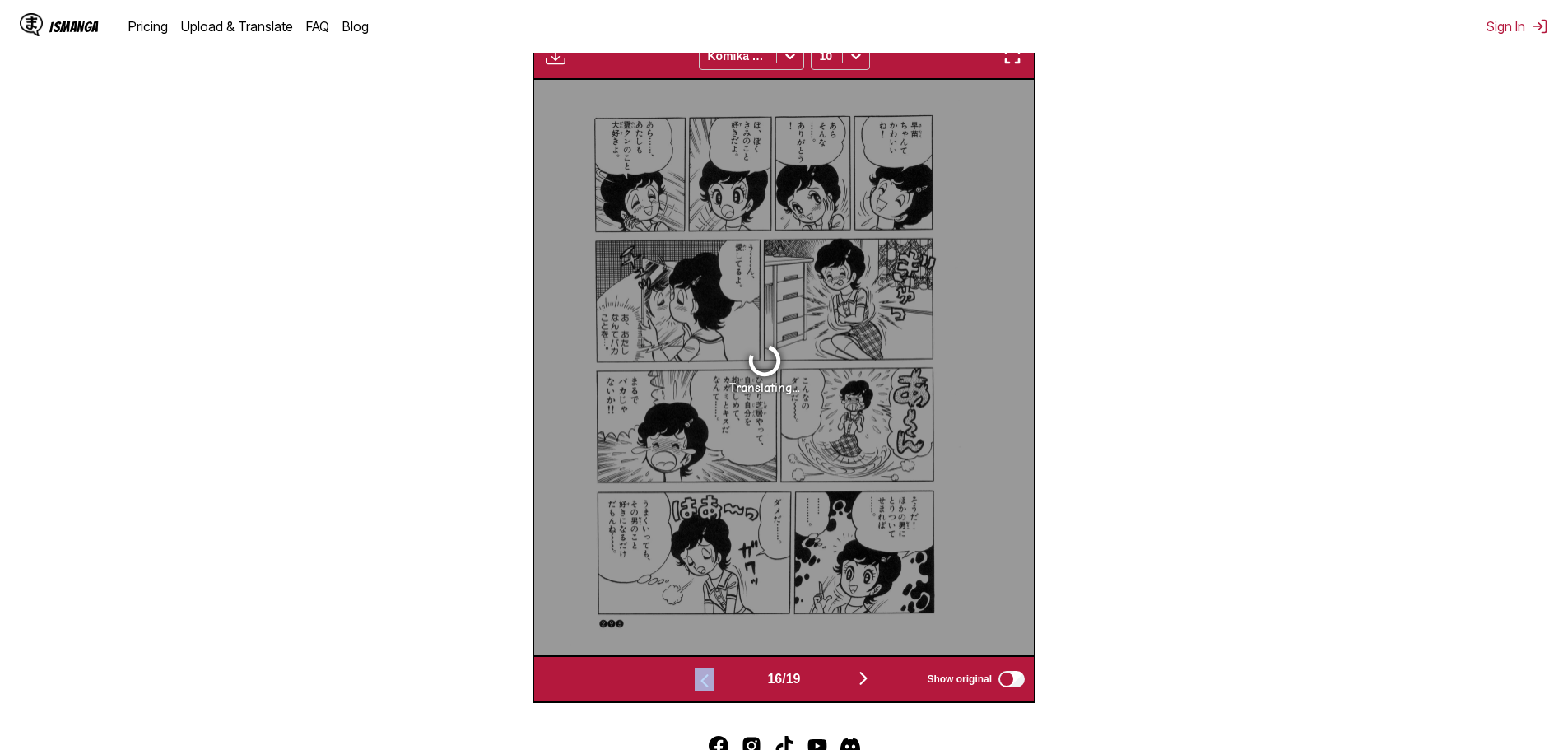
click at [878, 680] on button "button" at bounding box center [864, 679] width 98 height 24
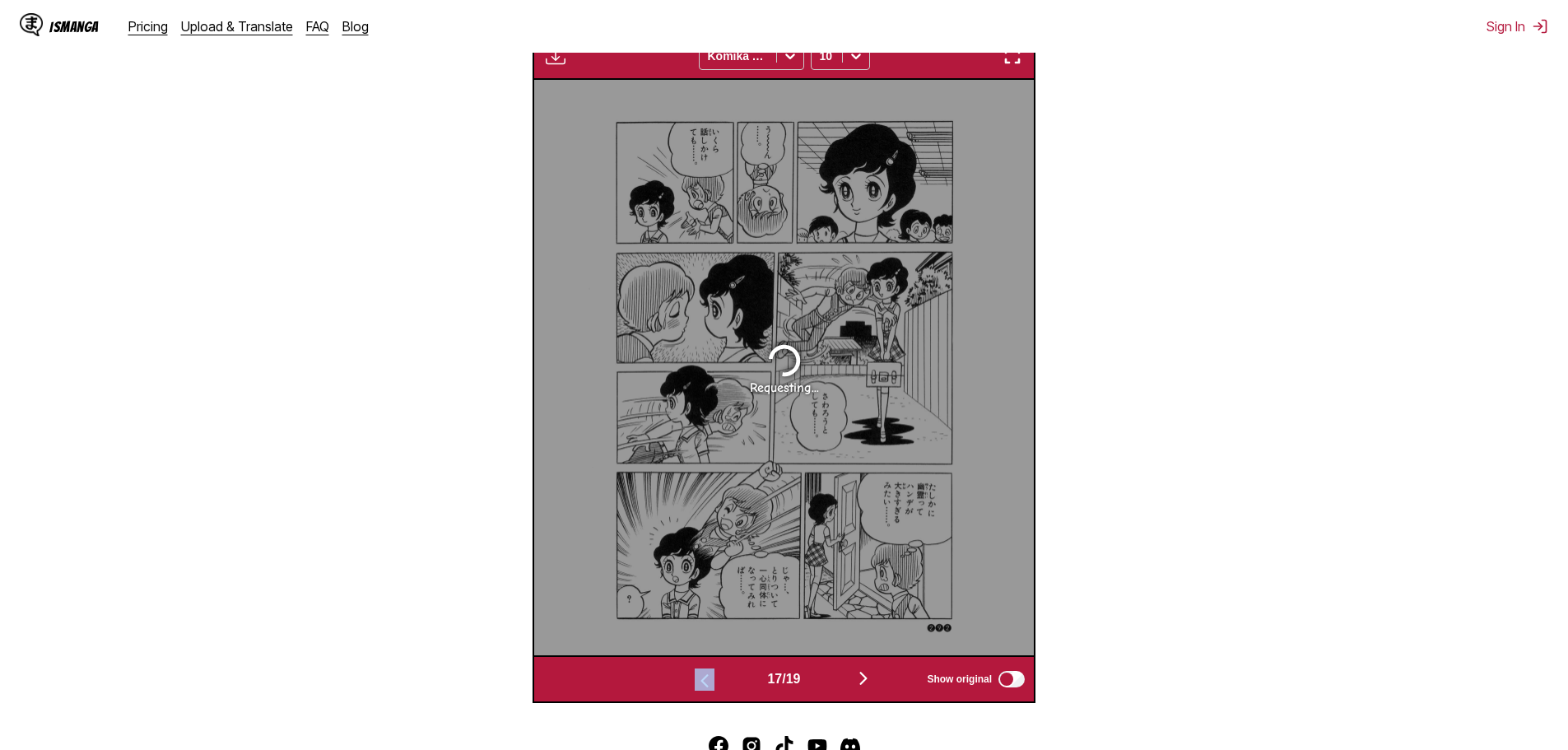
click at [873, 679] on img "button" at bounding box center [864, 678] width 20 height 20
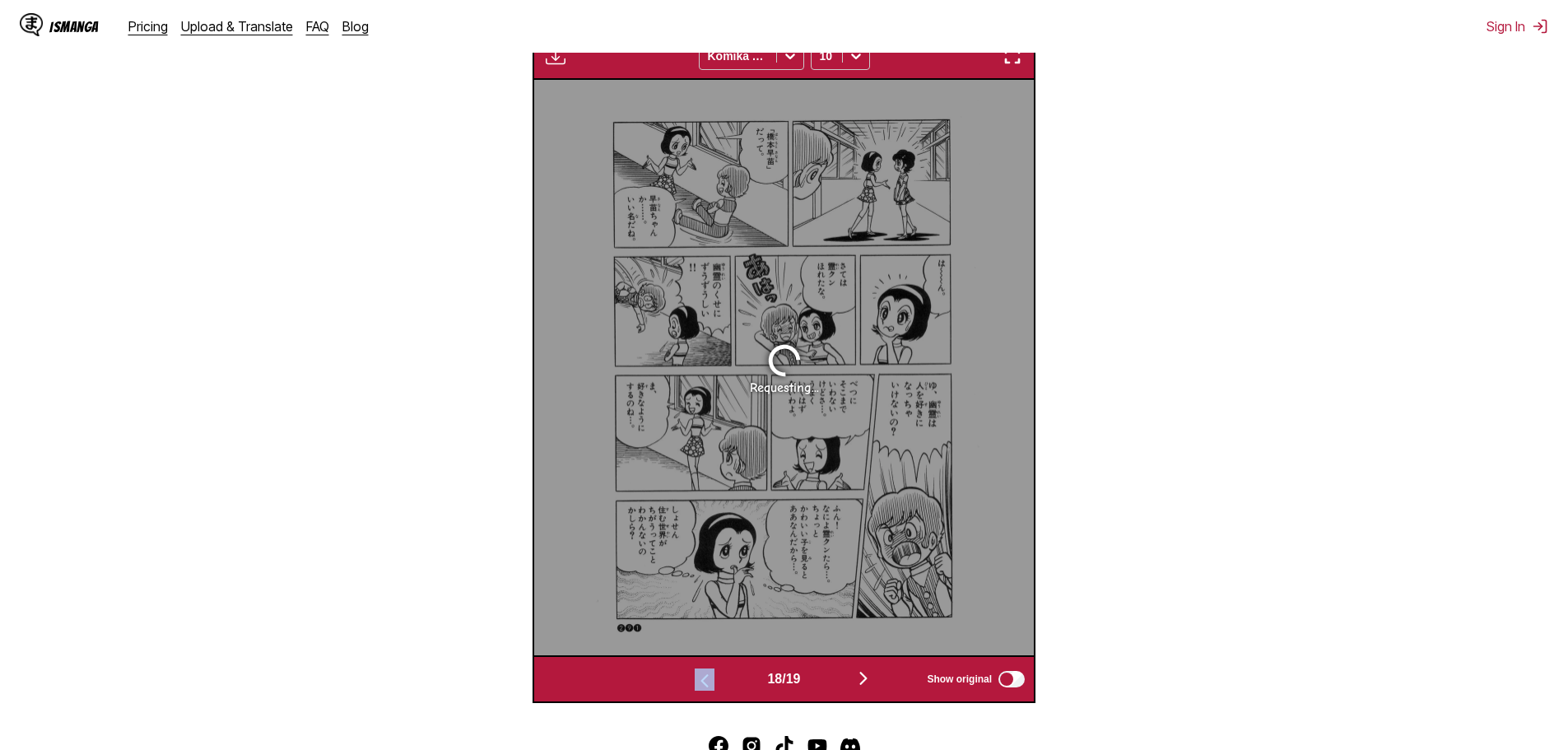
click at [873, 679] on img "button" at bounding box center [864, 678] width 20 height 20
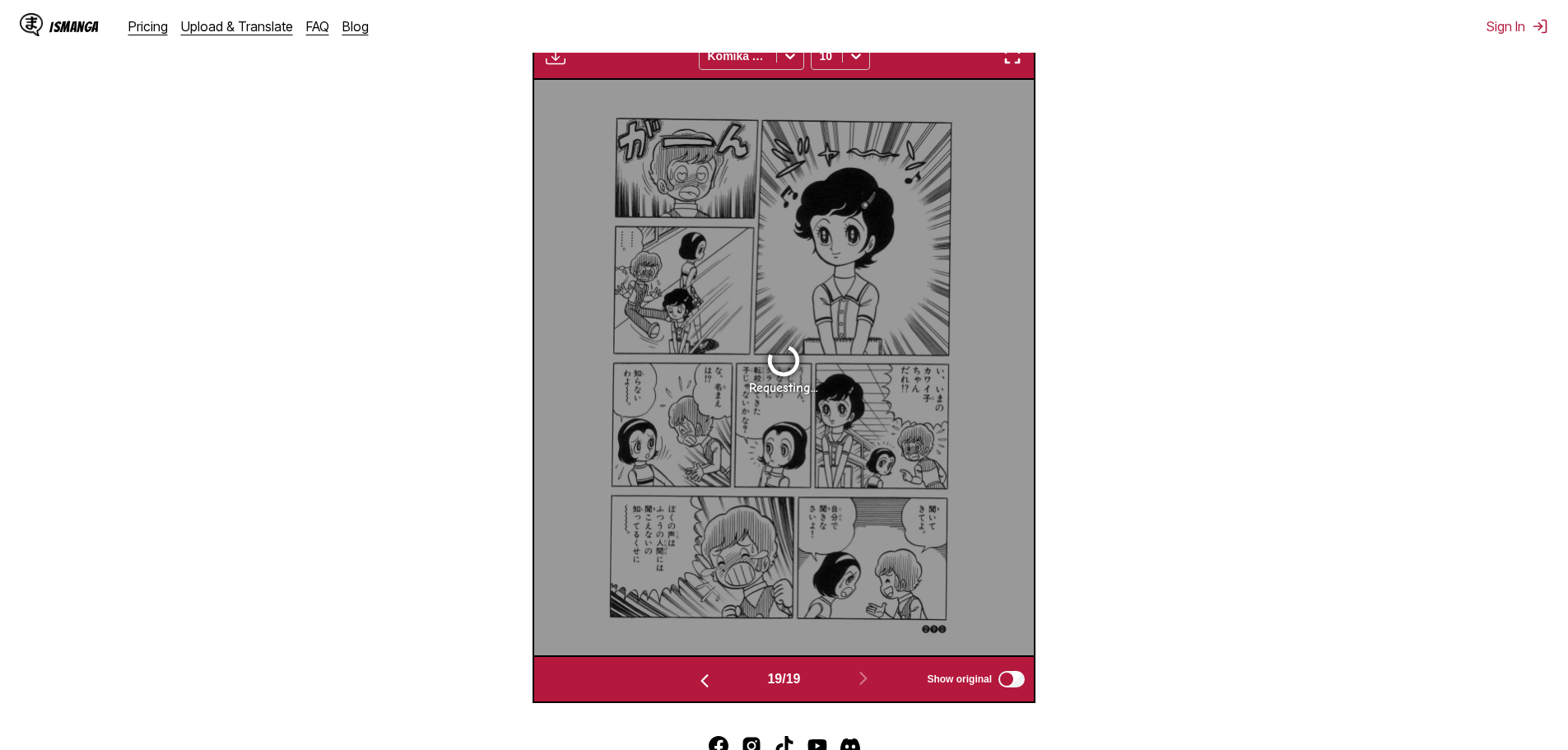
click at [1277, 312] on section "From Japanese To English Drop files here, or click to browse. Max file size: 5M…" at bounding box center [784, 193] width 1542 height 1019
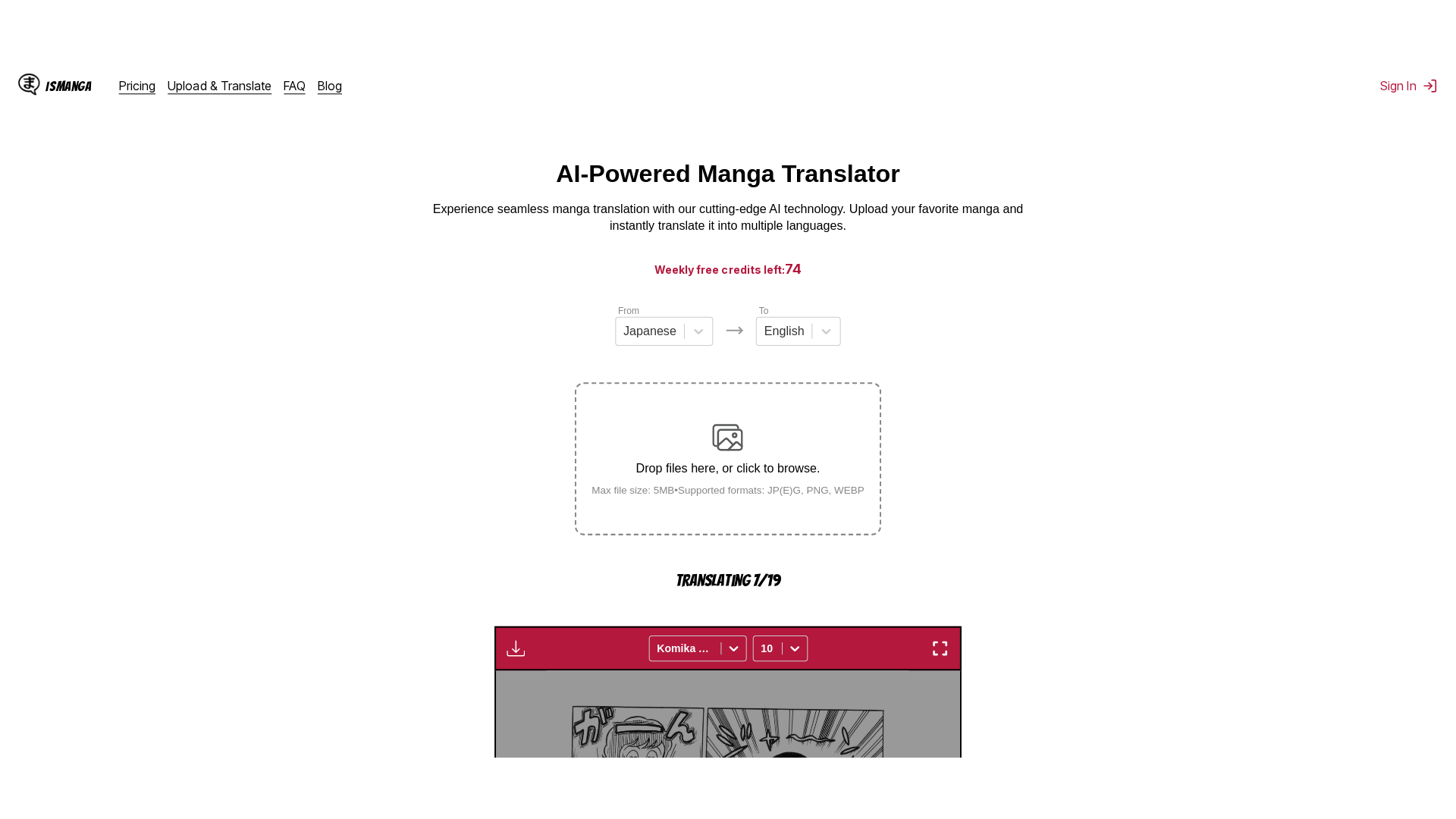
scroll to position [0, 0]
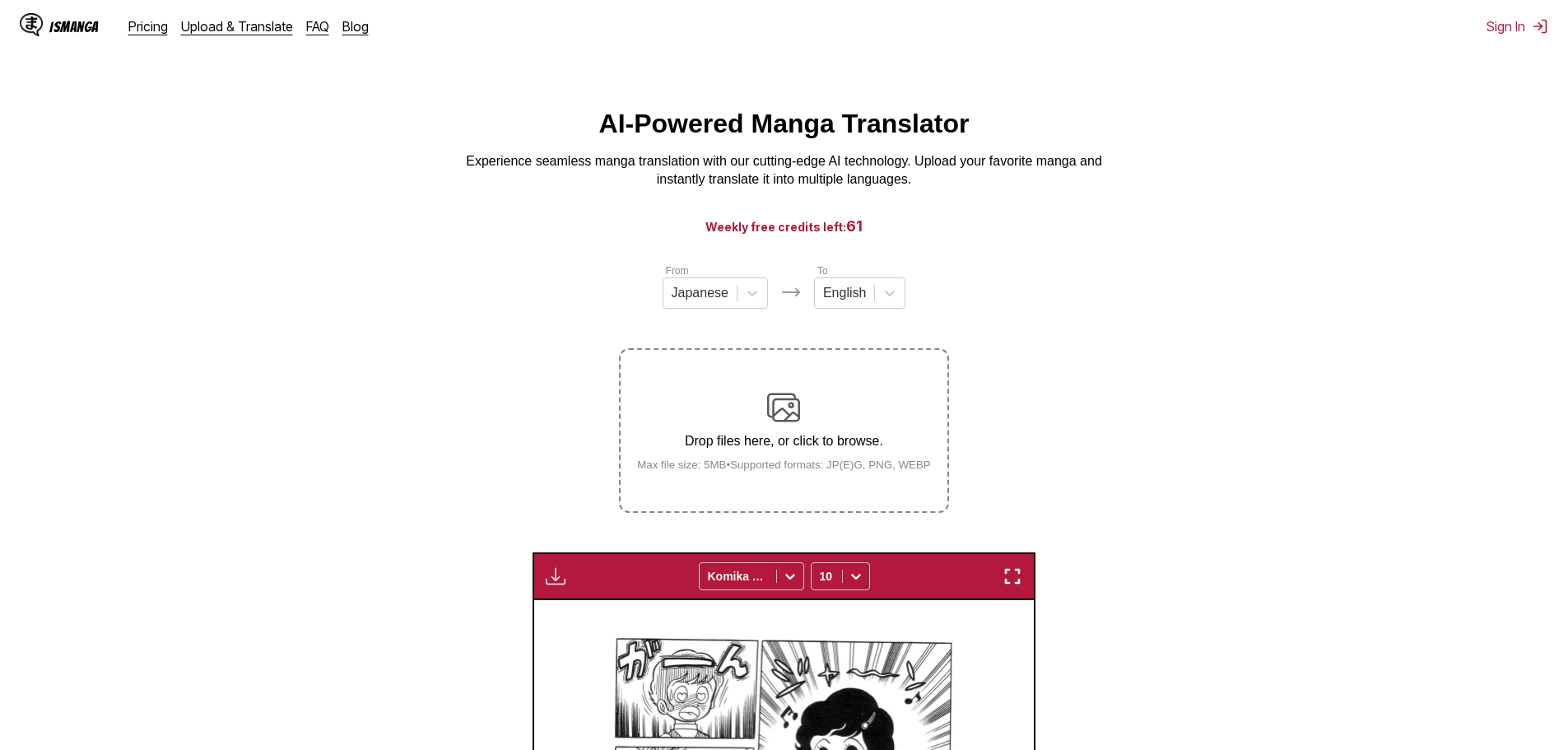
click at [1018, 577] on img "button" at bounding box center [1012, 576] width 20 height 20
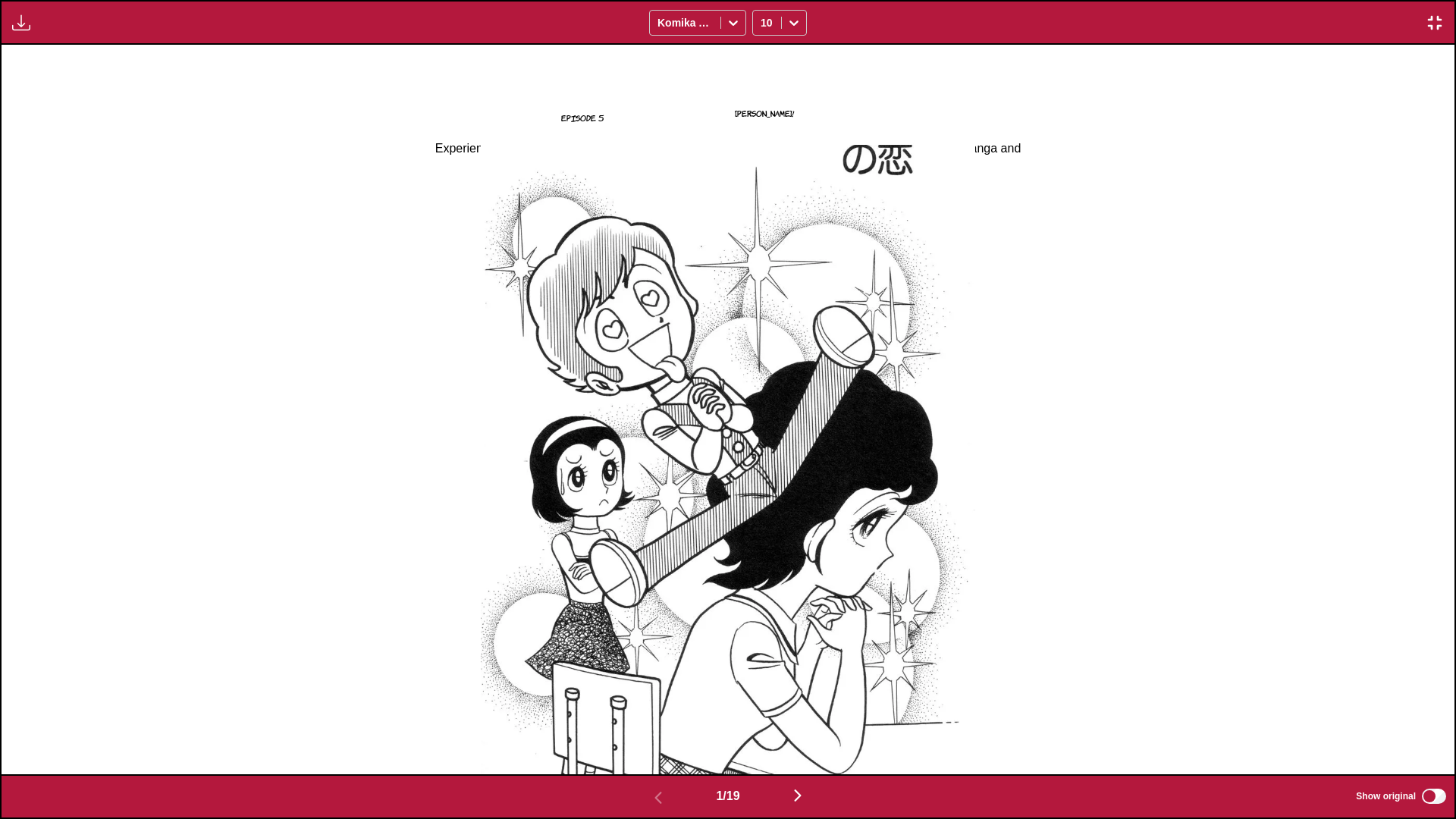
click at [1434, 16] on img "button" at bounding box center [1435, 23] width 18 height 18
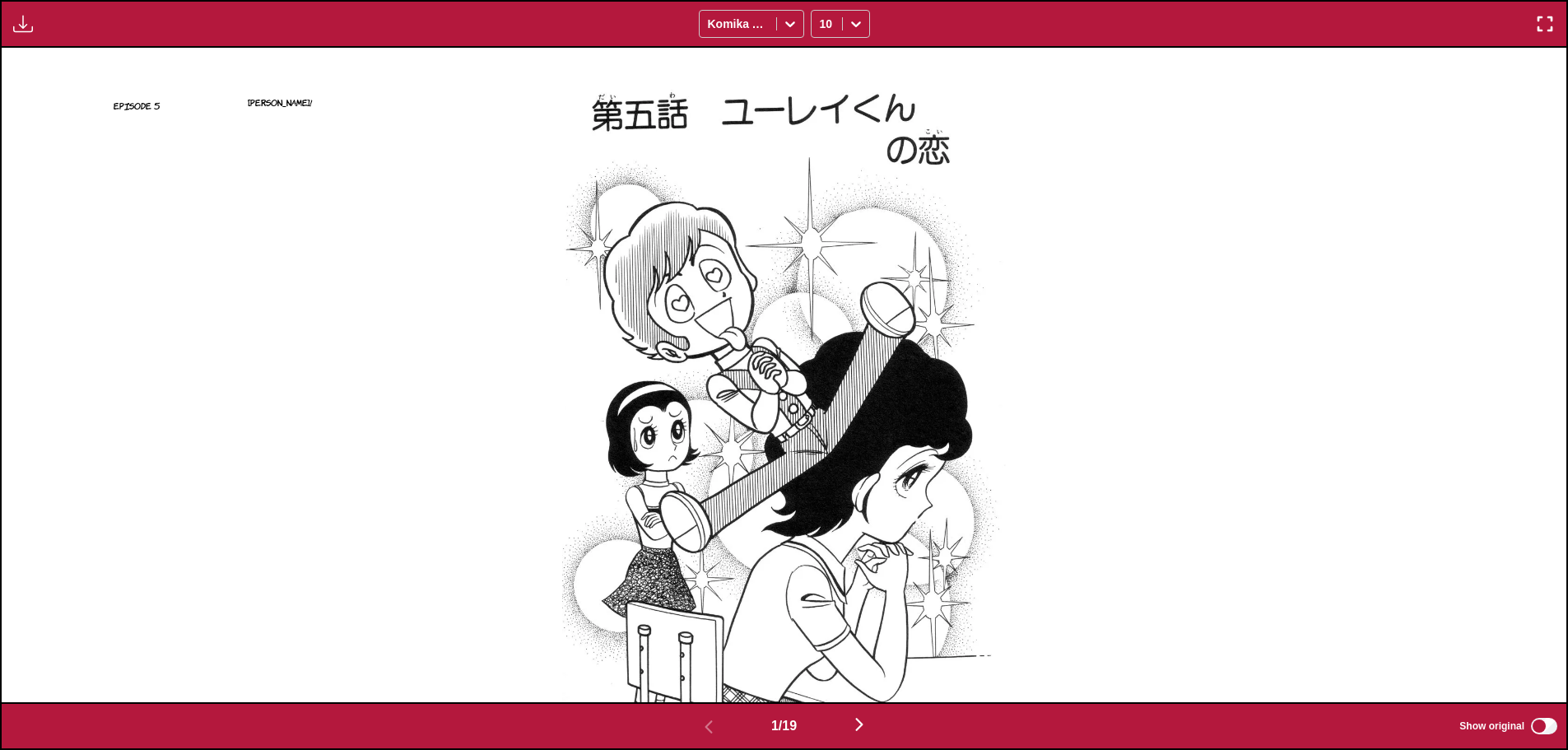
scroll to position [346, 0]
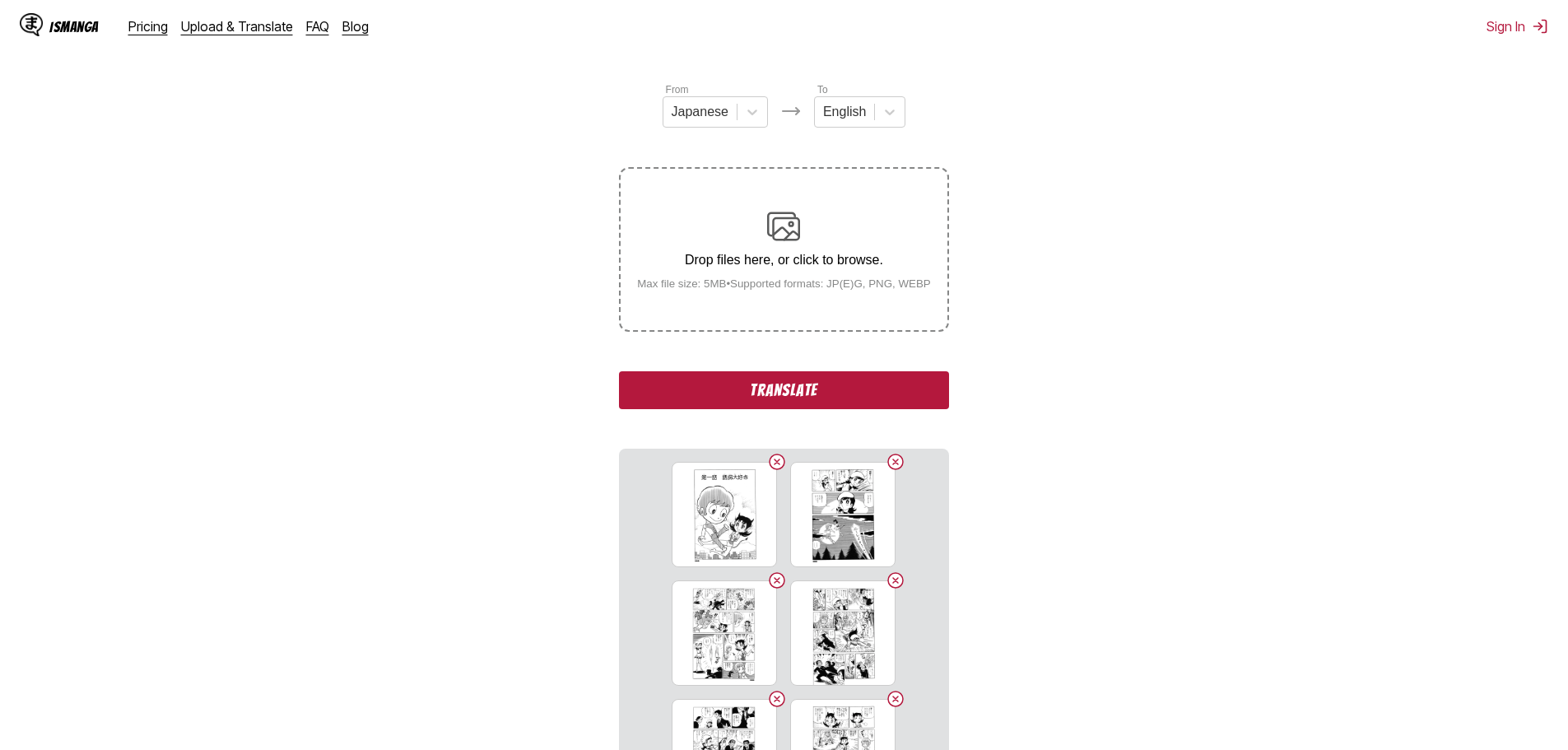
click at [916, 398] on button "Translate" at bounding box center [783, 390] width 329 height 38
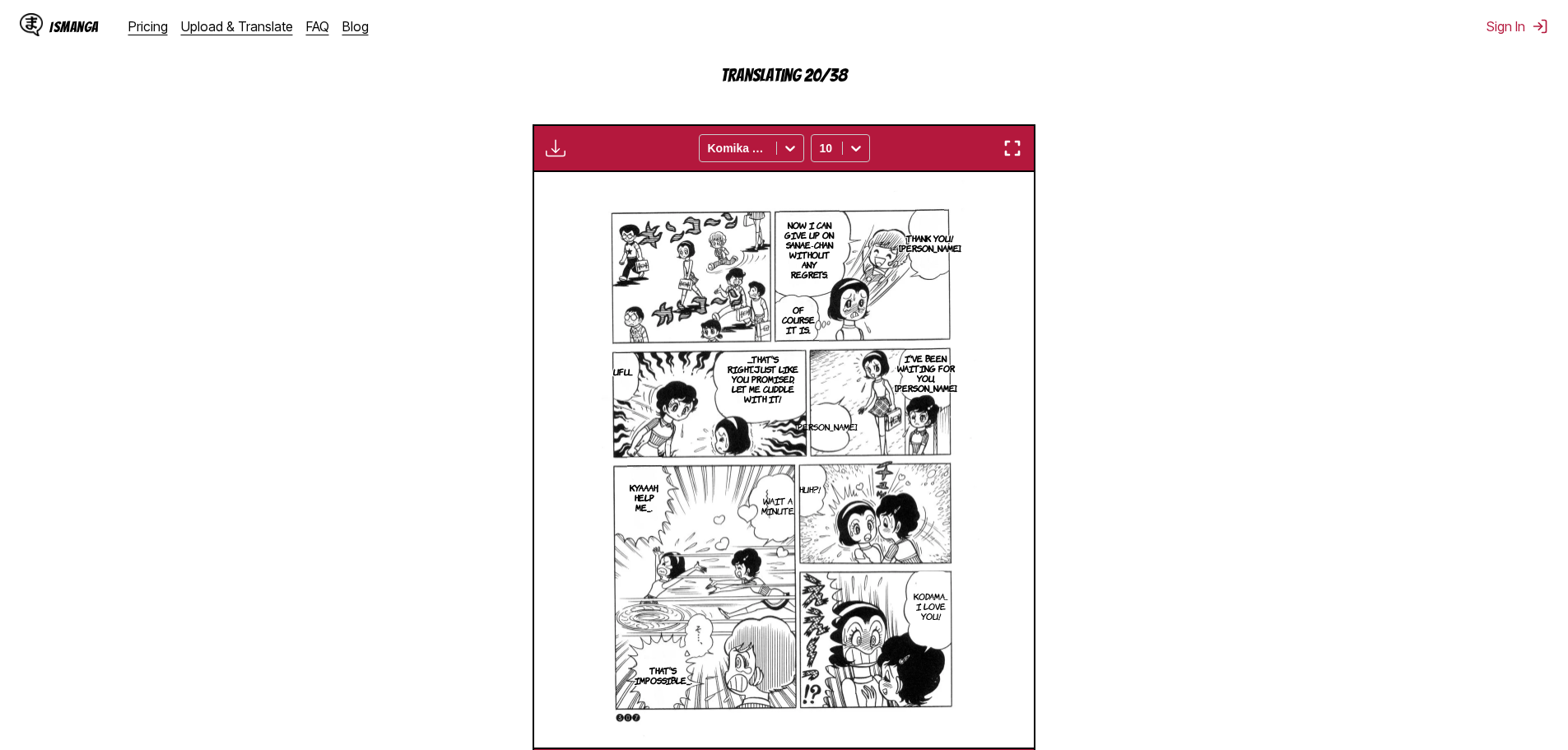
scroll to position [0, 0]
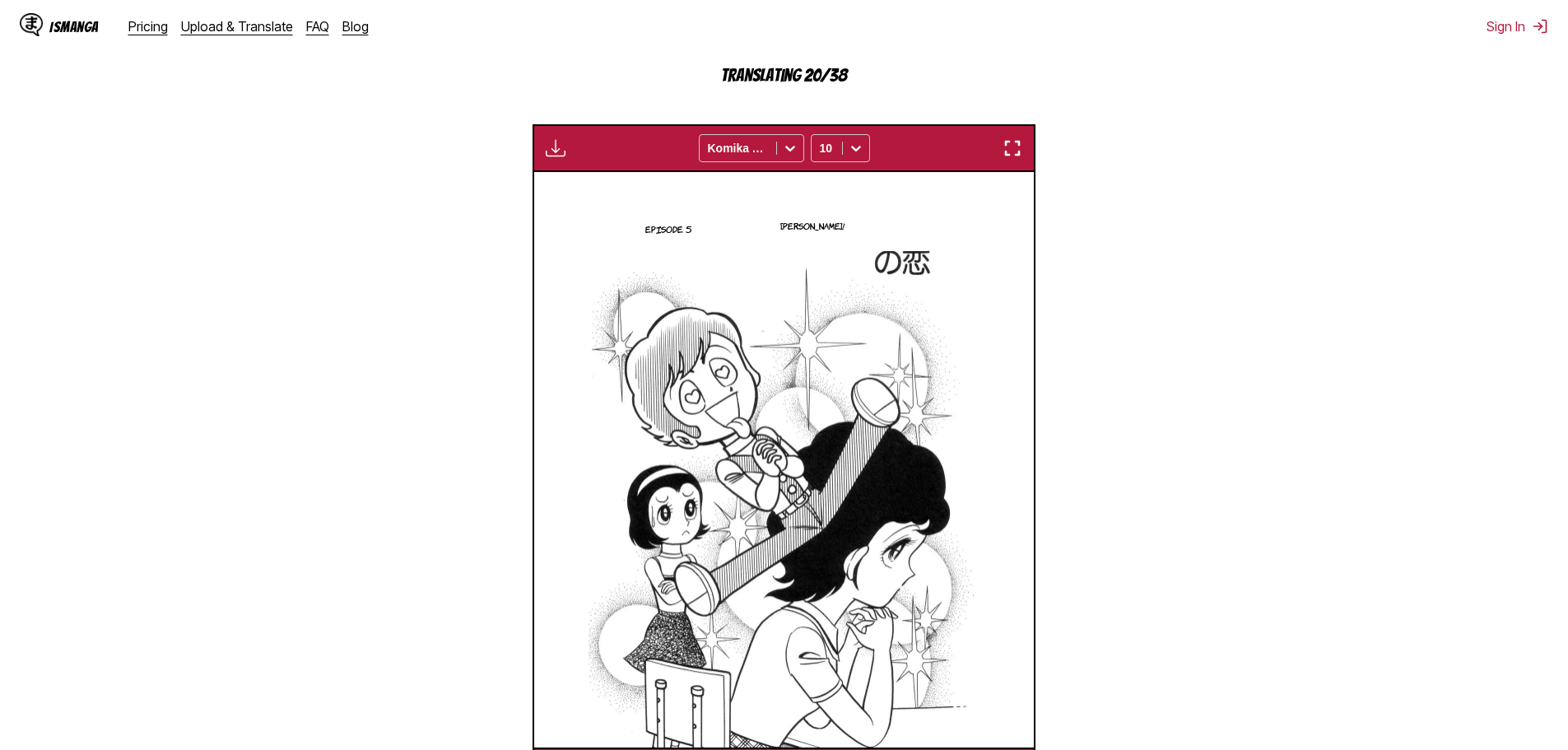
click at [1010, 156] on img "button" at bounding box center [1012, 148] width 20 height 20
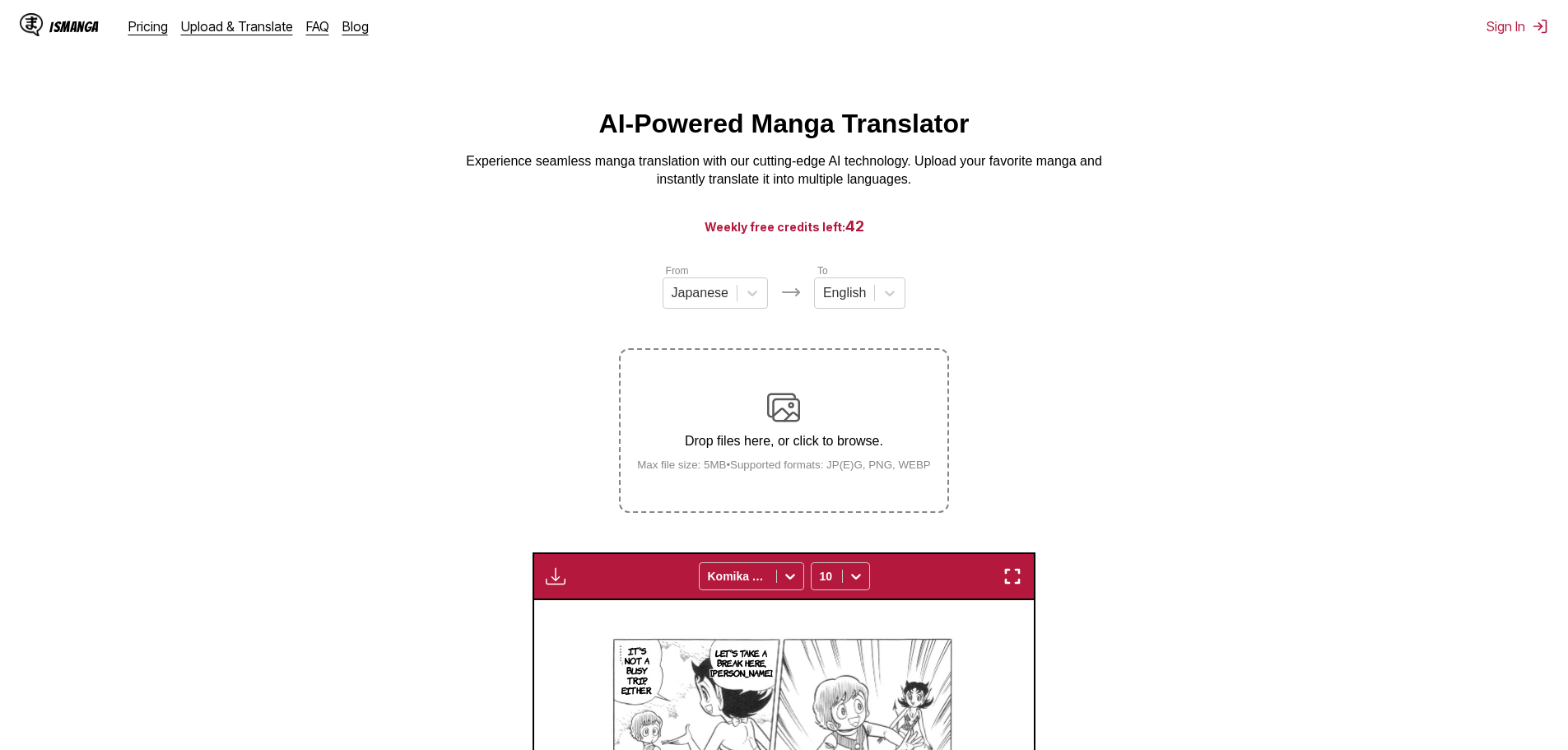
click at [1013, 589] on div "Available for premium users only Komika Axis 10" at bounding box center [784, 576] width 503 height 47
click at [1013, 586] on img "button" at bounding box center [1012, 576] width 20 height 20
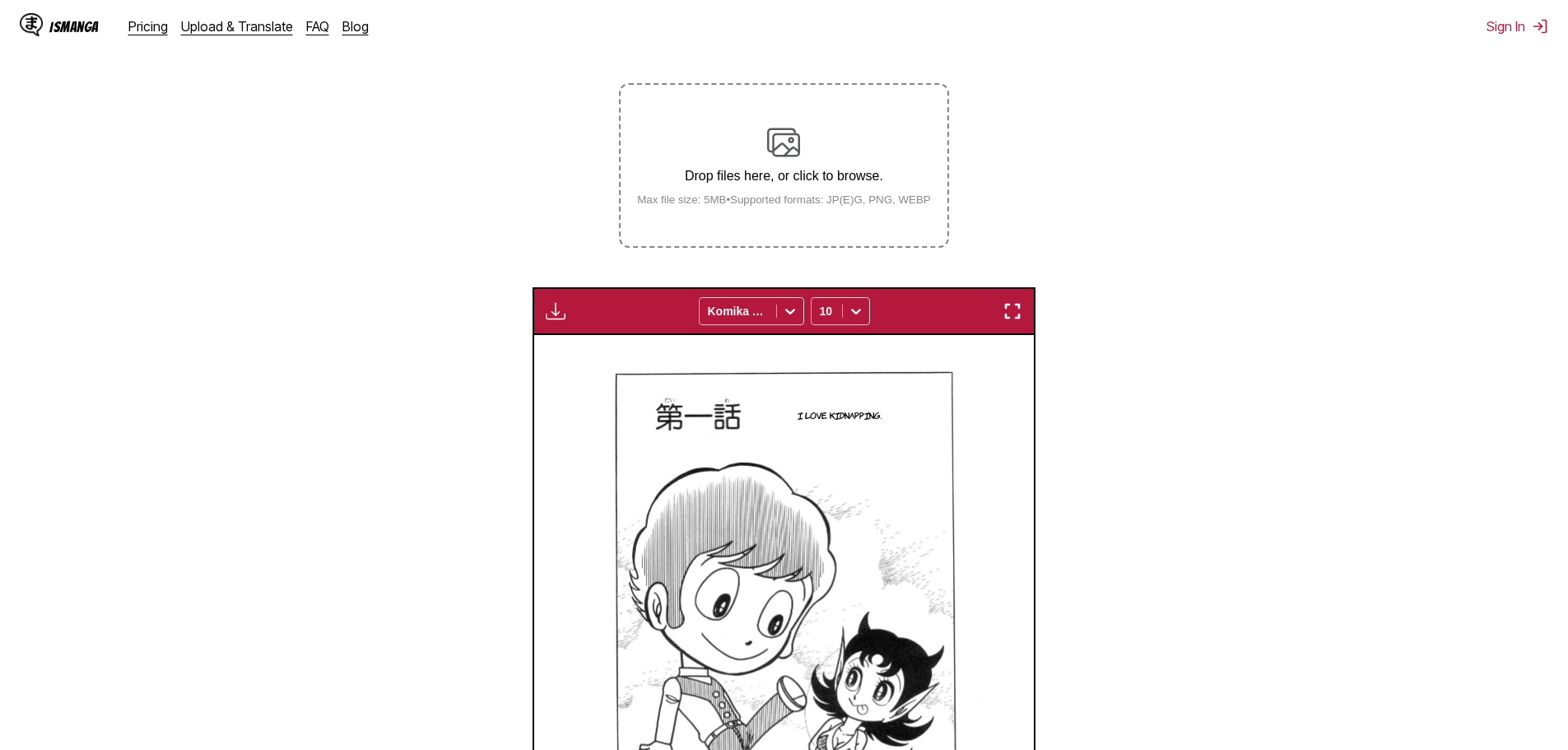
scroll to position [264, 0]
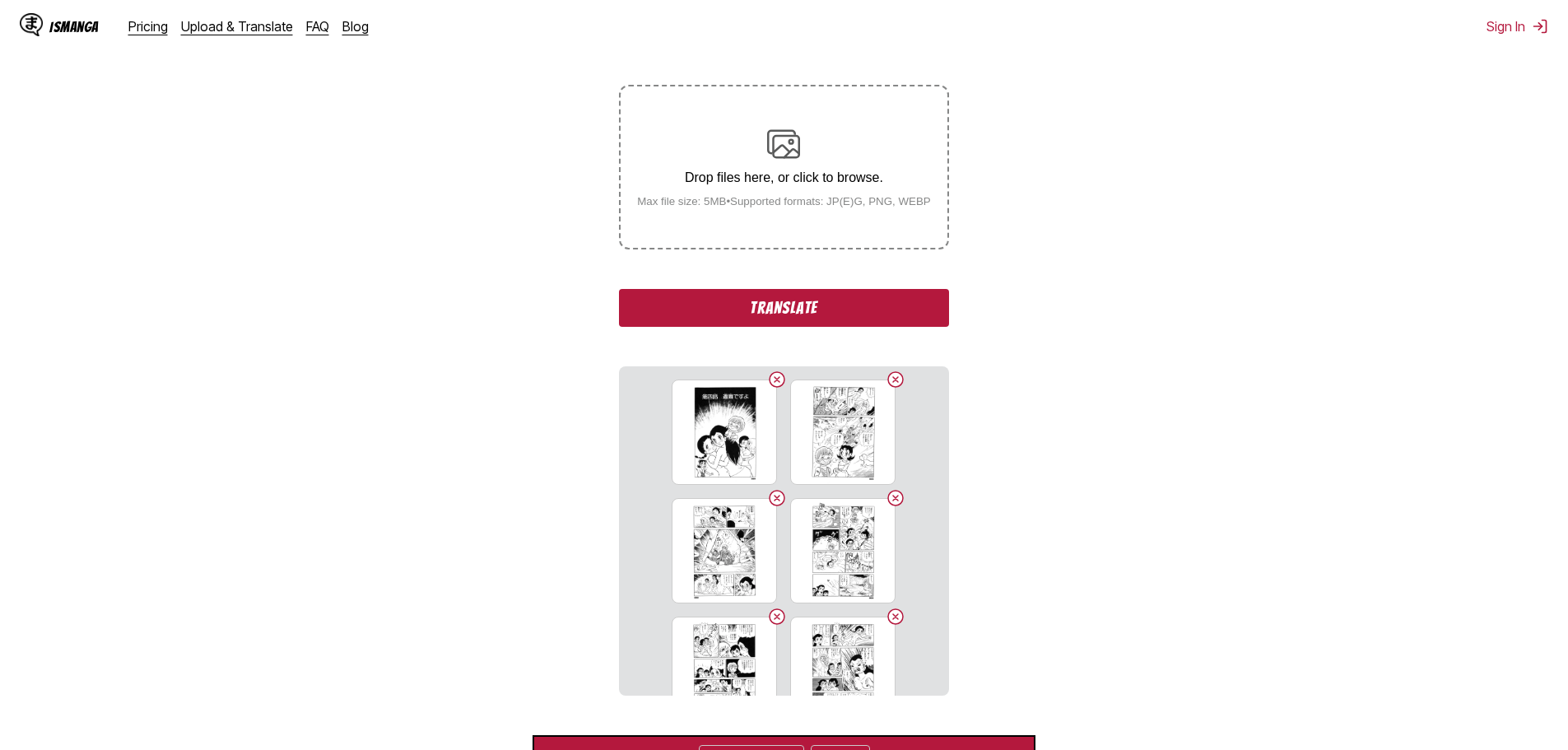
click at [814, 304] on button "Translate" at bounding box center [783, 308] width 329 height 38
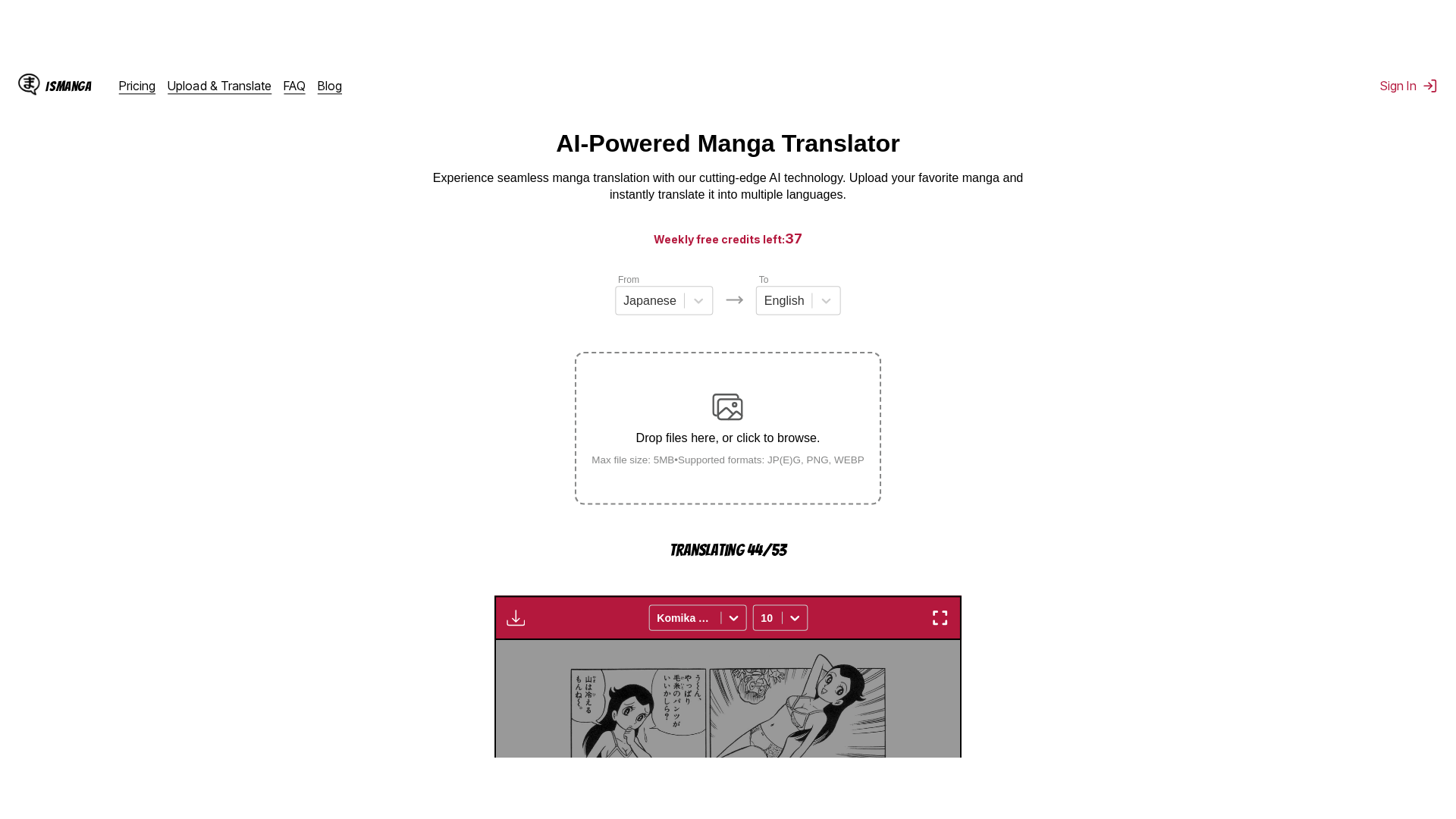
scroll to position [0, 0]
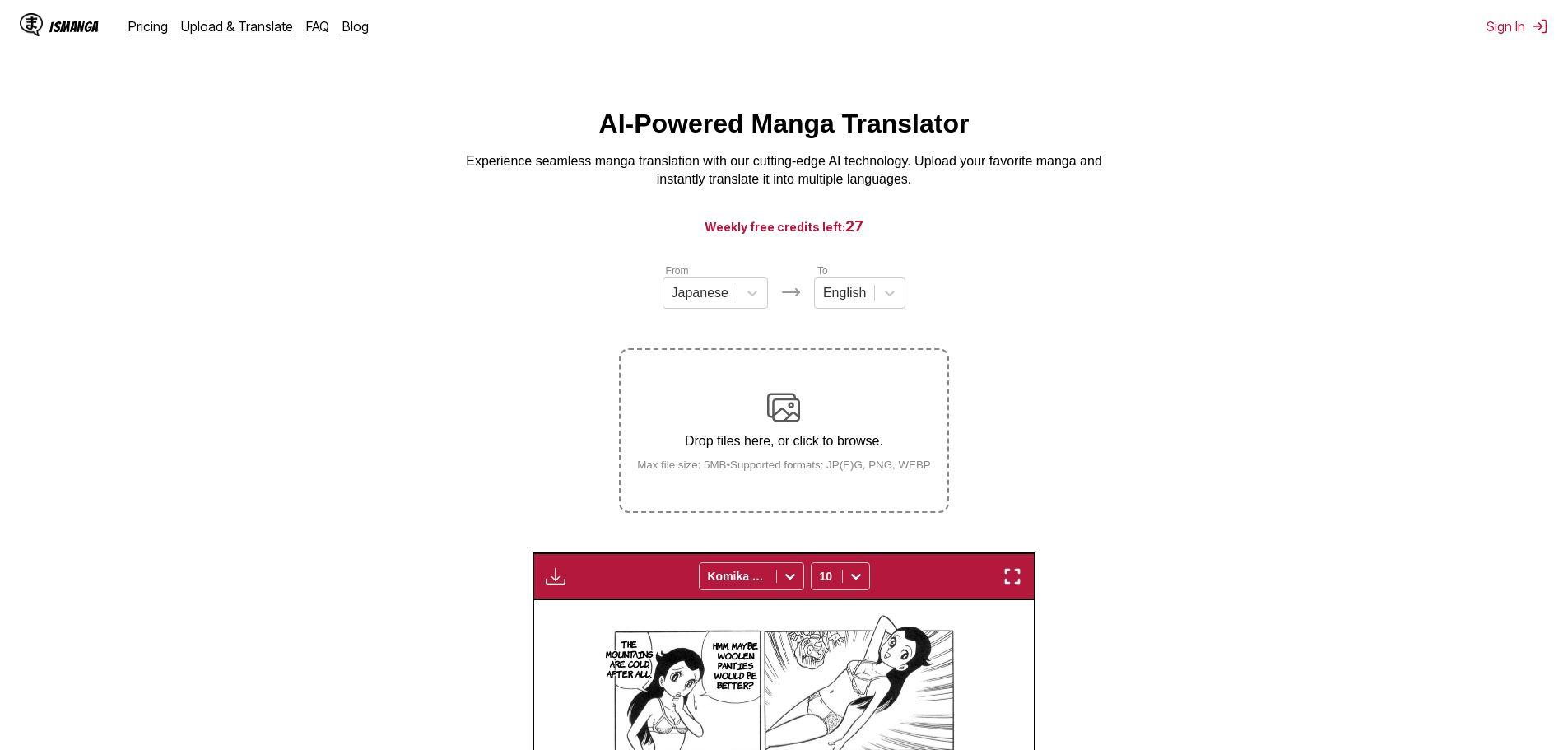
click at [1013, 560] on div "Available for premium users only Komika Axis 10" at bounding box center [784, 576] width 503 height 47
click at [1013, 572] on img "button" at bounding box center [1012, 576] width 20 height 20
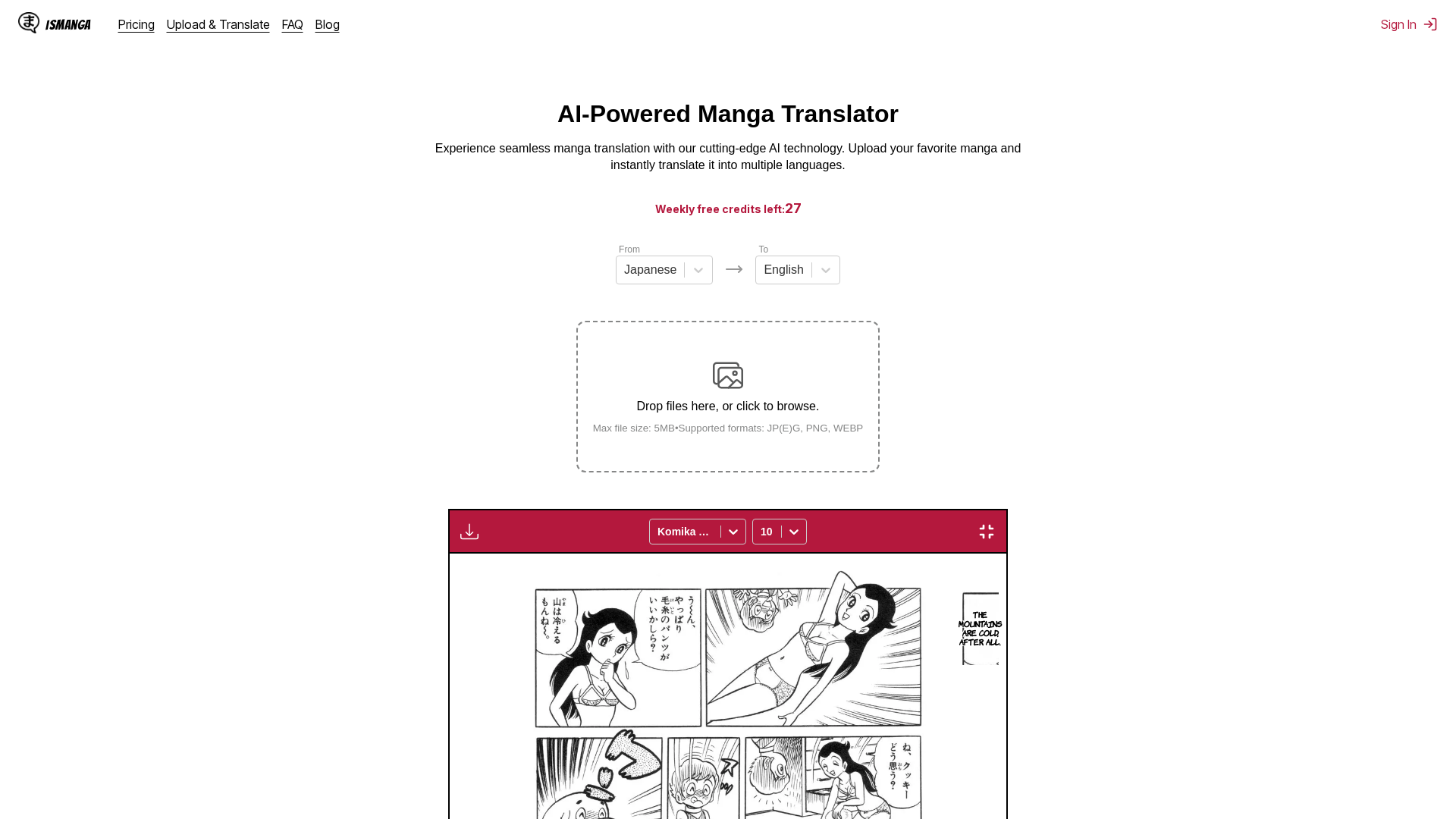
scroll to position [0, 55208]
